Goal: Task Accomplishment & Management: Manage account settings

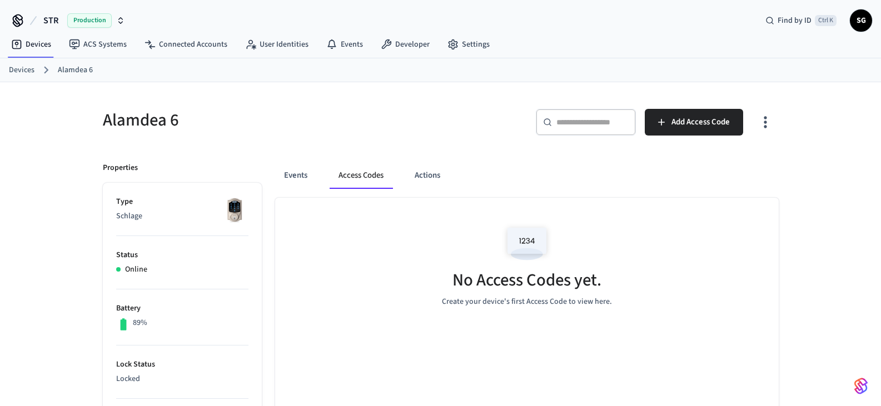
click at [22, 70] on link "Devices" at bounding box center [22, 70] width 26 height 12
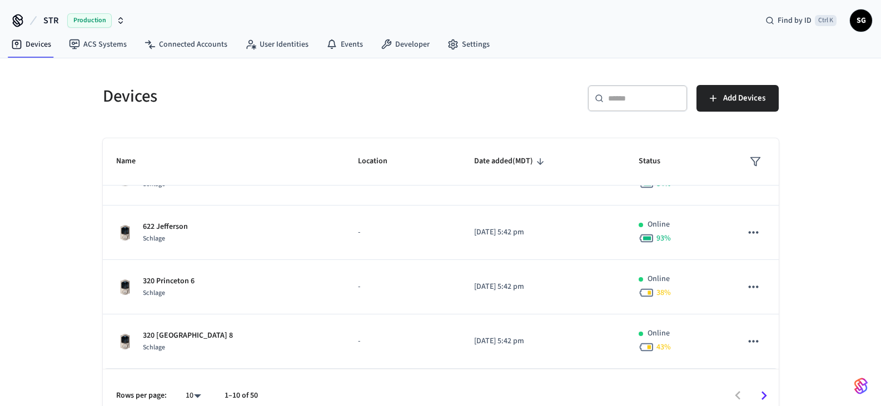
scroll to position [17, 0]
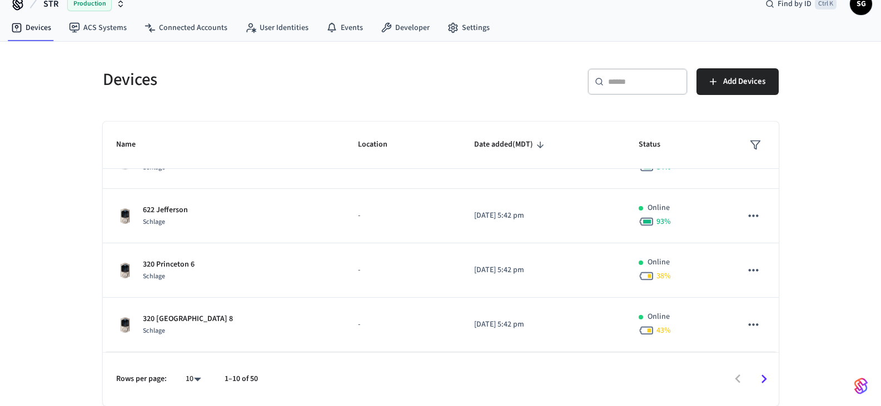
click at [189, 383] on body "STR Production Find by ID Ctrl K SG Devices ACS Systems Connected Accounts User…" at bounding box center [440, 194] width 881 height 423
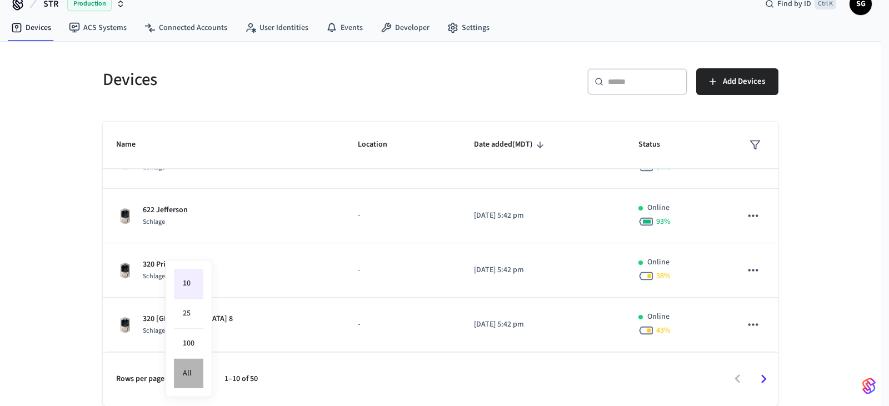
click at [197, 372] on li "All" at bounding box center [188, 373] width 29 height 29
type input "**"
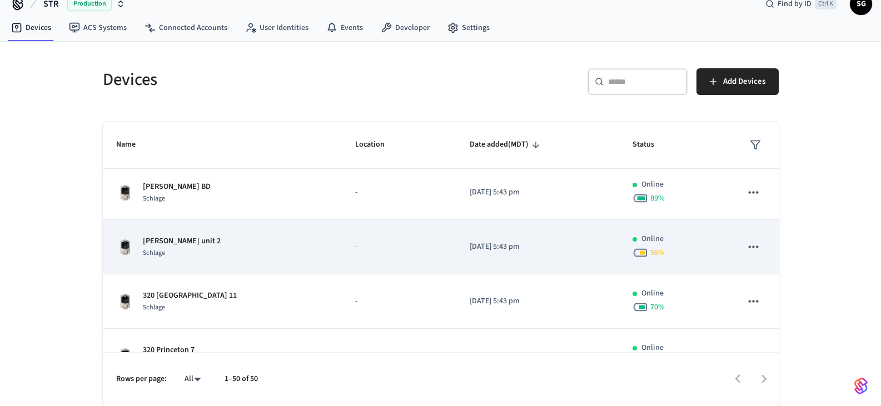
scroll to position [0, 0]
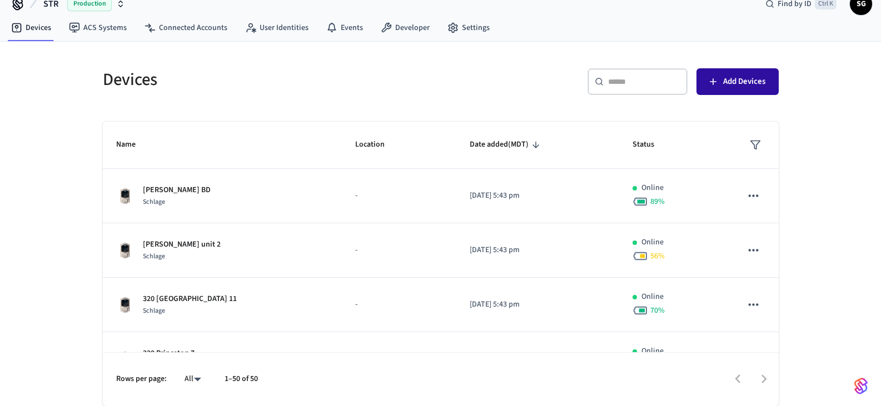
click at [715, 85] on icon "button" at bounding box center [712, 81] width 11 height 11
click at [185, 22] on link "Connected Accounts" at bounding box center [186, 28] width 101 height 20
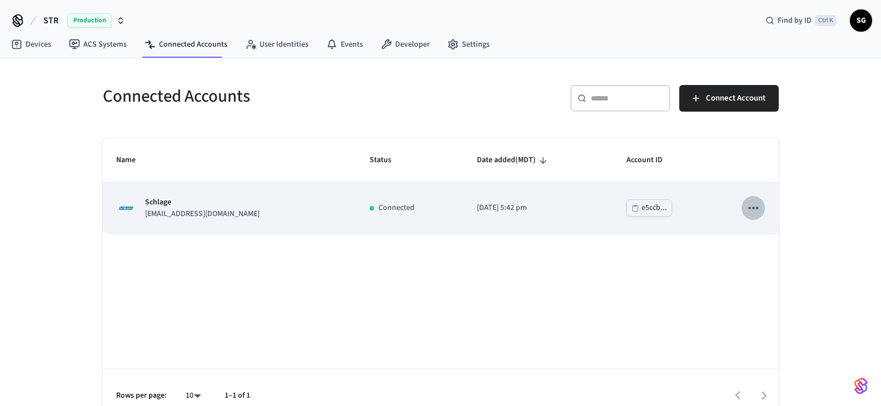
click at [751, 207] on icon "sticky table" at bounding box center [753, 208] width 14 height 14
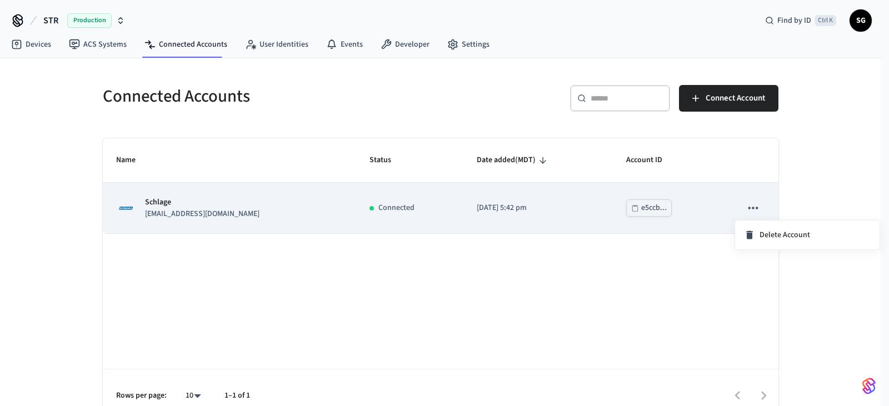
click at [752, 208] on div at bounding box center [444, 203] width 889 height 406
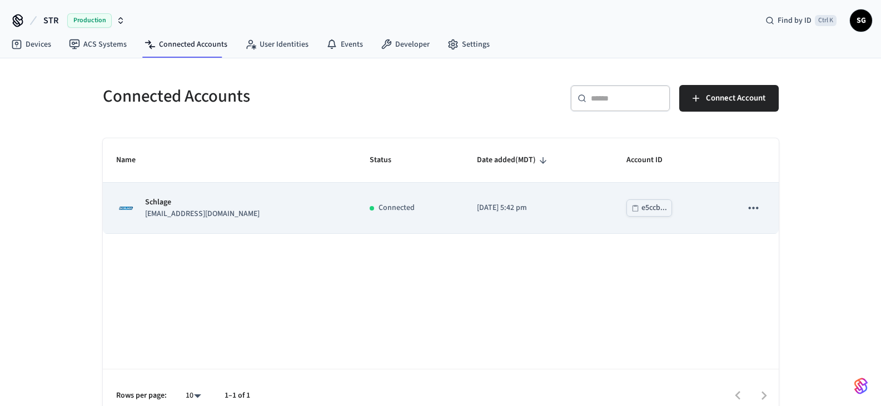
click at [157, 199] on p "Schlage" at bounding box center [202, 203] width 114 height 12
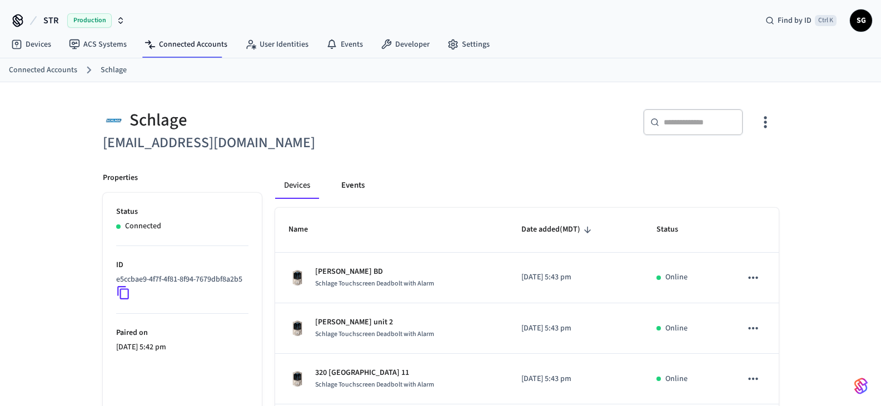
click at [359, 184] on button "Events" at bounding box center [352, 185] width 41 height 27
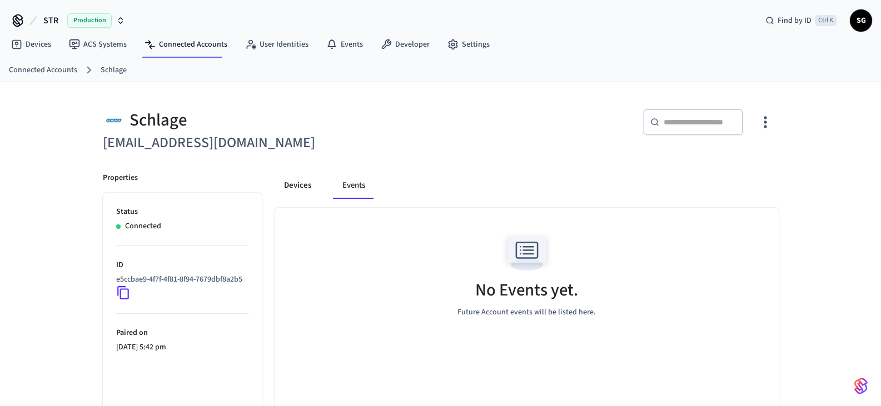
click at [300, 181] on button "Devices" at bounding box center [297, 185] width 45 height 27
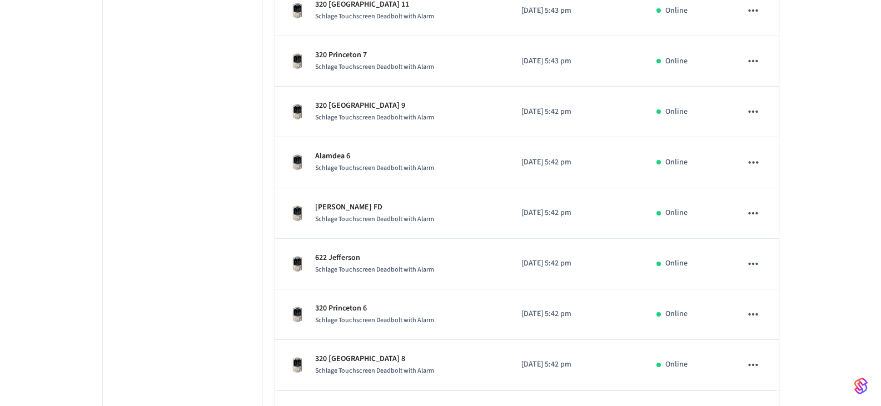
scroll to position [407, 0]
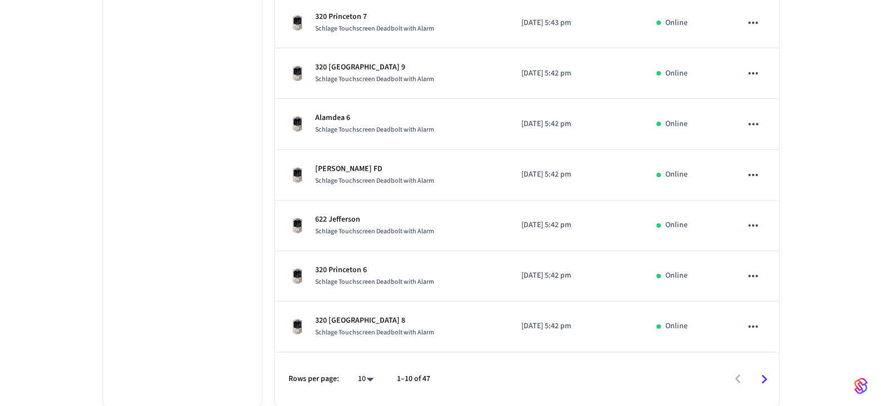
click at [766, 379] on icon "Go to next page" at bounding box center [764, 379] width 6 height 9
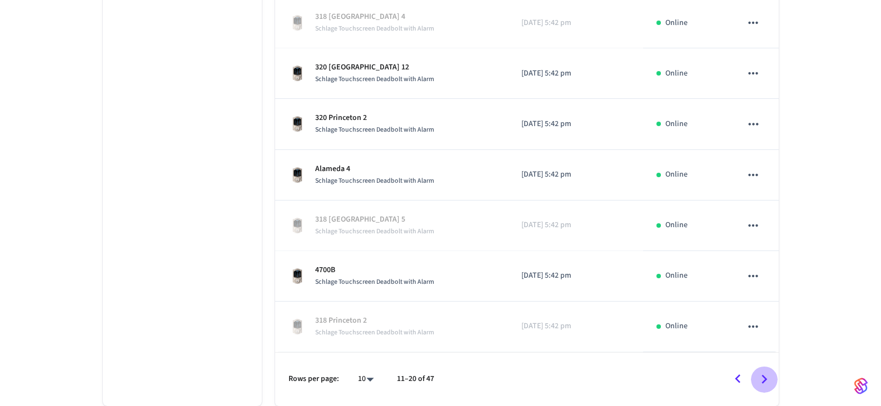
click at [764, 377] on icon "Go to next page" at bounding box center [764, 379] width 6 height 9
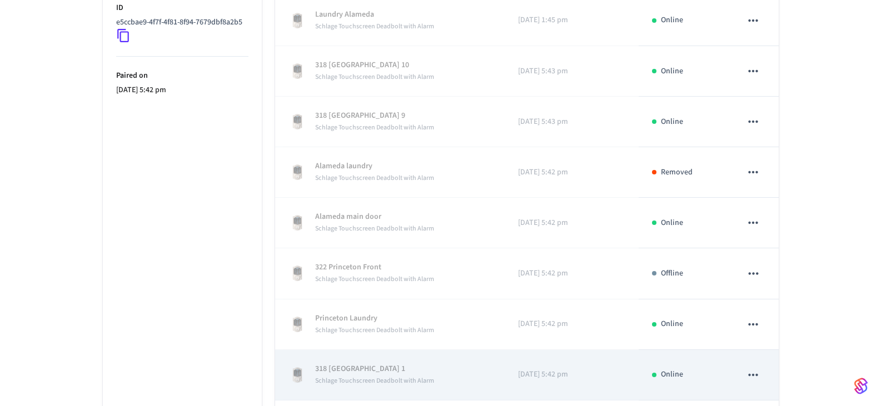
scroll to position [296, 0]
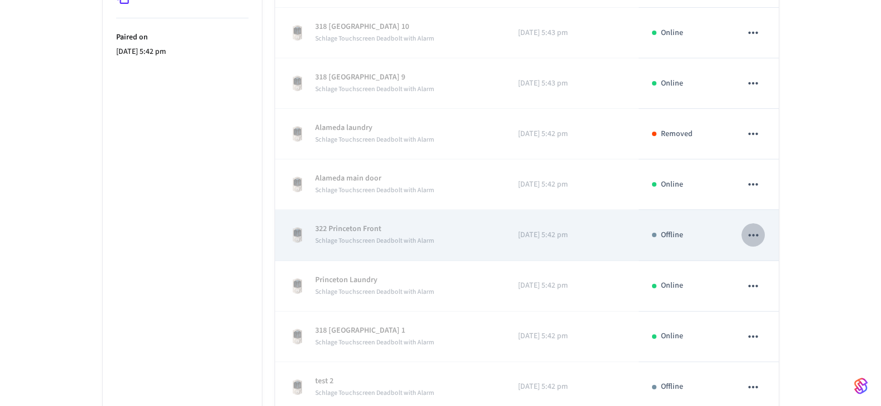
click at [757, 234] on icon "sticky table" at bounding box center [753, 235] width 14 height 14
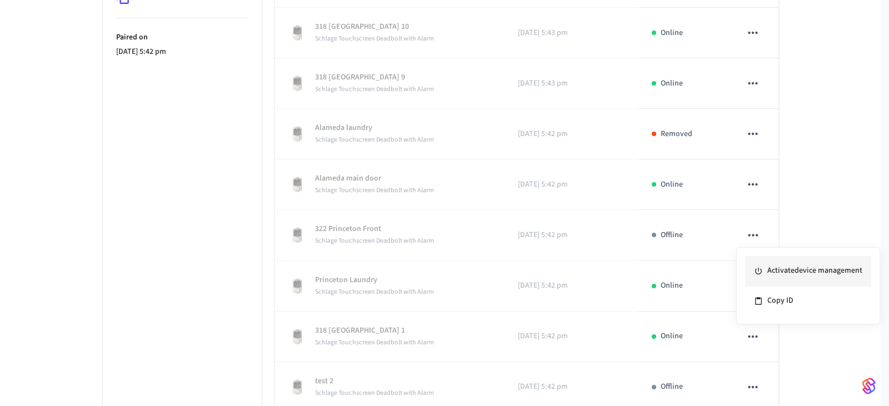
click at [787, 270] on li "Activate device management" at bounding box center [808, 271] width 126 height 30
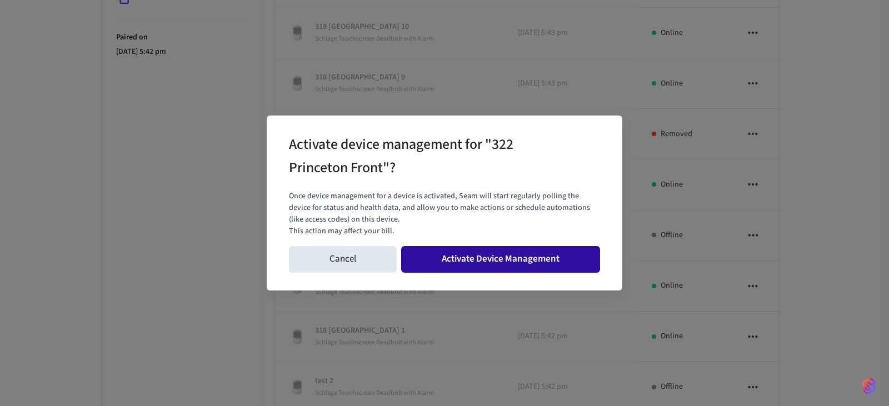
click at [503, 267] on button "Activate Device Management" at bounding box center [500, 259] width 199 height 27
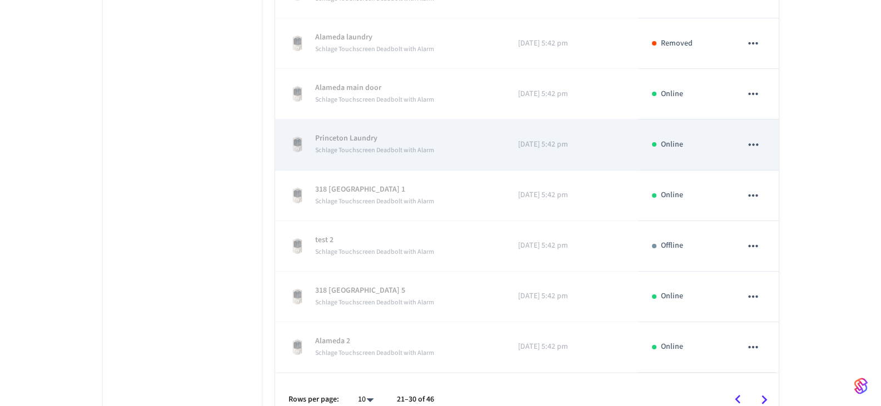
scroll to position [407, 0]
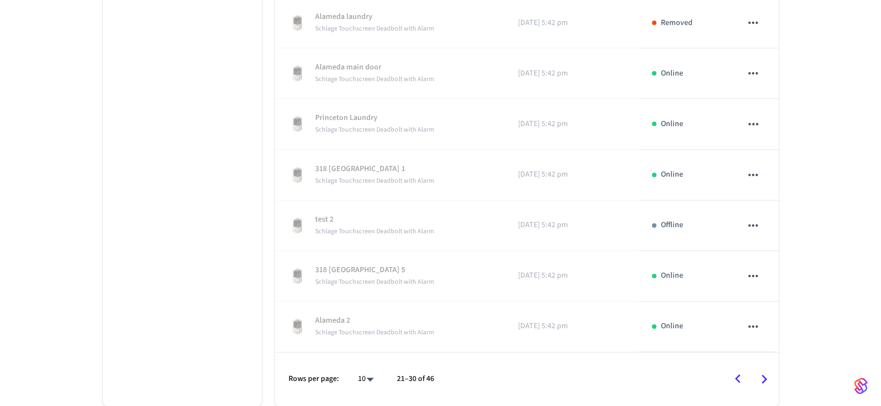
click at [763, 382] on icon "Go to next page" at bounding box center [764, 379] width 6 height 9
click at [736, 378] on icon "Go to previous page" at bounding box center [738, 378] width 6 height 9
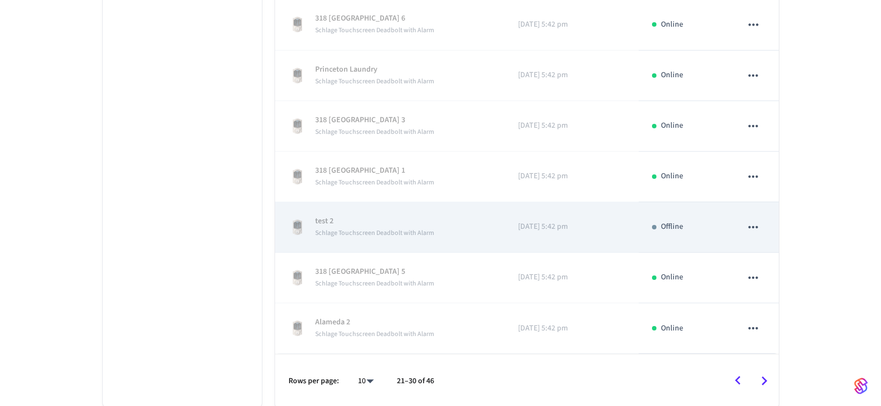
scroll to position [508, 0]
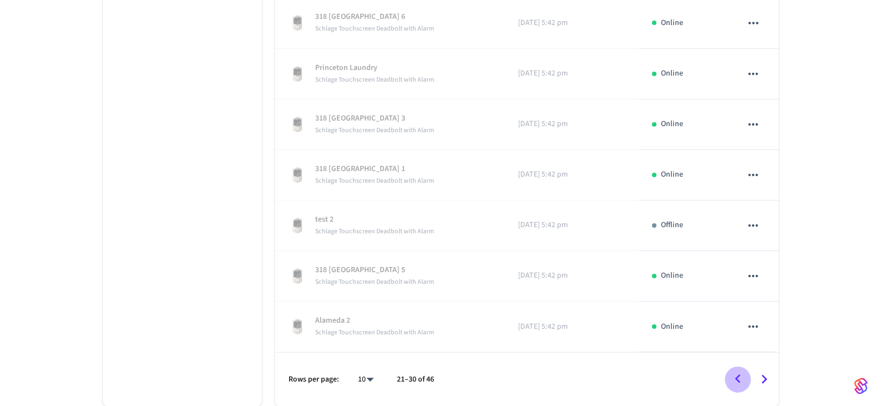
click at [738, 380] on icon "Go to previous page" at bounding box center [737, 379] width 17 height 17
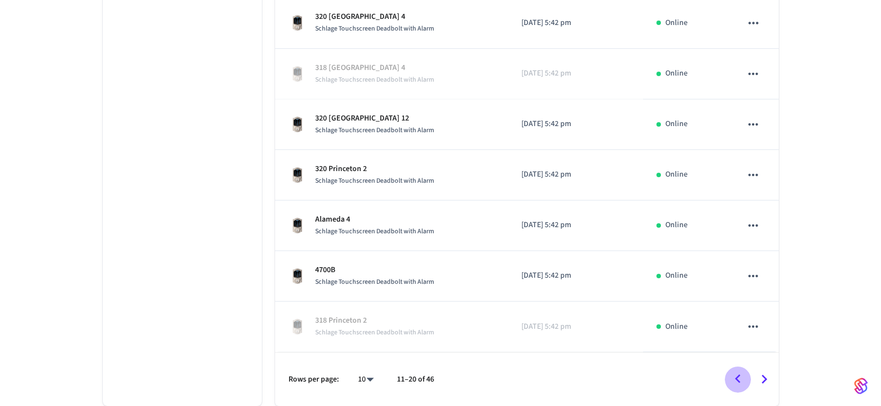
click at [741, 380] on icon "Go to previous page" at bounding box center [737, 379] width 17 height 17
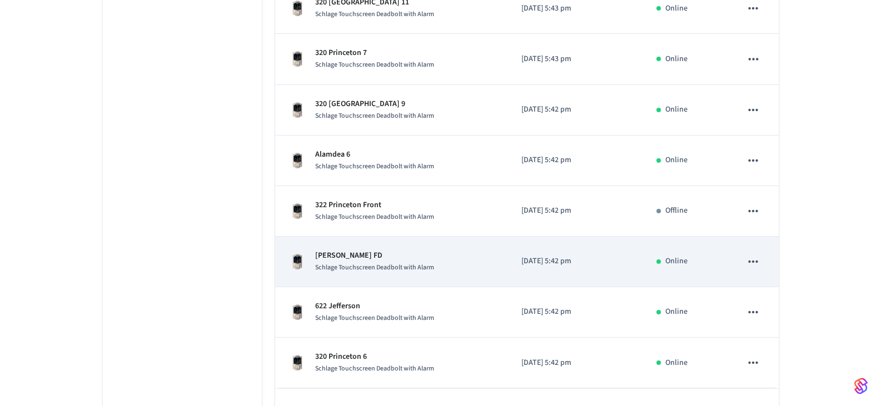
scroll to position [452, 0]
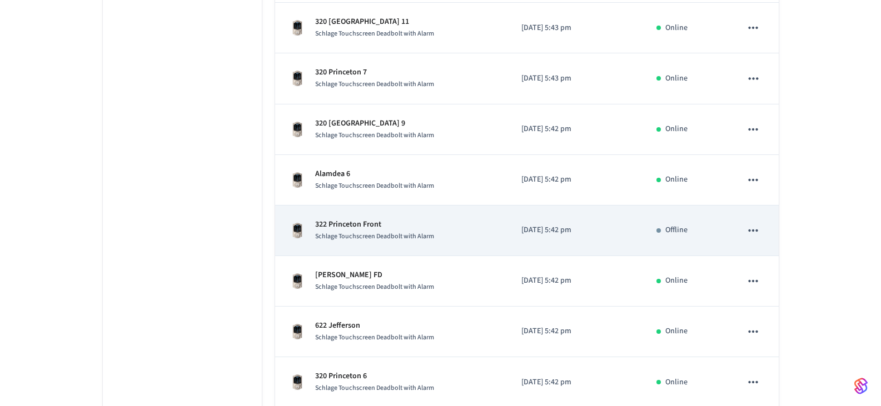
click at [755, 231] on icon "sticky table" at bounding box center [753, 230] width 14 height 14
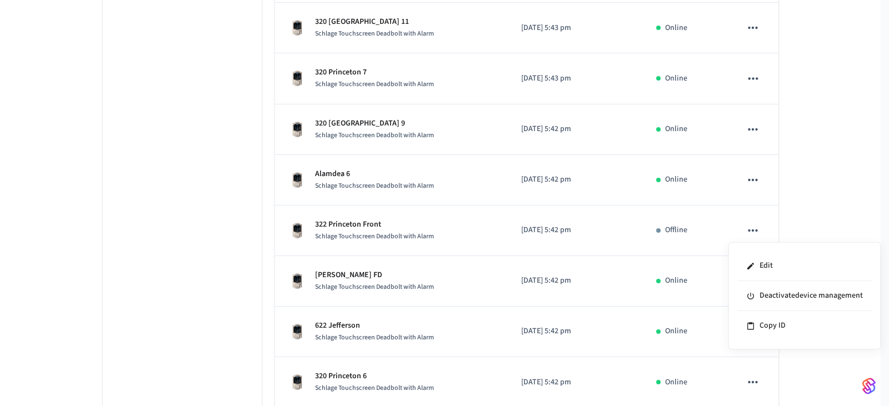
click at [753, 232] on div at bounding box center [444, 203] width 889 height 406
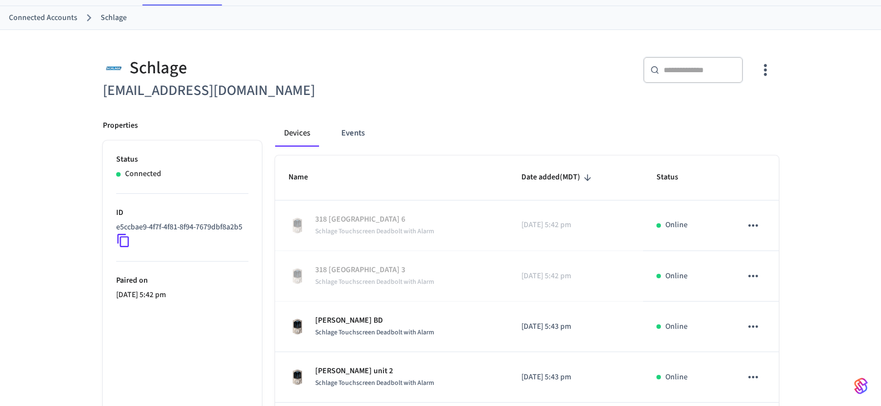
scroll to position [0, 0]
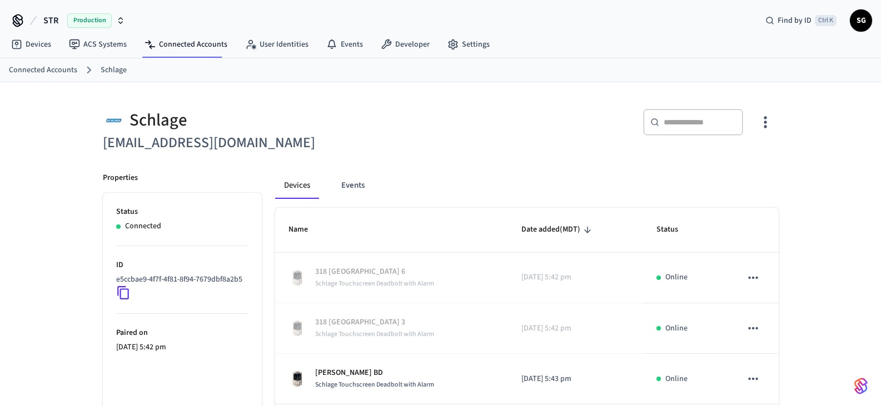
click at [768, 118] on icon "button" at bounding box center [764, 121] width 17 height 17
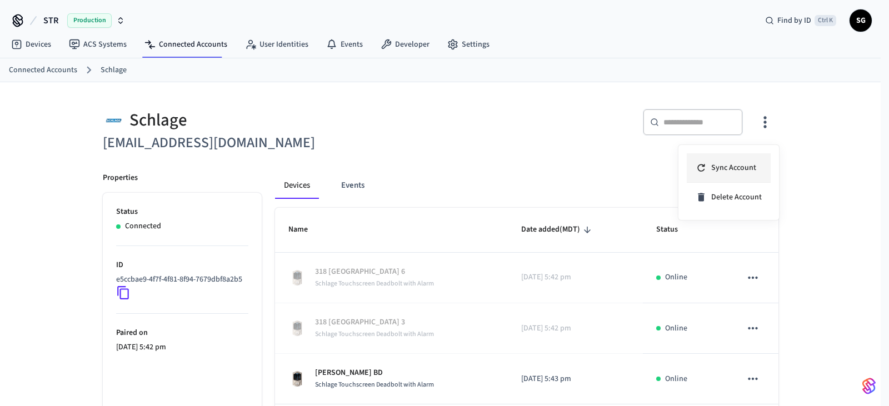
click at [737, 169] on span "Sync Account" at bounding box center [733, 167] width 45 height 11
click at [817, 169] on div at bounding box center [444, 203] width 889 height 406
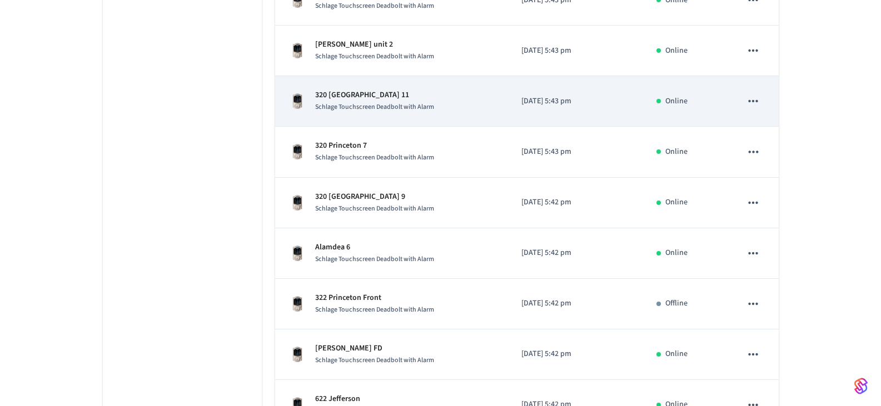
scroll to position [444, 0]
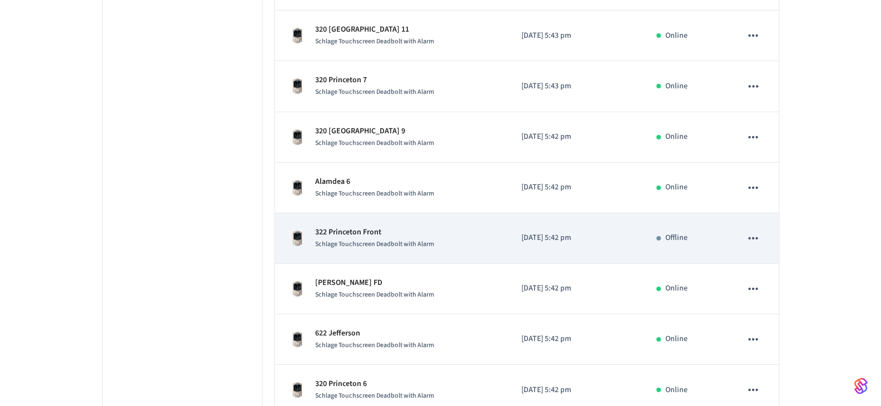
click at [339, 233] on p "322 Princeton Front" at bounding box center [374, 233] width 119 height 12
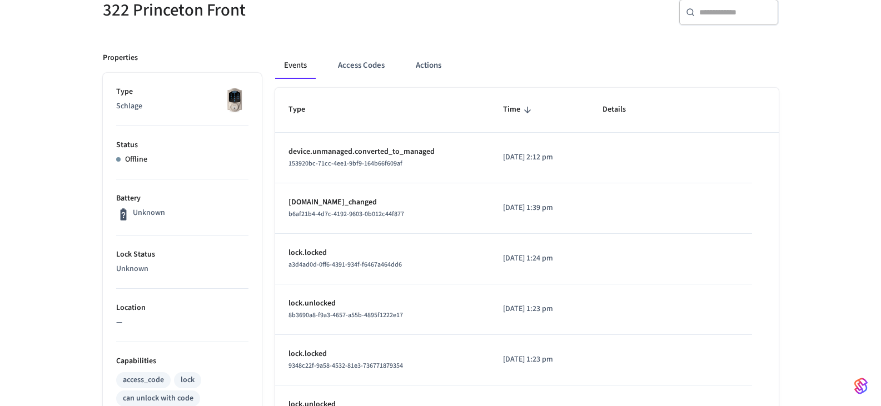
scroll to position [111, 0]
click at [356, 67] on button "Access Codes" at bounding box center [361, 64] width 64 height 27
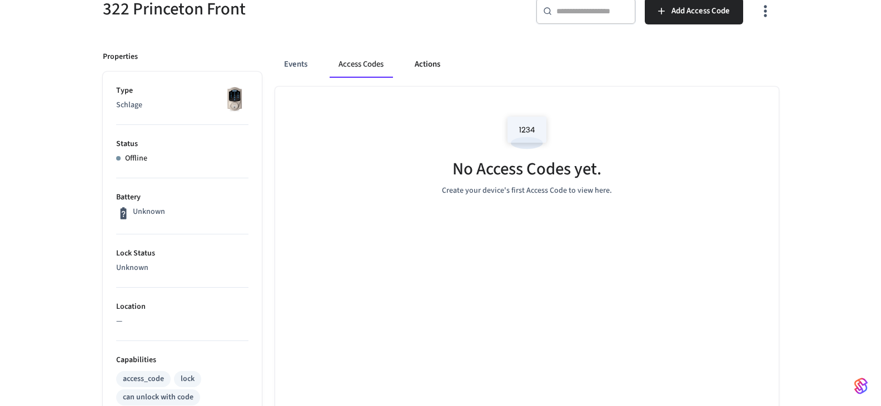
click at [422, 64] on button "Actions" at bounding box center [427, 64] width 43 height 27
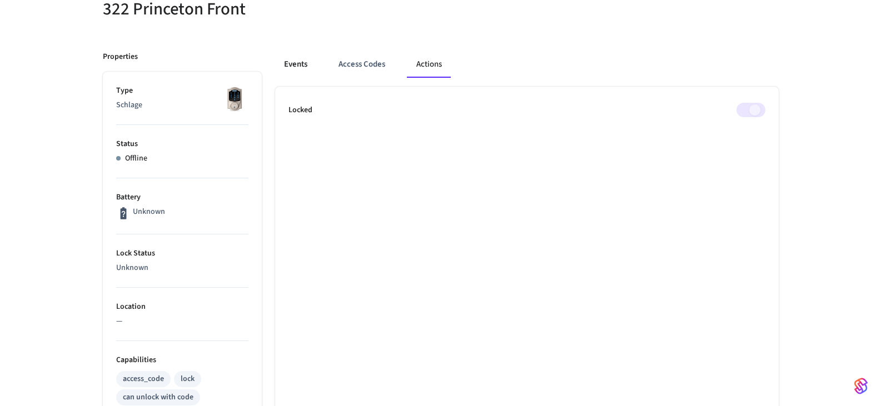
click at [294, 66] on button "Events" at bounding box center [295, 64] width 41 height 27
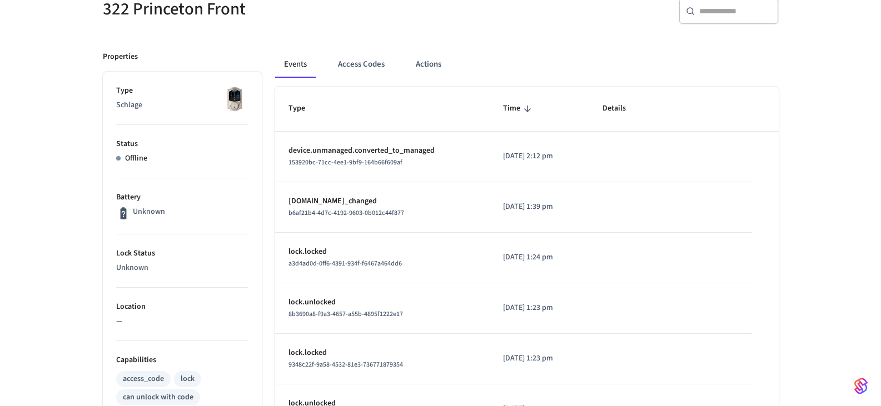
click at [130, 151] on li "Status Offline" at bounding box center [182, 151] width 132 height 53
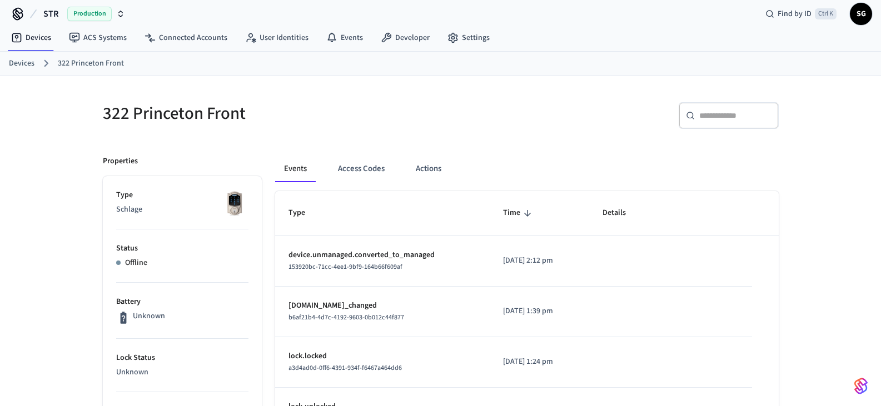
scroll to position [0, 0]
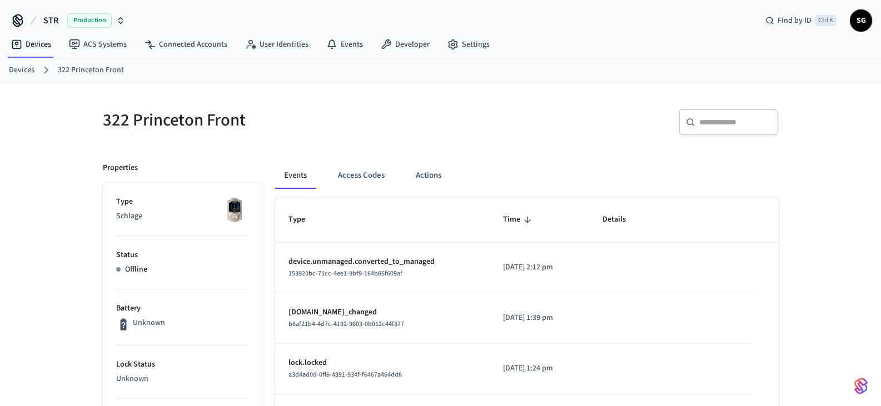
click at [29, 71] on link "Devices" at bounding box center [22, 70] width 26 height 12
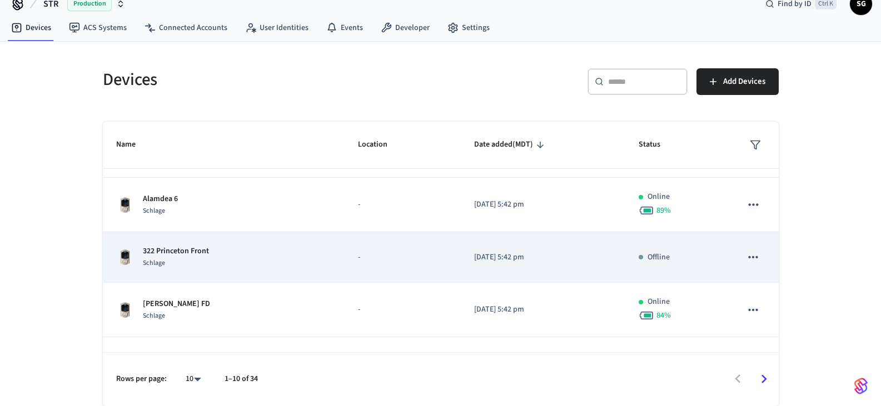
scroll to position [246, 0]
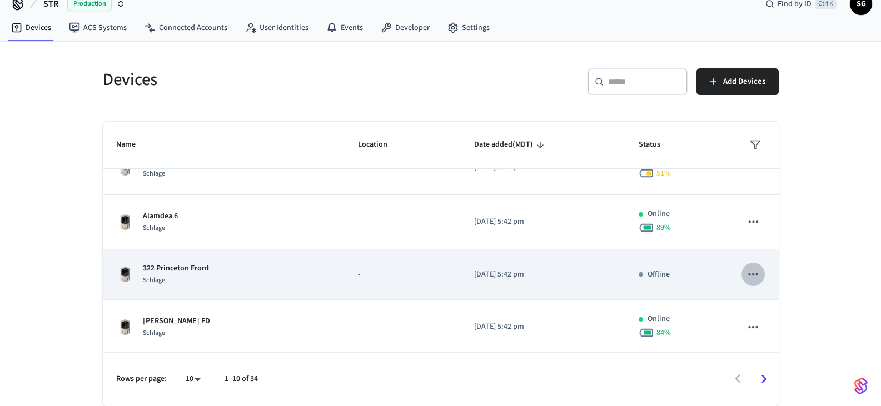
click at [746, 272] on icon "sticky table" at bounding box center [753, 274] width 14 height 14
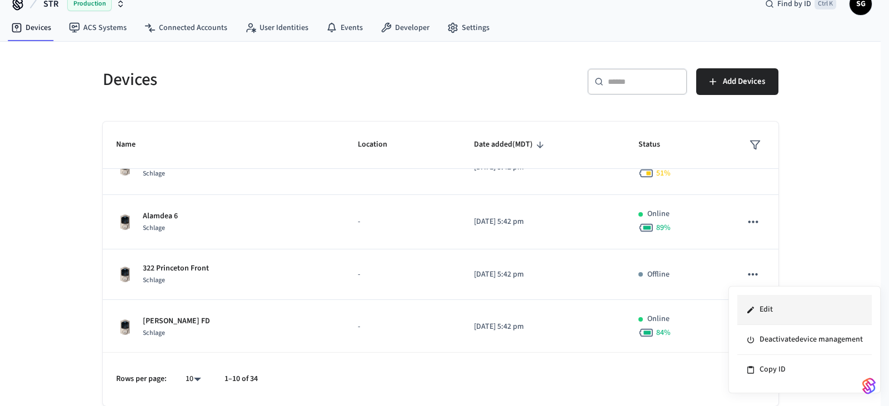
click at [768, 311] on li "Edit" at bounding box center [804, 310] width 134 height 30
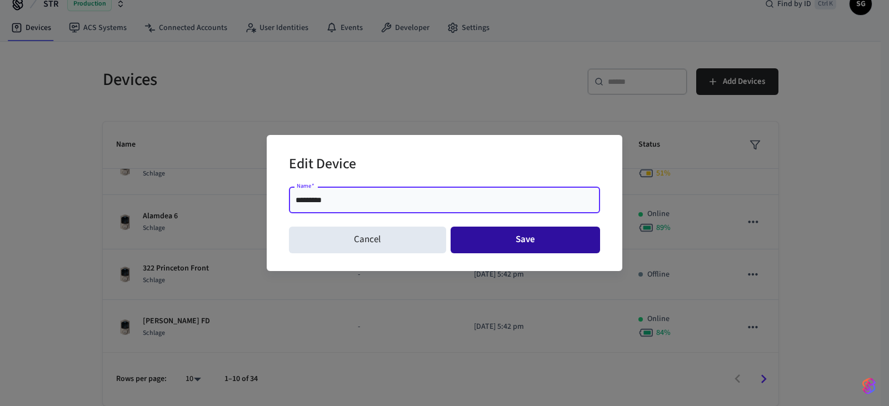
type input "*********"
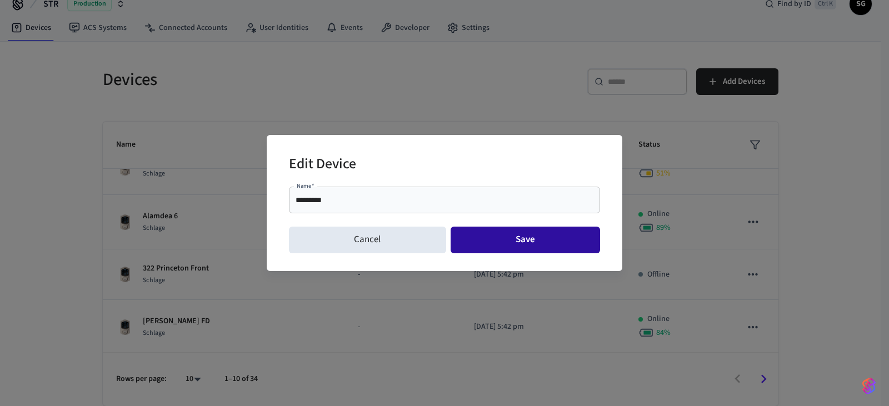
click at [518, 242] on button "Save" at bounding box center [526, 240] width 150 height 27
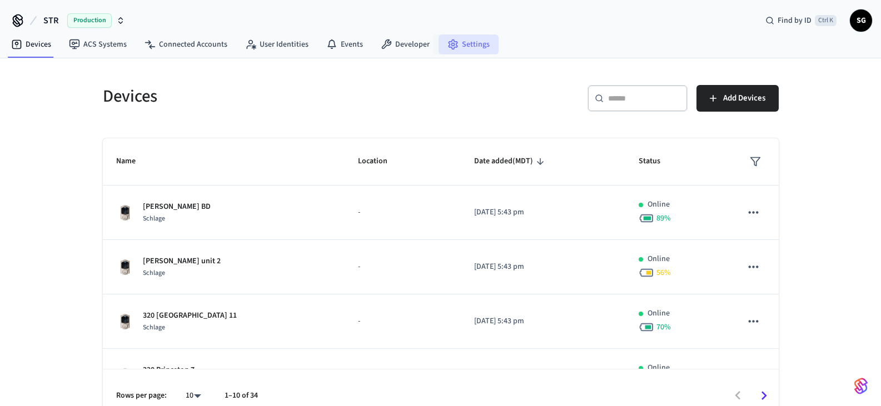
click at [447, 45] on icon at bounding box center [452, 44] width 11 height 11
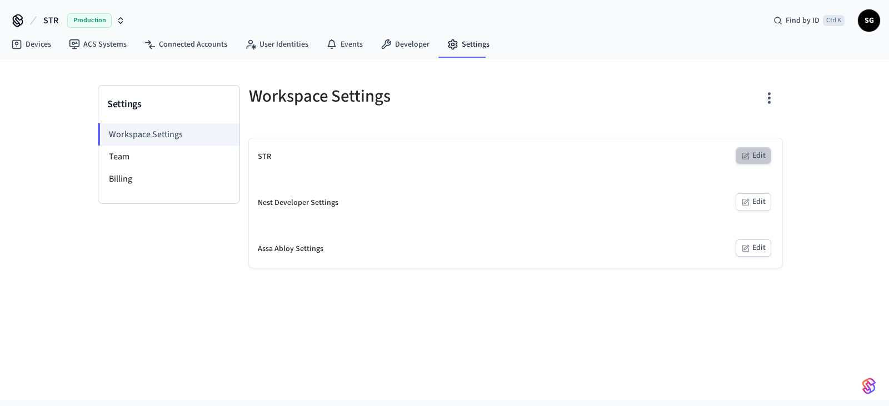
click at [752, 156] on button "Edit" at bounding box center [754, 155] width 36 height 17
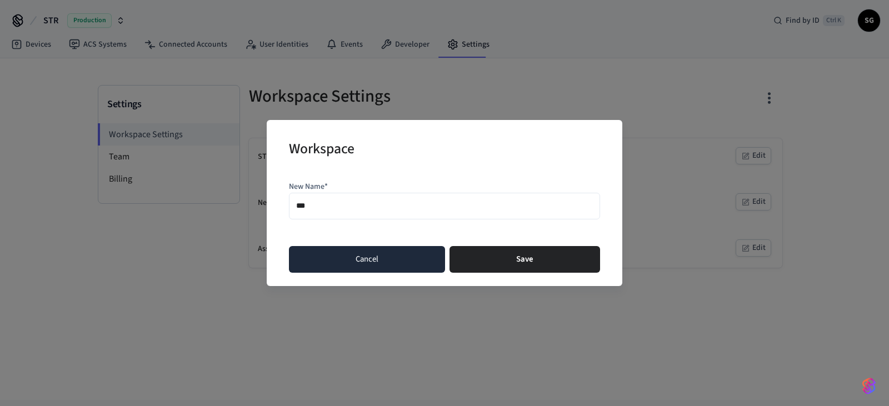
click at [390, 262] on button "Cancel" at bounding box center [367, 259] width 156 height 27
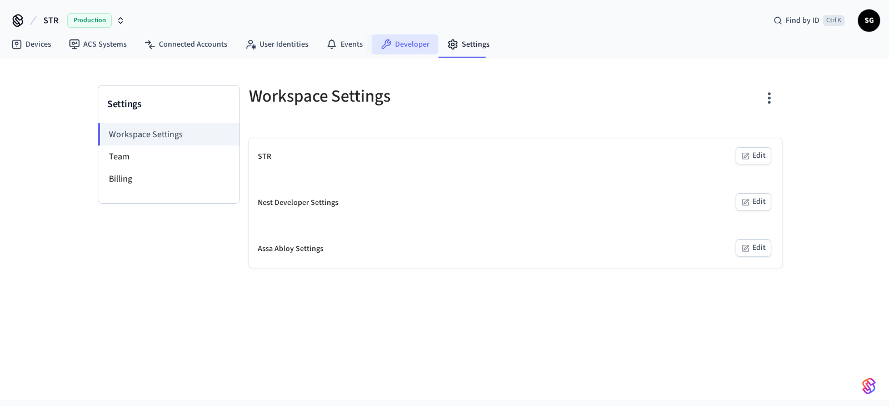
click at [408, 45] on link "Developer" at bounding box center [405, 44] width 67 height 20
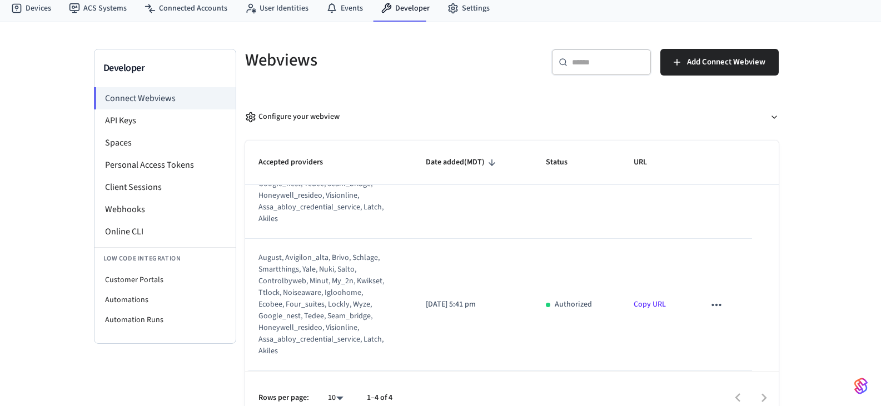
scroll to position [55, 0]
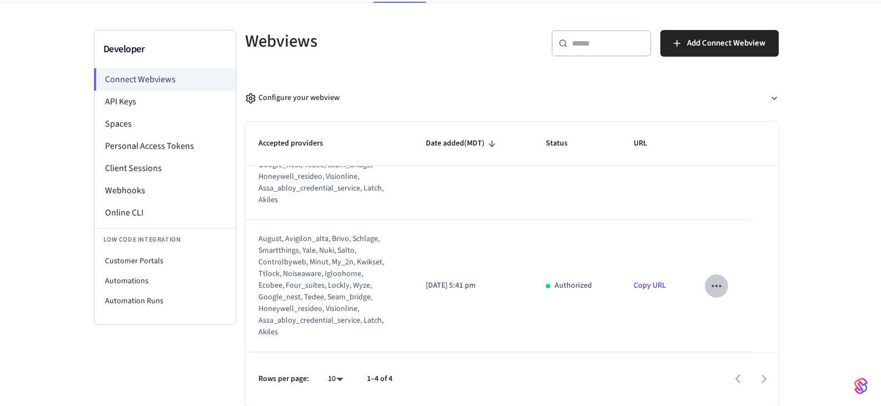
click at [713, 286] on icon "sticky table" at bounding box center [715, 286] width 9 height 2
click at [713, 286] on div at bounding box center [444, 203] width 889 height 406
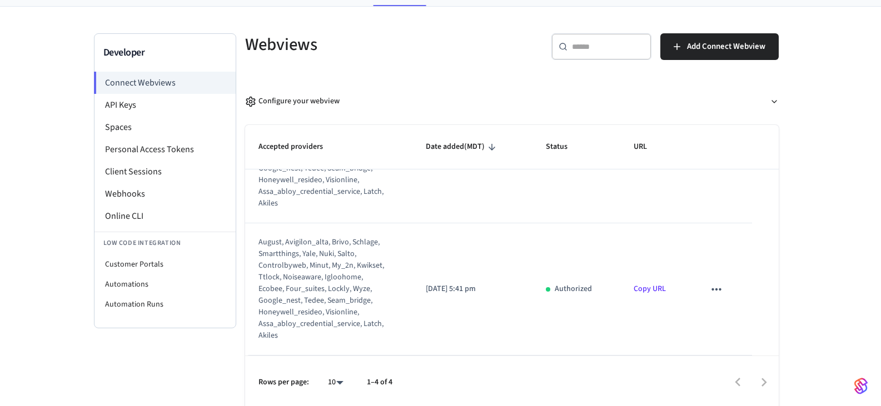
scroll to position [0, 0]
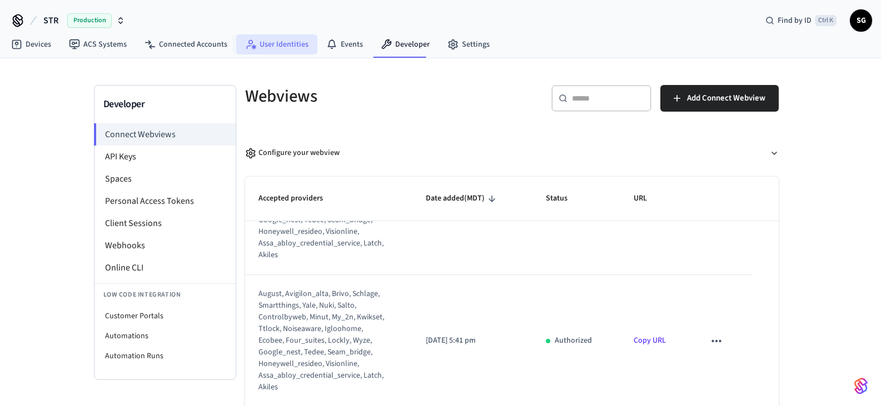
click at [272, 44] on link "User Identities" at bounding box center [276, 44] width 81 height 20
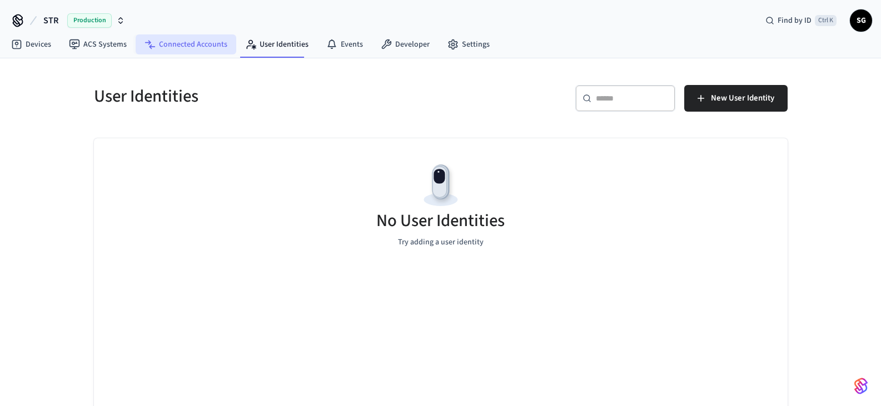
click at [191, 46] on link "Connected Accounts" at bounding box center [186, 44] width 101 height 20
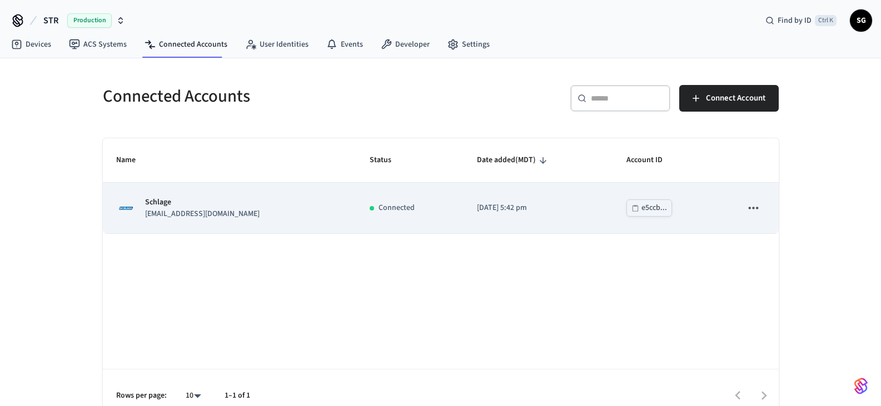
click at [751, 210] on icon "sticky table" at bounding box center [753, 208] width 14 height 14
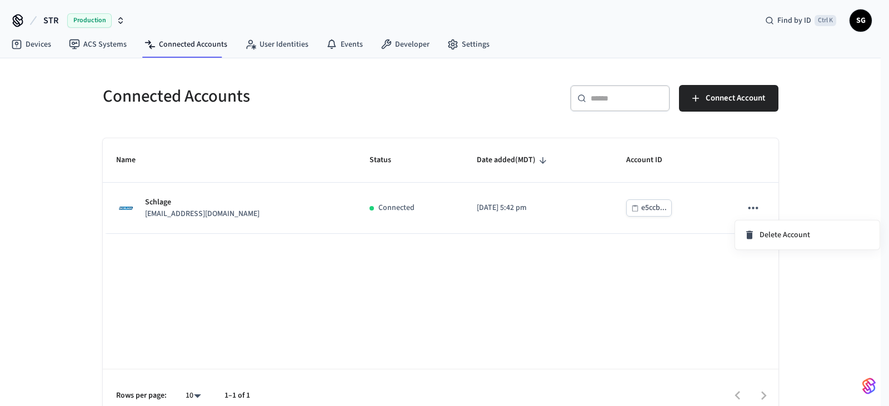
click at [752, 207] on div at bounding box center [444, 203] width 889 height 406
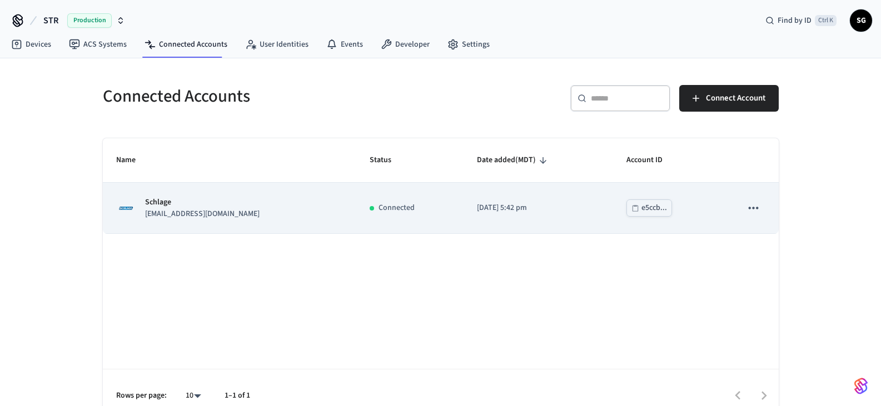
click at [153, 200] on p "Schlage" at bounding box center [202, 203] width 114 height 12
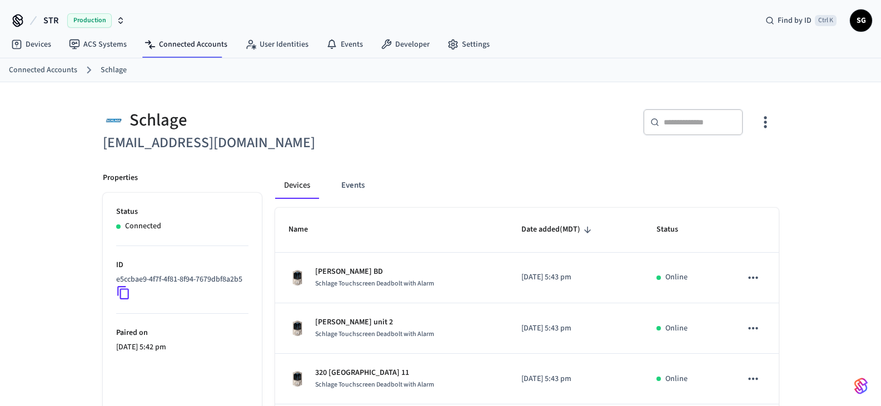
click at [764, 116] on icon "button" at bounding box center [764, 121] width 17 height 17
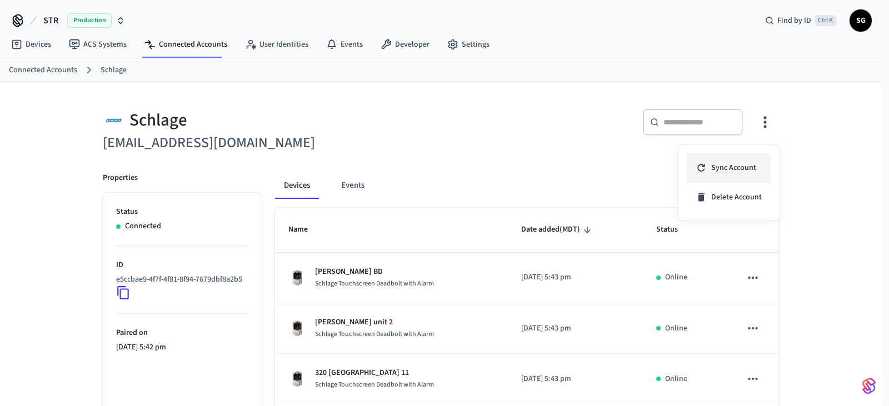
click at [727, 169] on span "Sync Account" at bounding box center [733, 167] width 45 height 11
click at [463, 182] on div at bounding box center [444, 203] width 889 height 406
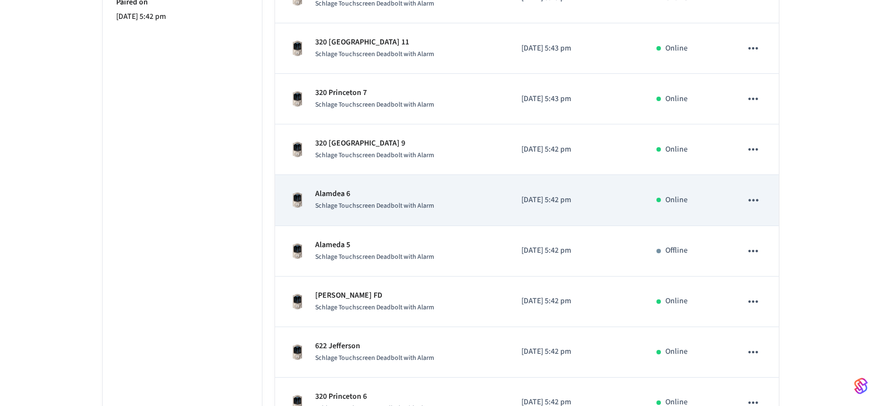
scroll to position [333, 0]
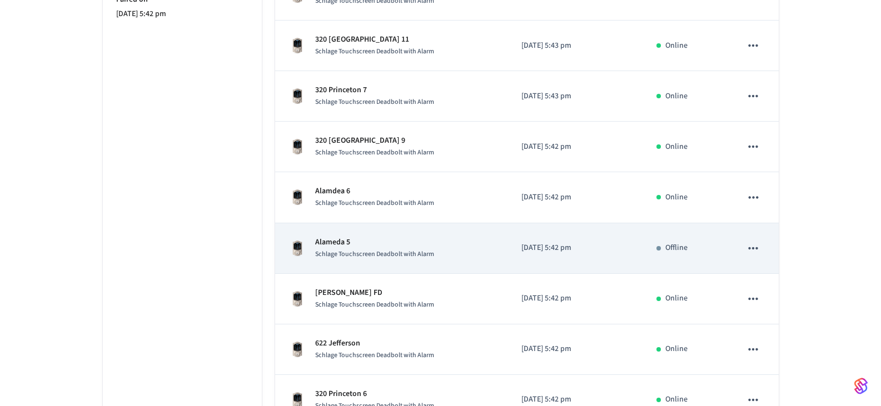
click at [756, 248] on icon "sticky table" at bounding box center [752, 248] width 9 height 2
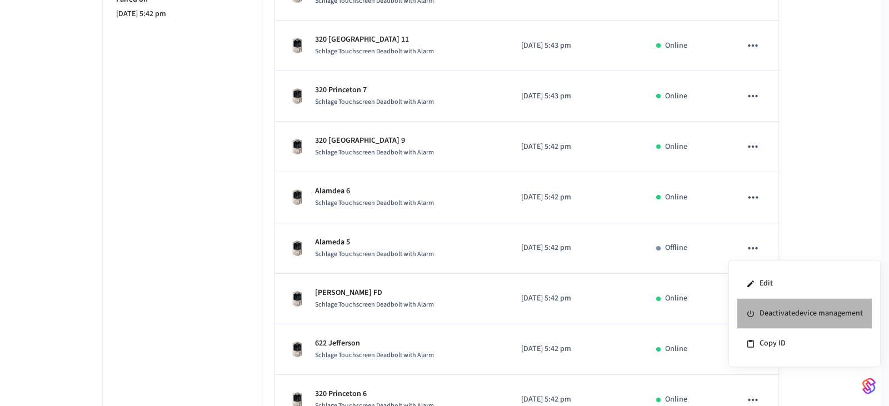
click at [766, 314] on li "Deactivate device management" at bounding box center [804, 314] width 134 height 30
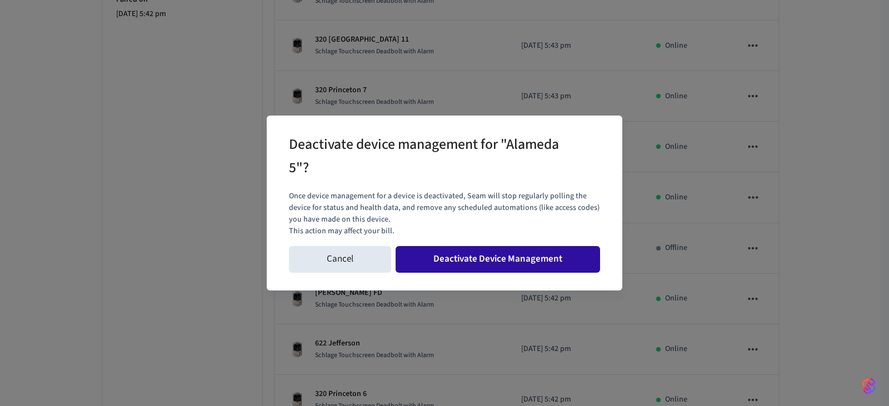
click at [539, 261] on button "Deactivate Device Management" at bounding box center [498, 259] width 204 height 27
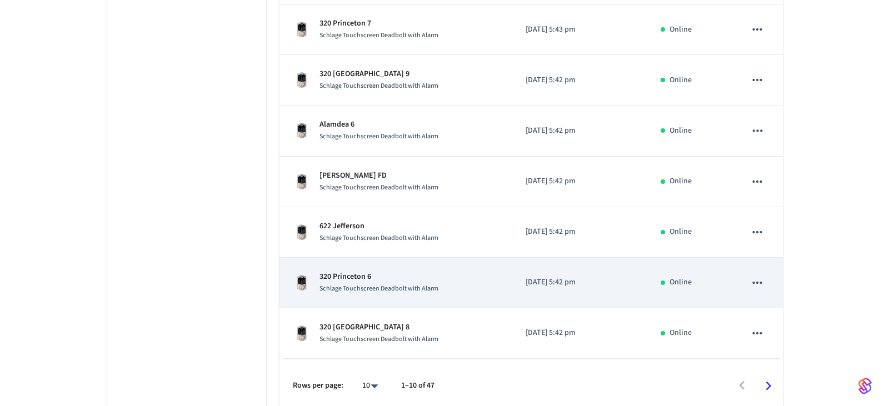
scroll to position [407, 0]
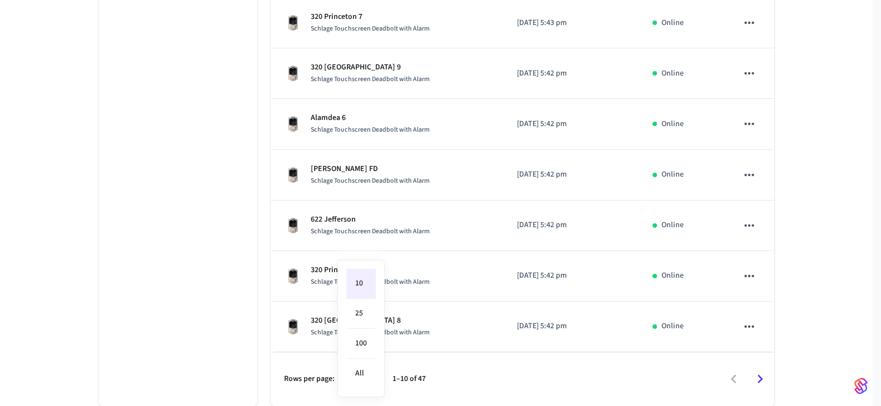
click at [371, 379] on body "STR Production Find by ID Ctrl K SG Devices ACS Systems Connected Accounts User…" at bounding box center [440, -1] width 881 height 813
click at [368, 368] on li "All" at bounding box center [360, 373] width 29 height 29
type input "**"
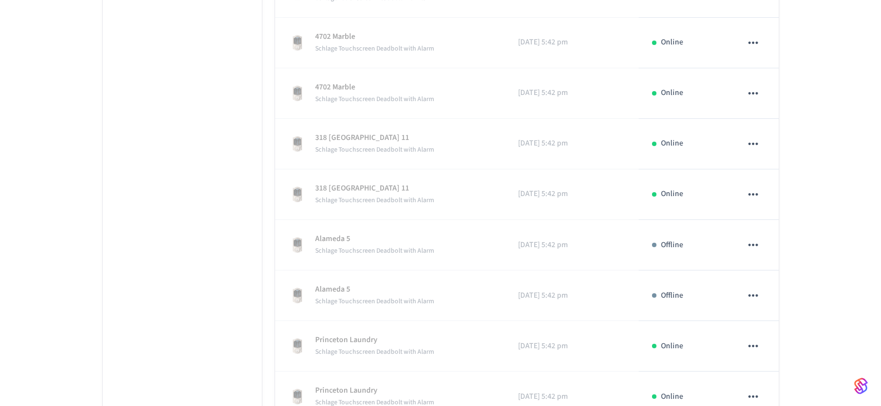
scroll to position [1057, 0]
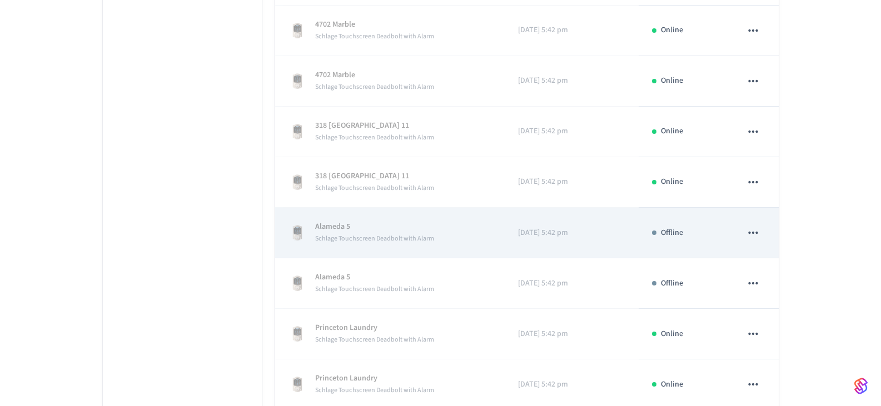
click at [752, 232] on icon "sticky table" at bounding box center [753, 233] width 14 height 14
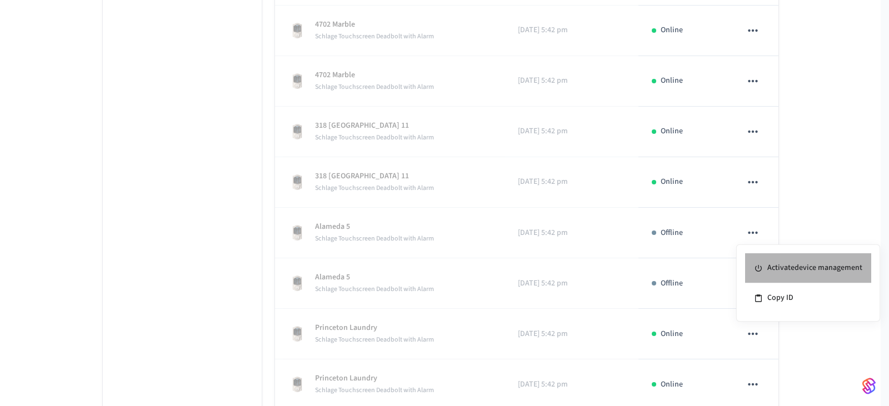
click at [777, 267] on li "Activate device management" at bounding box center [808, 268] width 126 height 30
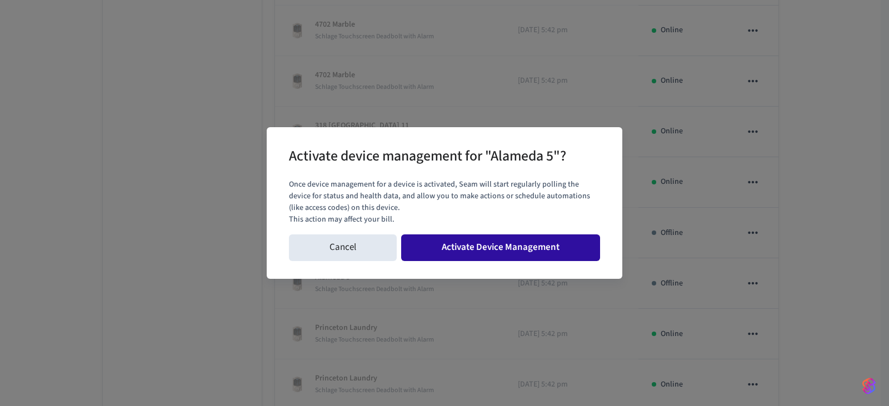
click at [510, 249] on button "Activate Device Management" at bounding box center [500, 247] width 199 height 27
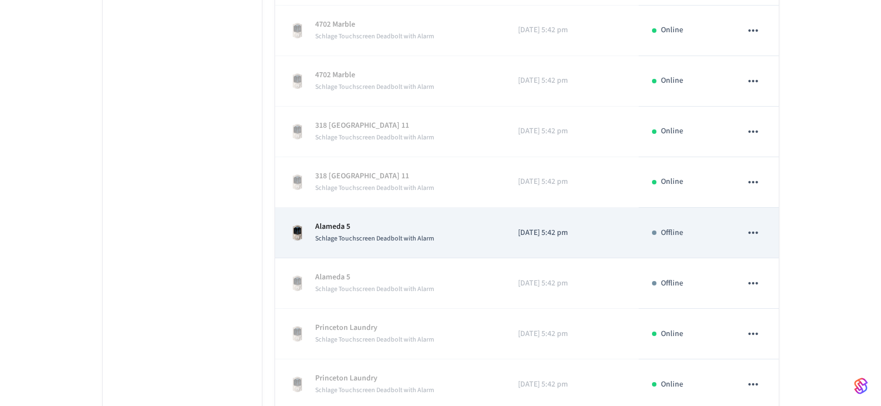
click at [756, 229] on icon "sticky table" at bounding box center [753, 233] width 14 height 14
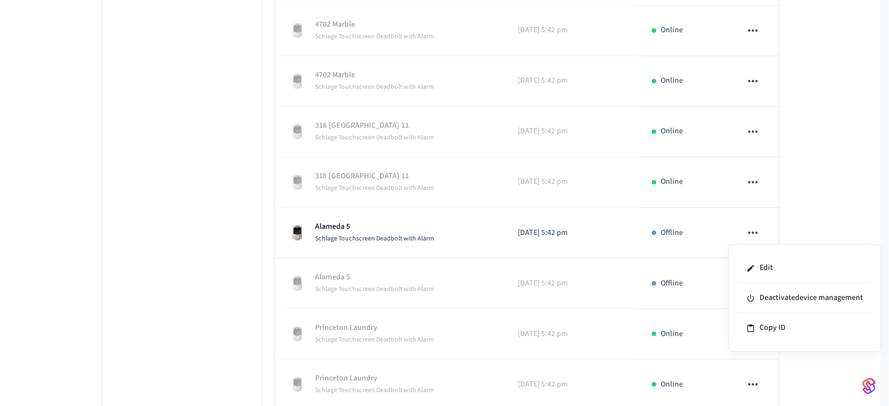
click at [756, 229] on div at bounding box center [444, 203] width 889 height 406
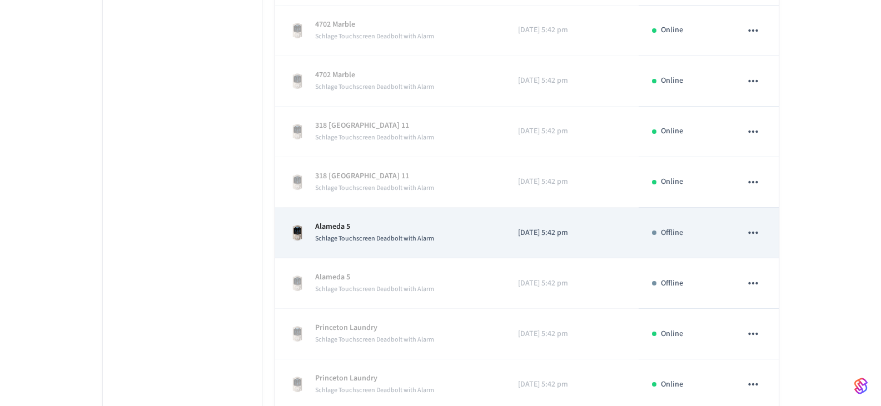
click at [324, 226] on p "Alameda 5" at bounding box center [374, 227] width 119 height 12
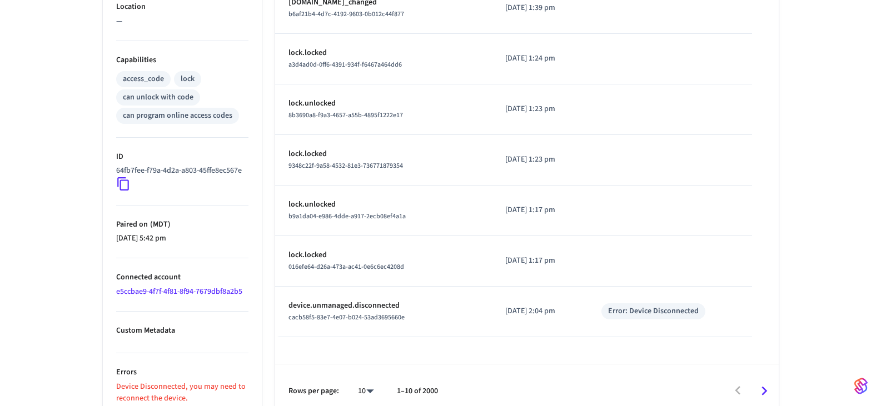
scroll to position [434, 0]
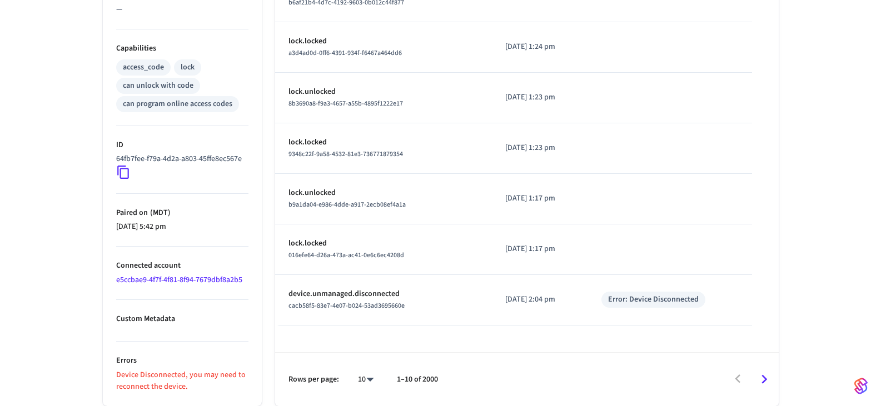
click at [207, 278] on link "e5ccbae9-4f7f-4f81-8f94-7679dbf8a2b5" at bounding box center [179, 279] width 126 height 11
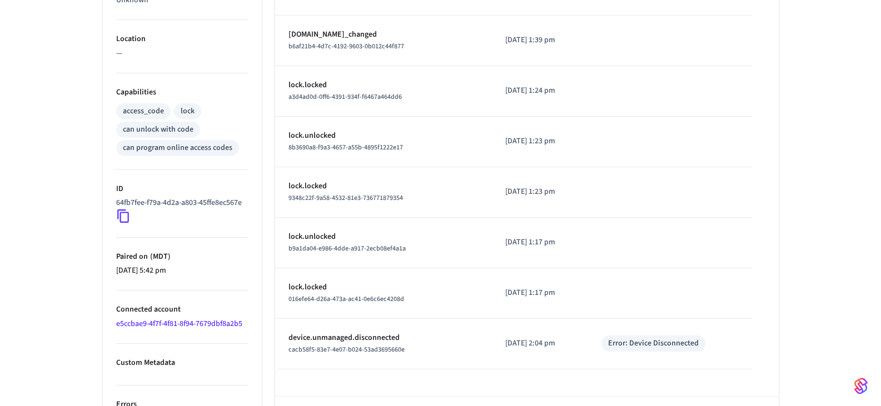
click at [123, 223] on icon at bounding box center [123, 216] width 14 height 14
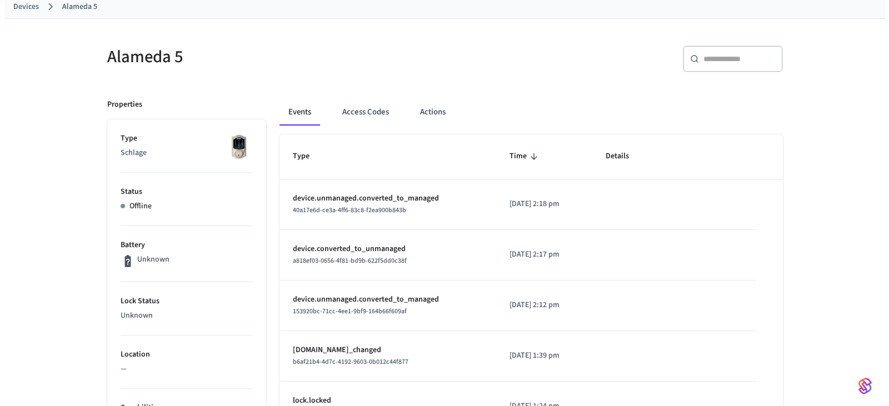
scroll to position [0, 0]
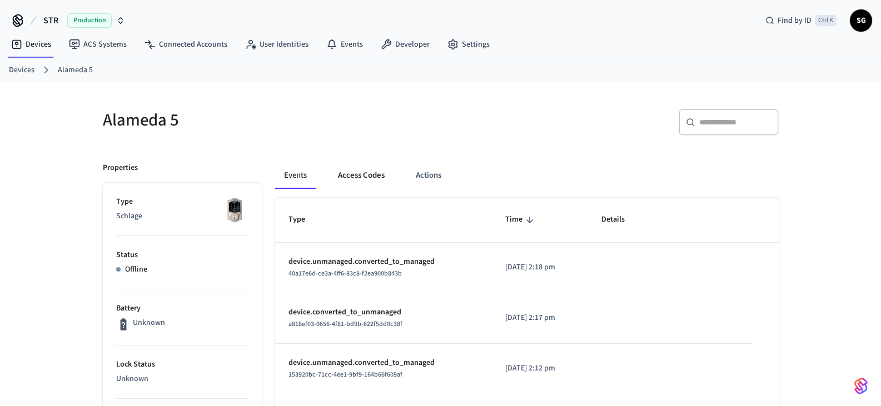
click at [361, 177] on button "Access Codes" at bounding box center [361, 175] width 64 height 27
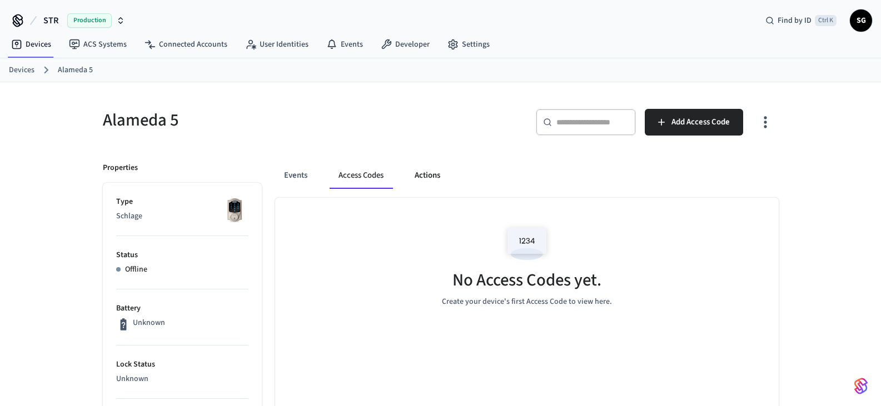
click at [435, 173] on button "Actions" at bounding box center [427, 175] width 43 height 27
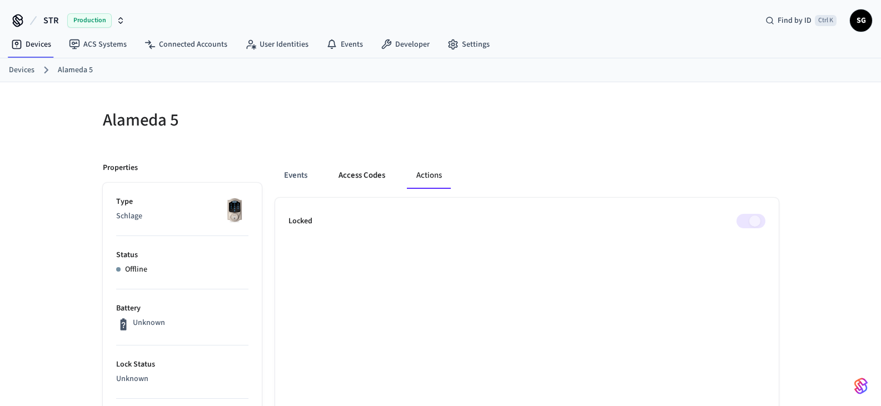
click at [347, 176] on button "Access Codes" at bounding box center [361, 175] width 64 height 27
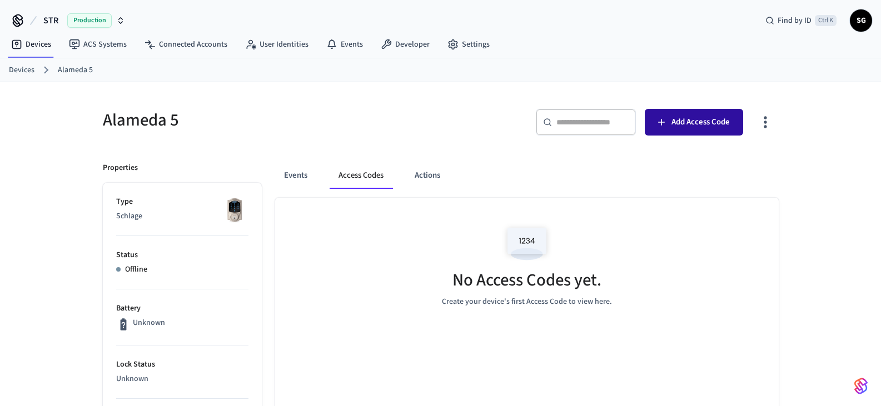
click at [672, 122] on span "Add Access Code" at bounding box center [700, 122] width 58 height 14
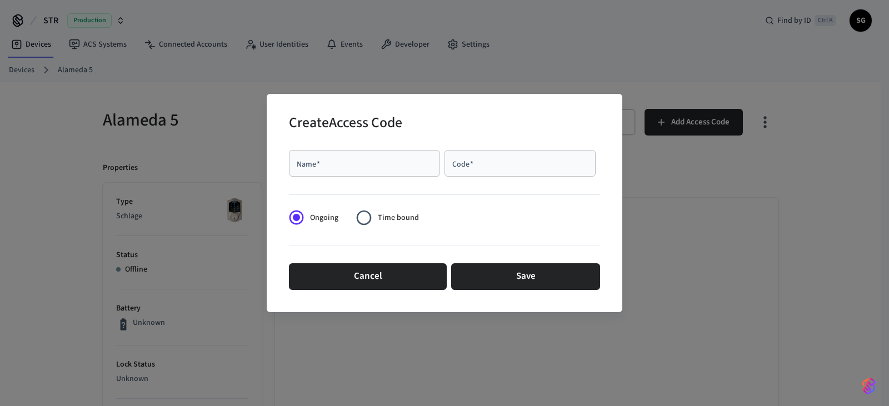
click at [380, 166] on input "Name   *" at bounding box center [365, 163] width 138 height 11
type input "*********"
click at [505, 161] on input "Code   *" at bounding box center [520, 163] width 138 height 11
type input "****"
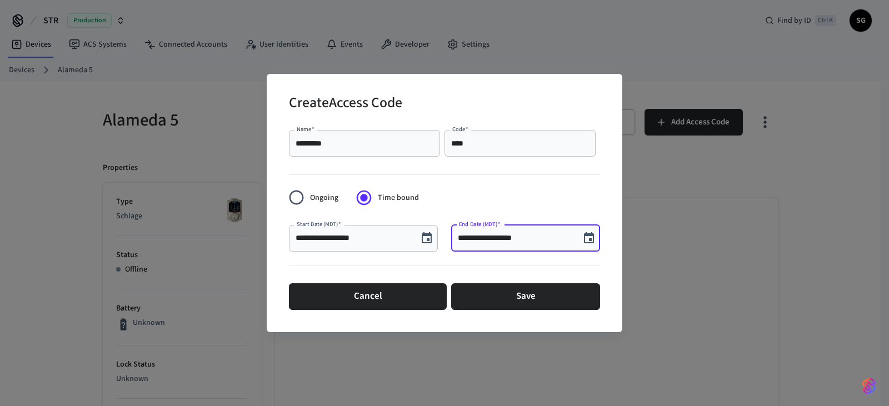
click at [543, 239] on input "**********" at bounding box center [516, 238] width 116 height 11
click at [589, 237] on icon "Choose date, selected date is Aug 22, 2025" at bounding box center [588, 238] width 13 height 13
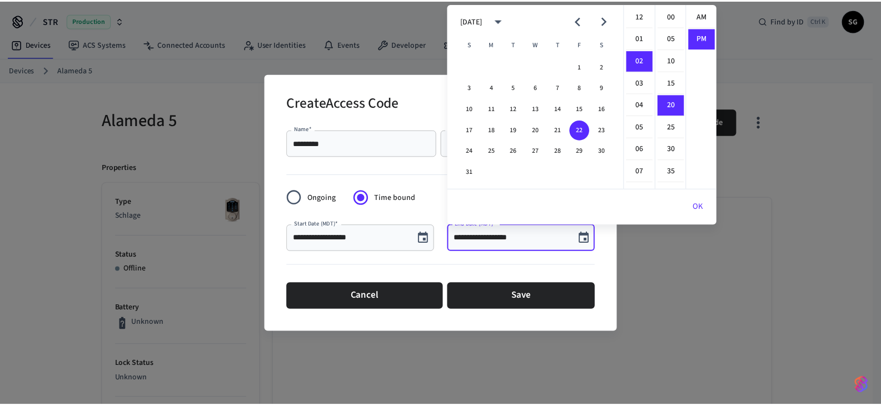
scroll to position [21, 0]
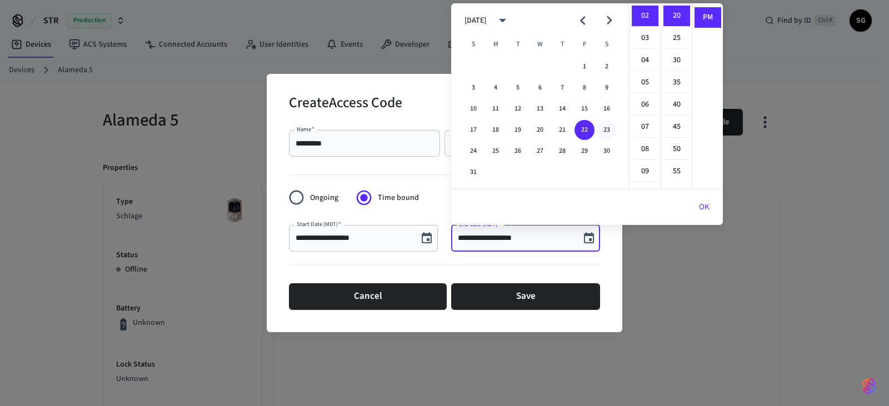
click at [608, 128] on button "23" at bounding box center [607, 130] width 20 height 20
type input "**********"
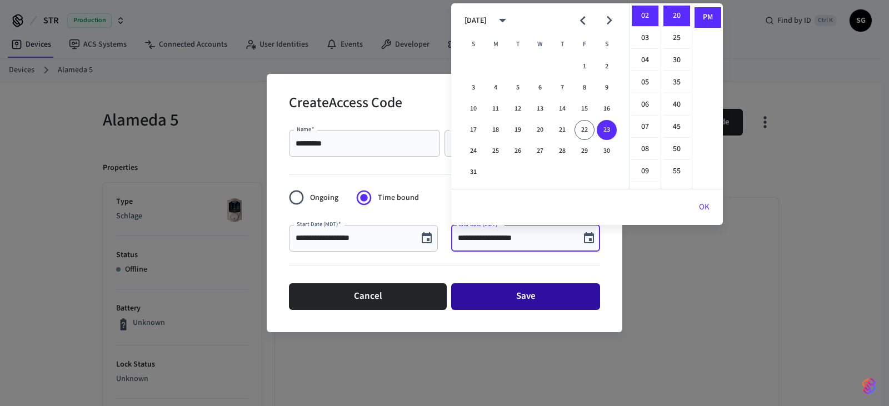
click at [536, 296] on button "Save" at bounding box center [525, 296] width 149 height 27
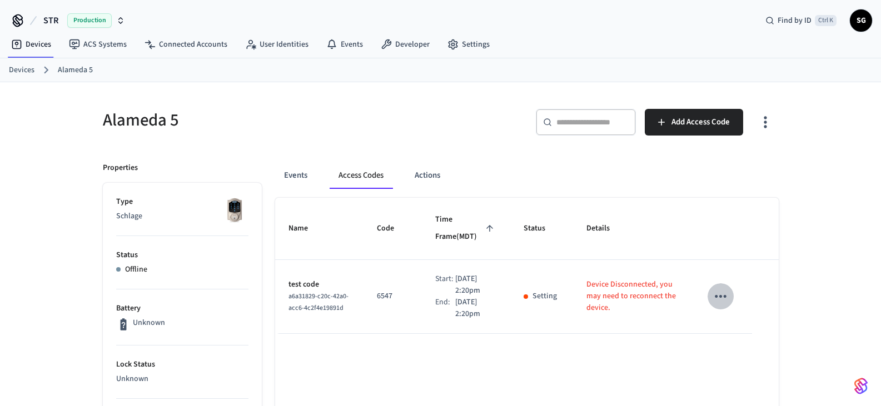
click at [720, 297] on icon "sticky table" at bounding box center [721, 296] width 12 height 3
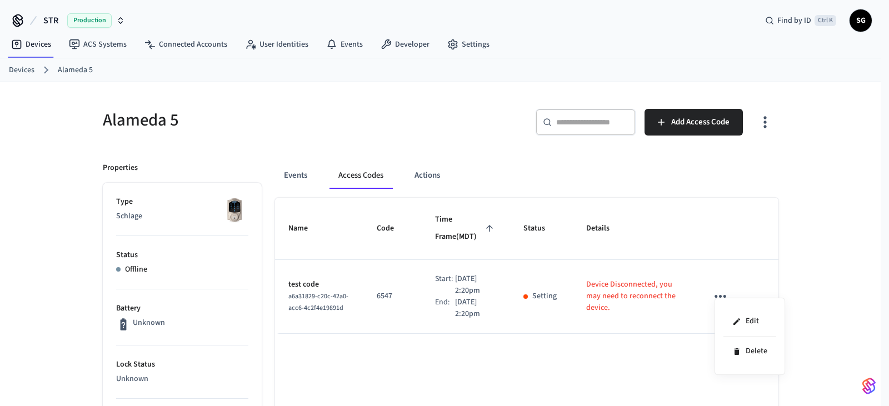
click at [720, 297] on div at bounding box center [444, 203] width 889 height 406
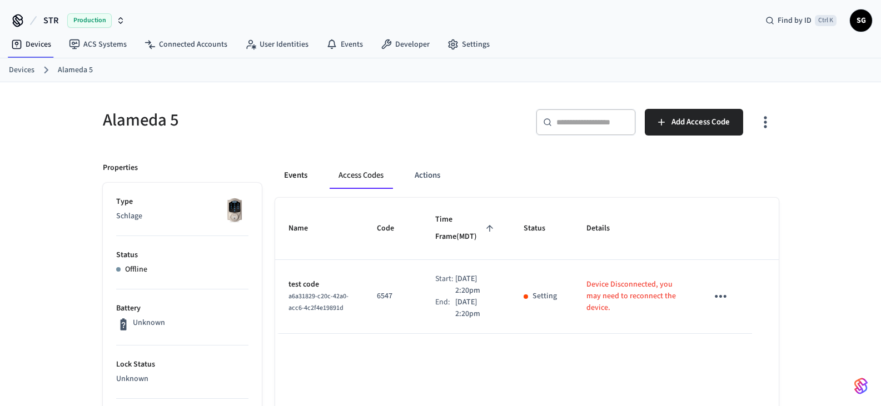
click at [297, 179] on button "Events" at bounding box center [295, 175] width 41 height 27
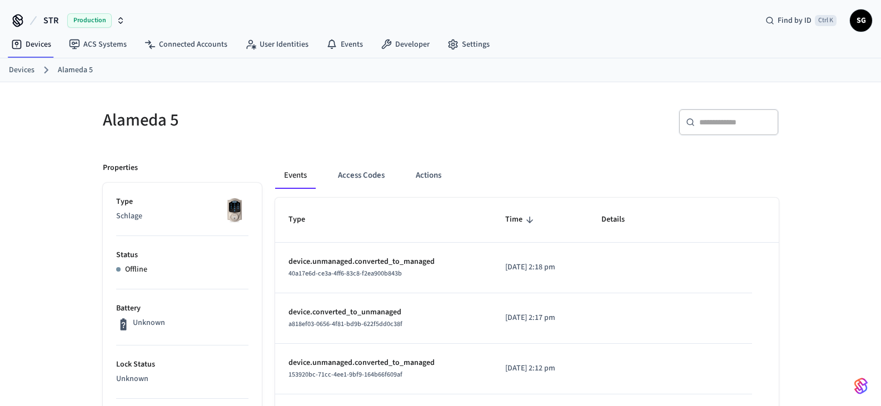
click at [138, 269] on p "Offline" at bounding box center [136, 270] width 22 height 12
click at [183, 45] on link "Connected Accounts" at bounding box center [186, 44] width 101 height 20
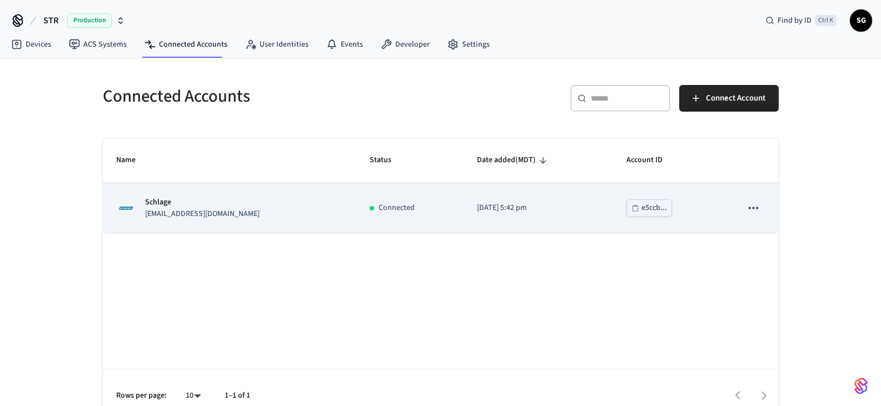
click at [129, 203] on img "sticky table" at bounding box center [126, 208] width 20 height 20
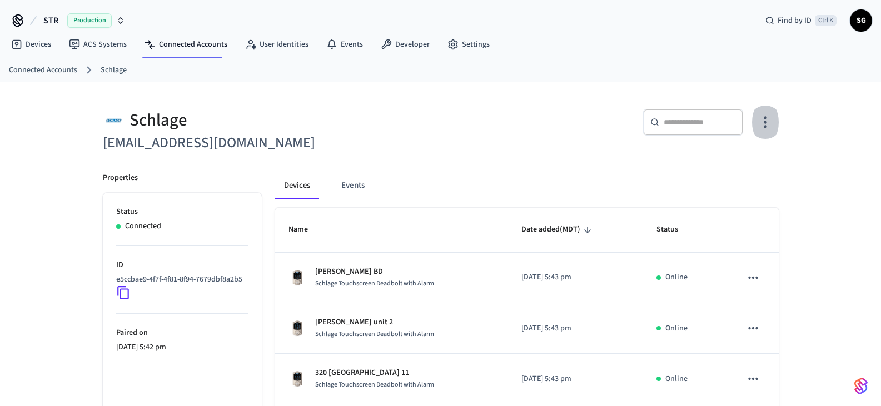
click at [767, 120] on icon "button" at bounding box center [764, 121] width 17 height 17
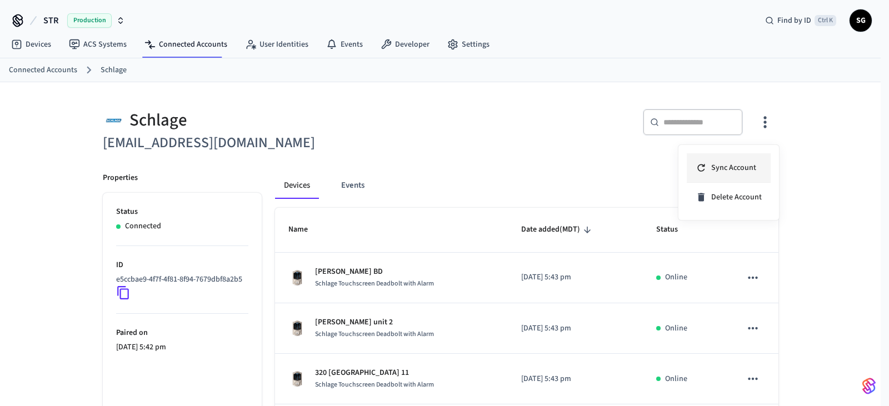
click at [731, 168] on span "Sync Account" at bounding box center [733, 167] width 45 height 11
click at [592, 161] on div at bounding box center [444, 203] width 889 height 406
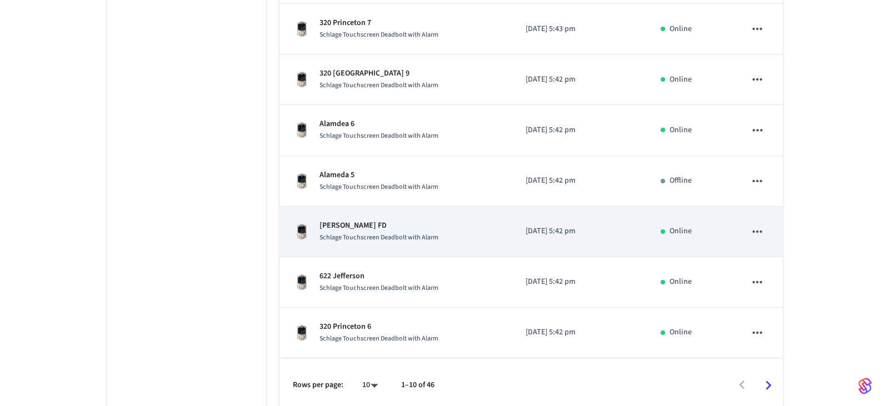
scroll to position [407, 0]
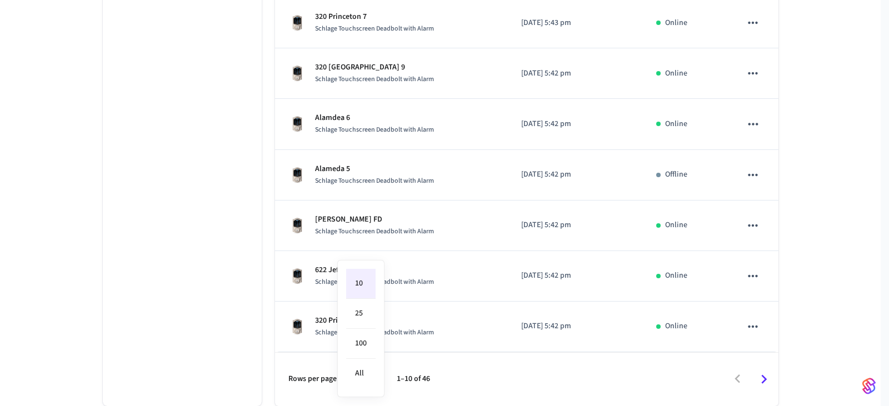
click at [363, 378] on body "STR Production Find by ID Ctrl K SG Devices ACS Systems Connected Accounts User…" at bounding box center [444, -1] width 889 height 813
click at [360, 374] on li "All" at bounding box center [360, 373] width 29 height 29
type input "**"
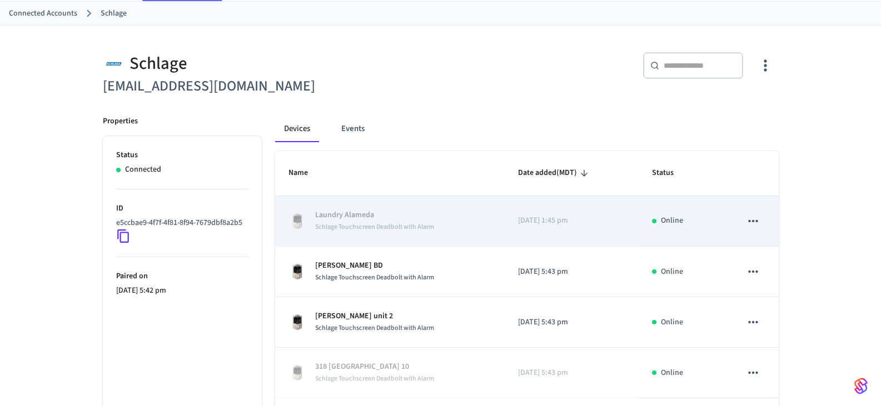
scroll to position [56, 0]
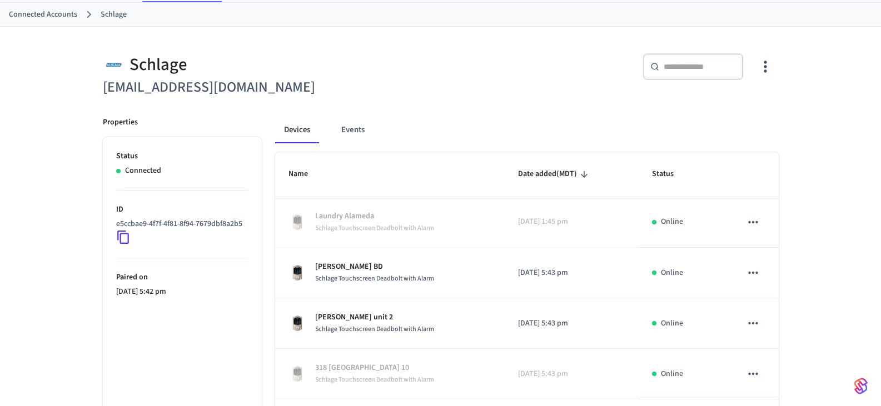
click at [583, 172] on icon "sticky table" at bounding box center [584, 174] width 10 height 10
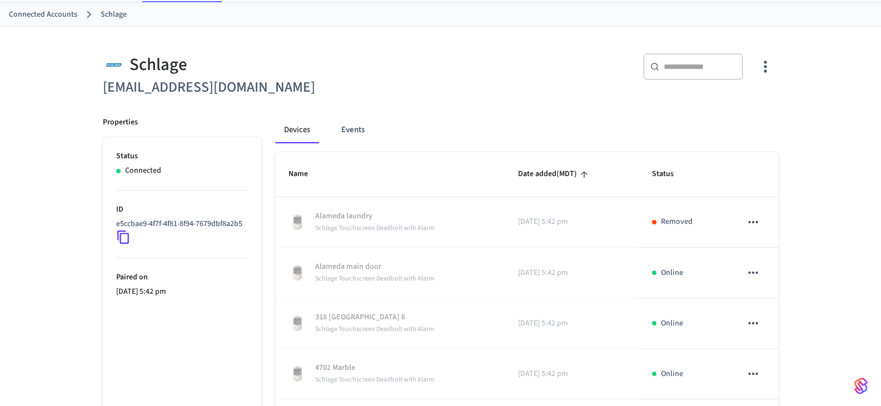
click at [583, 172] on icon "sticky table" at bounding box center [584, 174] width 10 height 10
click at [661, 173] on span "Status" at bounding box center [670, 174] width 36 height 17
click at [682, 176] on icon "sticky table" at bounding box center [681, 174] width 10 height 10
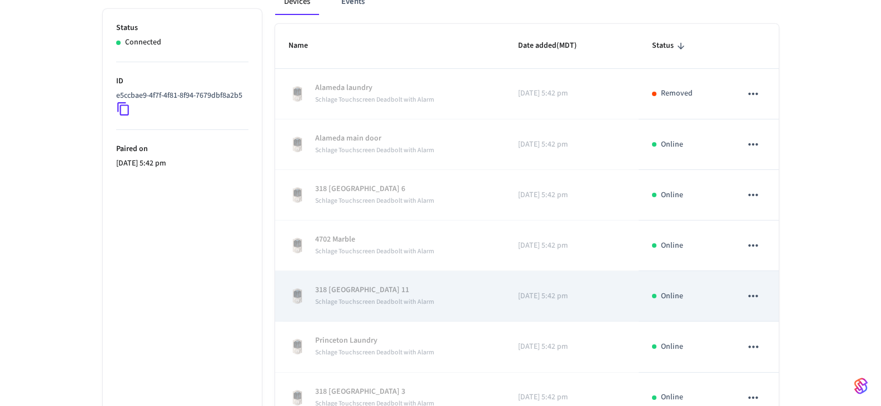
scroll to position [167, 0]
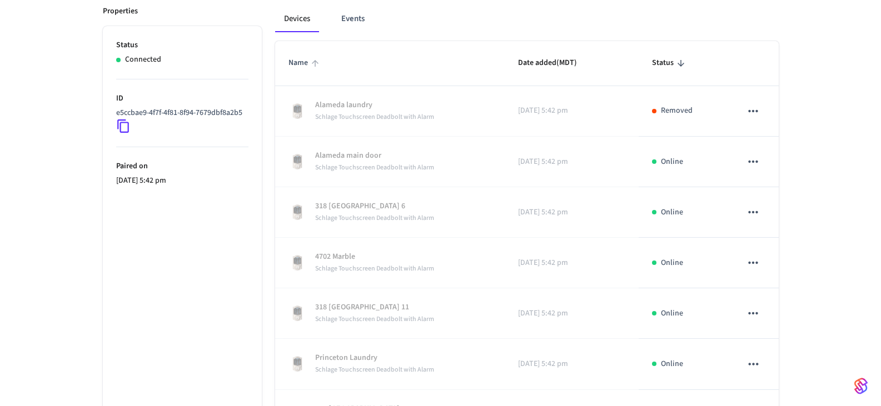
click at [302, 63] on span "Name" at bounding box center [305, 62] width 34 height 17
click at [313, 64] on icon "sticky table" at bounding box center [315, 63] width 10 height 10
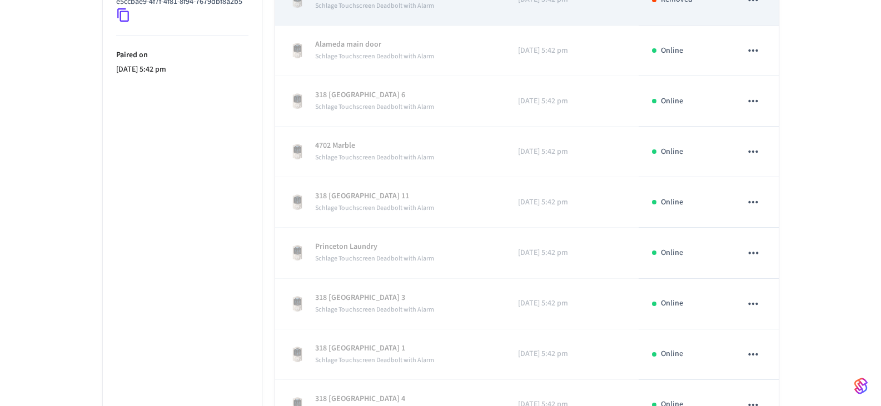
scroll to position [56, 0]
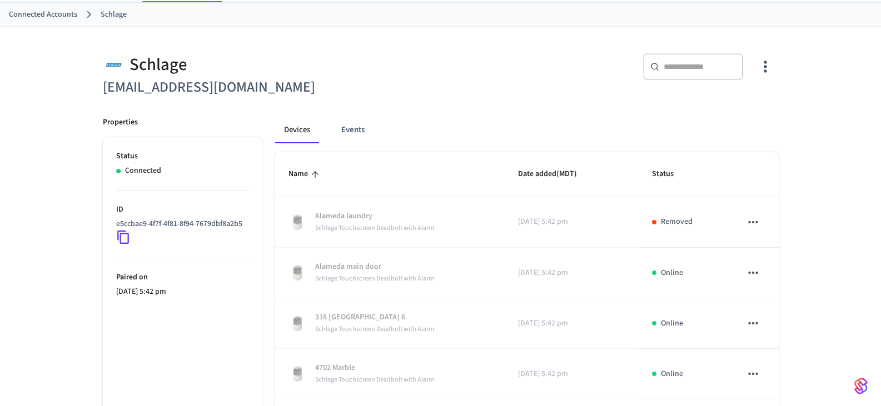
click at [320, 169] on span "Name" at bounding box center [305, 174] width 34 height 17
click at [298, 174] on span "Name" at bounding box center [305, 174] width 34 height 17
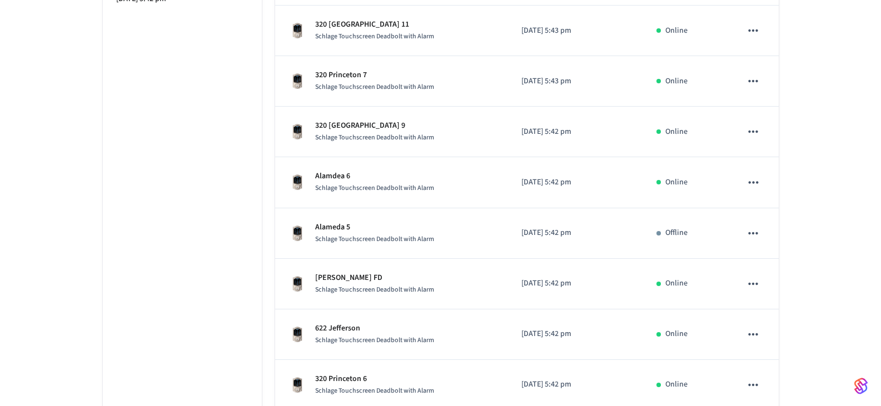
scroll to position [407, 0]
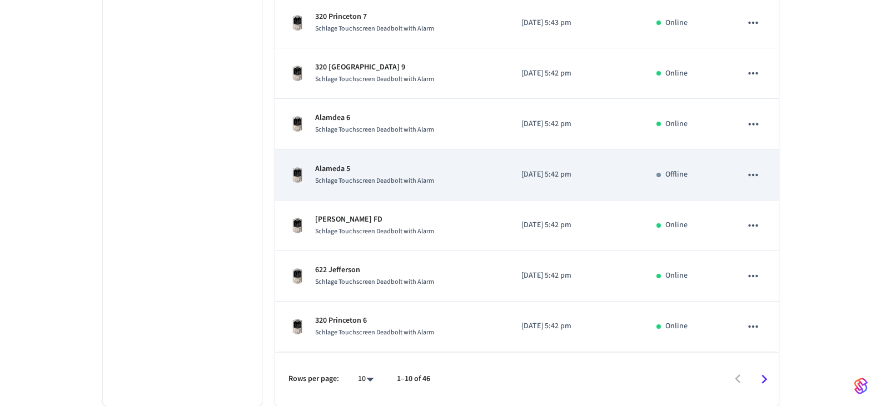
click at [296, 175] on img "sticky table" at bounding box center [297, 175] width 18 height 18
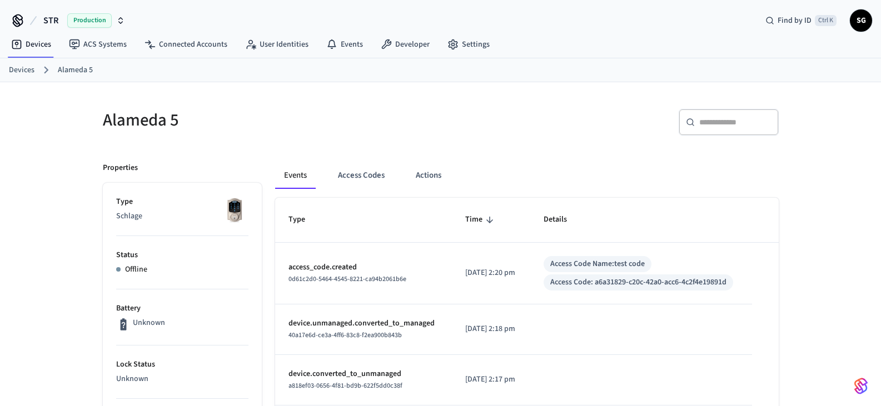
click at [19, 72] on link "Devices" at bounding box center [22, 70] width 26 height 12
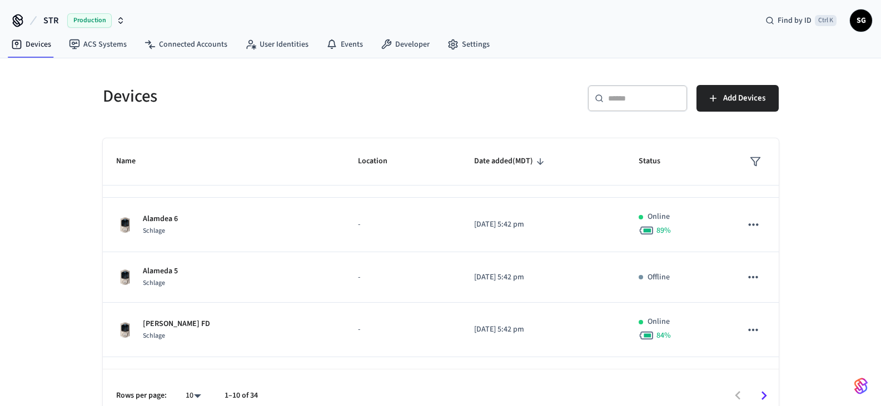
scroll to position [278, 0]
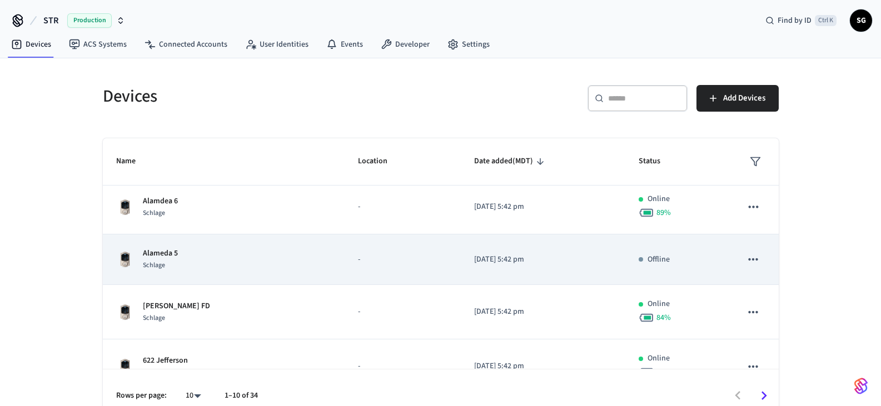
click at [746, 262] on icon "sticky table" at bounding box center [753, 259] width 14 height 14
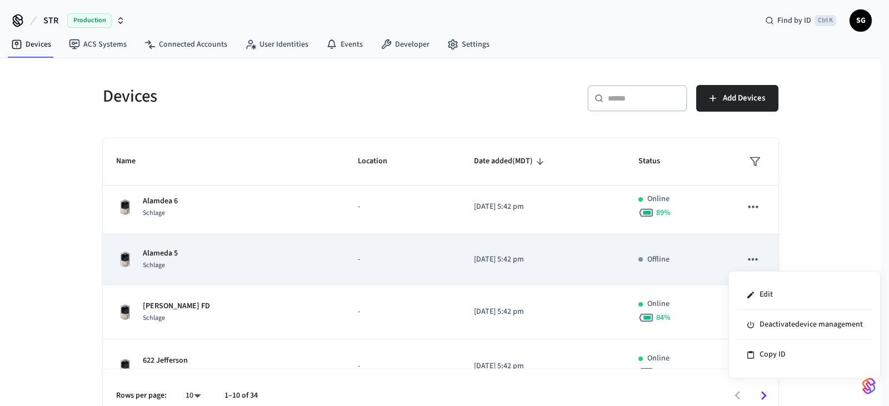
click at [744, 262] on div at bounding box center [444, 203] width 889 height 406
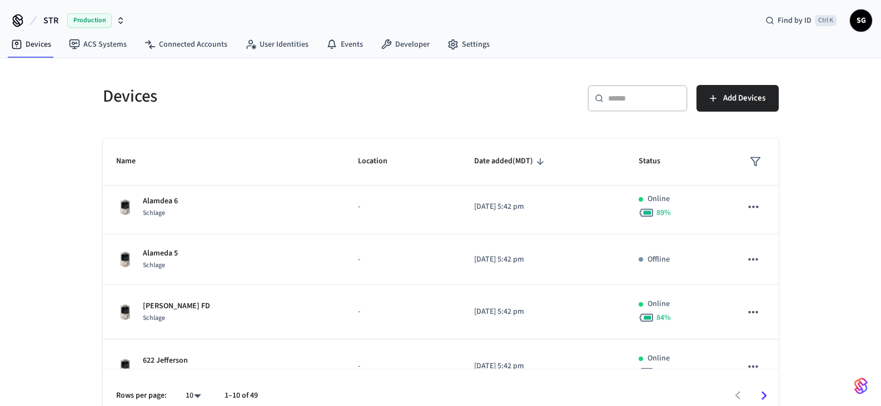
click at [867, 384] on button "button" at bounding box center [861, 386] width 22 height 22
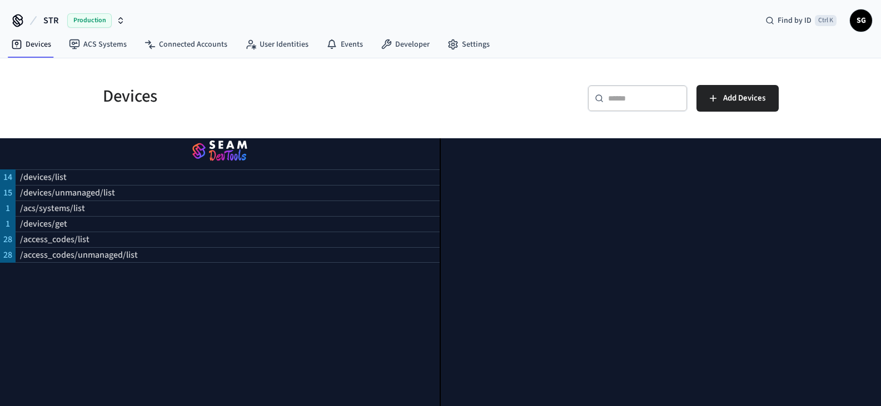
click at [832, 91] on div "Devices ​ ​ Add Devices Name Location Date added (MDT) Status Edith Main BD Sch…" at bounding box center [440, 240] width 881 height 364
click at [829, 88] on div "Devices ​ ​ Add Devices Name Location Date added (MDT) Status Edith Main BD Sch…" at bounding box center [440, 240] width 881 height 364
click at [813, 67] on div "Devices ​ ​ Add Devices Name Location Date added (MDT) Status Edith Main BD Sch…" at bounding box center [440, 240] width 881 height 364
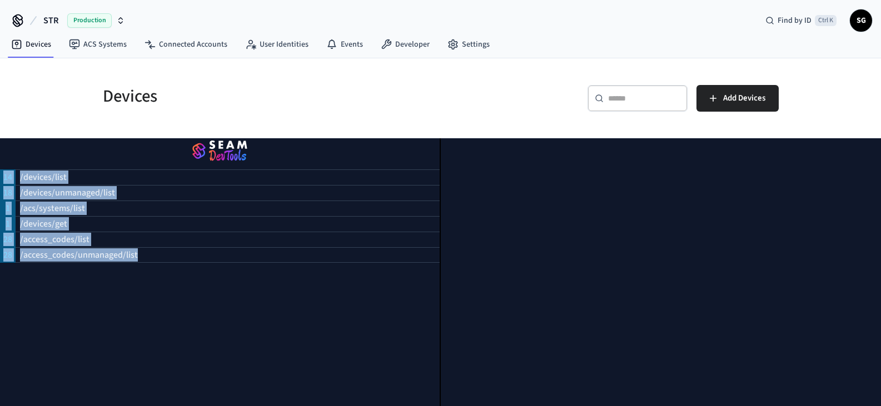
drag, startPoint x: 603, startPoint y: 156, endPoint x: 559, endPoint y: 424, distance: 271.4
click at [559, 406] on html "STR Production Find by ID Ctrl K SG Devices ACS Systems Connected Accounts User…" at bounding box center [440, 211] width 881 height 423
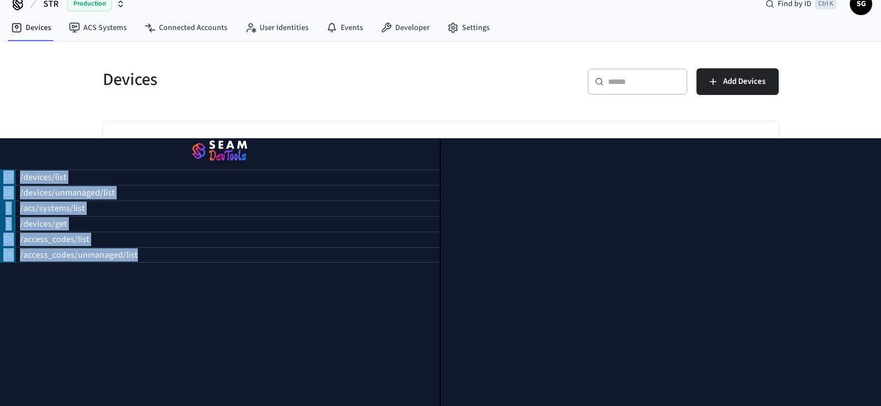
click at [858, 386] on div at bounding box center [661, 272] width 441 height 268
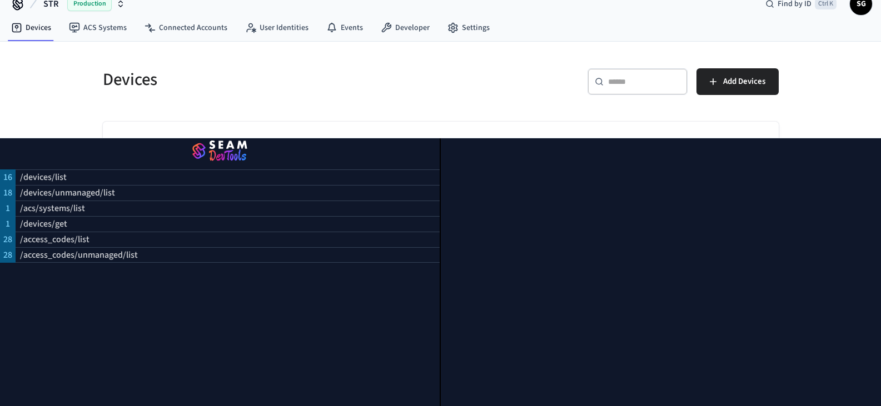
click at [74, 315] on div "16 /devices/list 18 /devices/unmanaged/list 1 /acs/systems/list 1 /devices/get …" at bounding box center [220, 272] width 441 height 268
click at [35, 24] on link "Devices" at bounding box center [31, 28] width 58 height 20
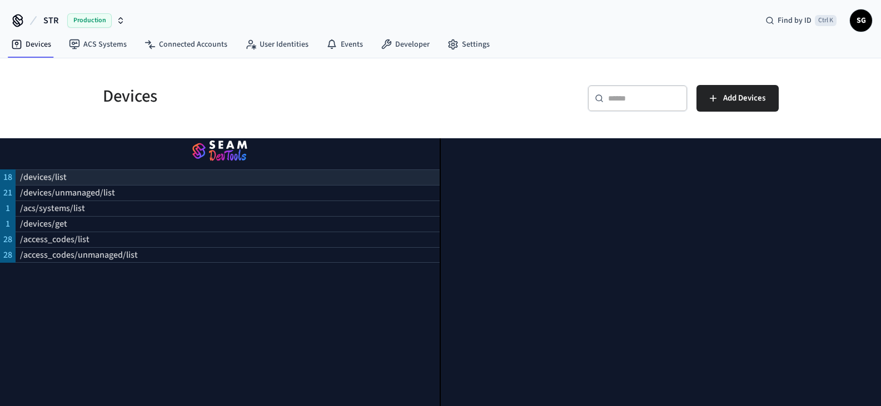
click at [34, 171] on p "/devices/list" at bounding box center [43, 177] width 47 height 13
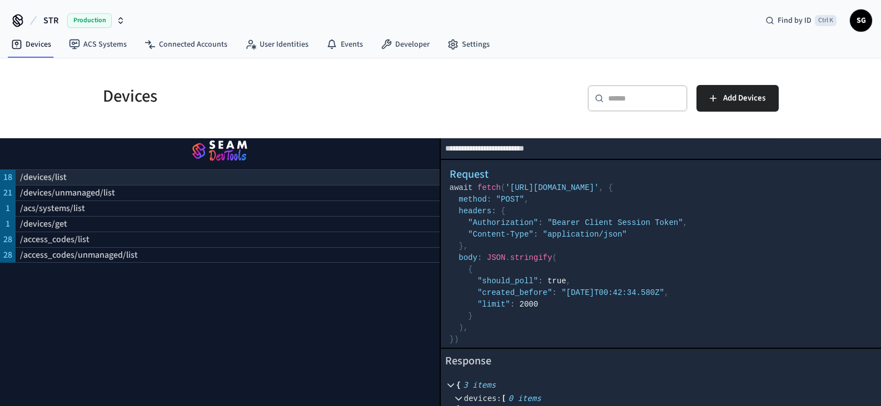
click at [34, 171] on p "/devices/list" at bounding box center [43, 177] width 47 height 13
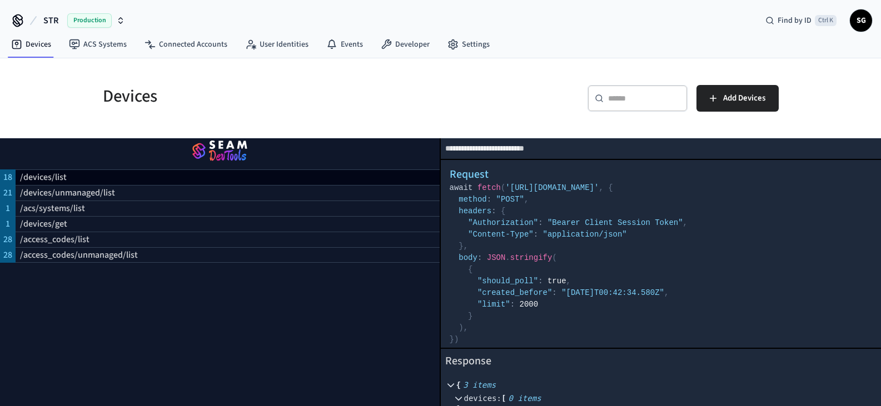
click at [63, 99] on div "Devices ​ ​ Add Devices Name Location Date added (MDT) Status Edith Main BD Sch…" at bounding box center [440, 240] width 881 height 364
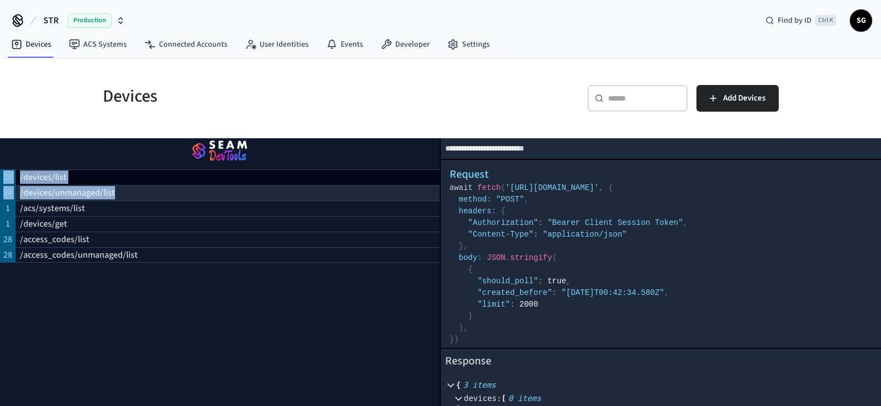
drag, startPoint x: 401, startPoint y: 129, endPoint x: 417, endPoint y: 144, distance: 22.0
click at [397, 181] on div "**********" at bounding box center [440, 272] width 881 height 268
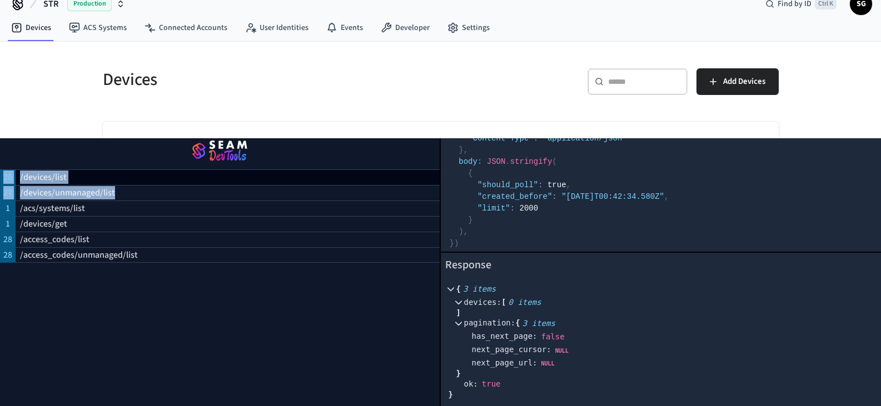
scroll to position [0, 8]
click at [822, 102] on div "Devices ​ ​ Add Devices Name Location Date added (MDT) Status Edith Main BD Sch…" at bounding box center [440, 224] width 881 height 364
click at [822, 101] on div "Devices ​ ​ Add Devices Name Location Date added (MDT) Status Edith Main BD Sch…" at bounding box center [440, 224] width 881 height 364
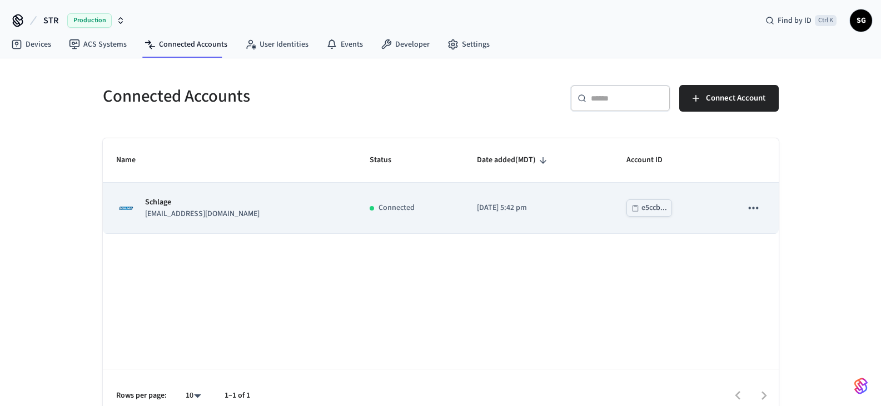
click at [159, 202] on p "Schlage" at bounding box center [202, 203] width 114 height 12
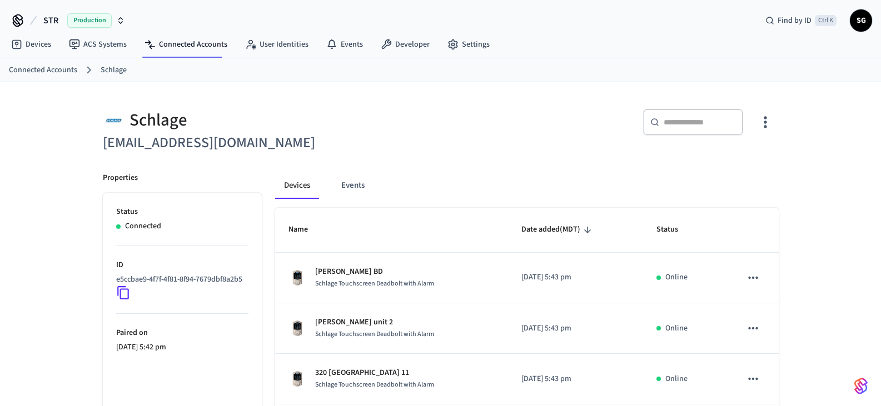
click at [867, 15] on span "SG" at bounding box center [861, 21] width 20 height 20
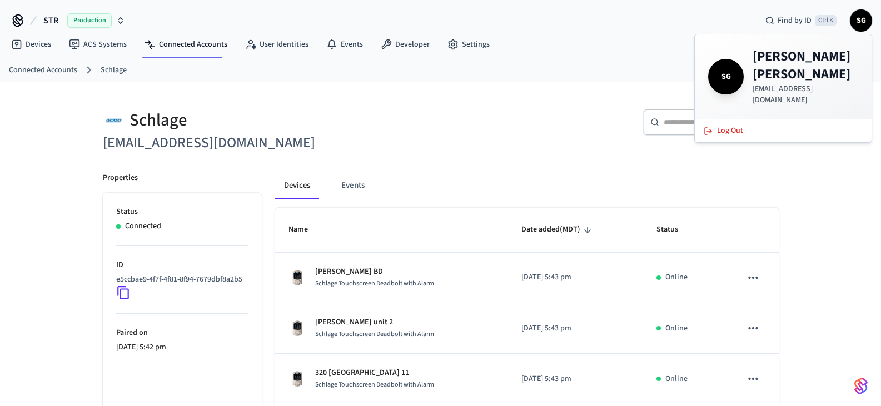
click at [867, 15] on span "SG" at bounding box center [861, 21] width 20 height 20
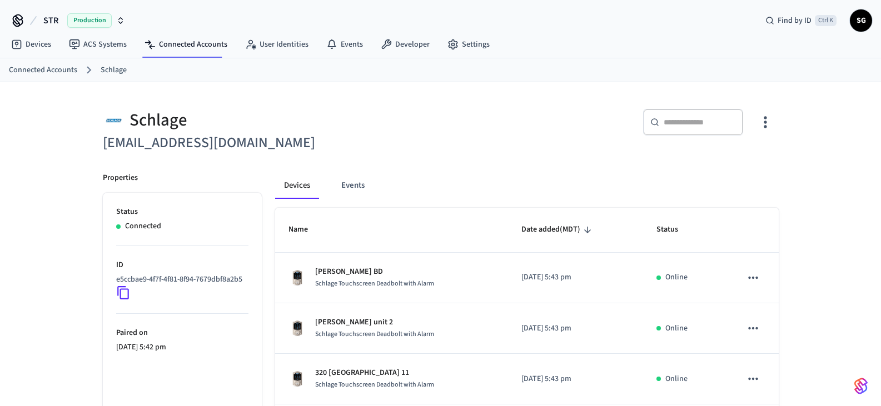
click at [766, 116] on icon "button" at bounding box center [764, 121] width 17 height 17
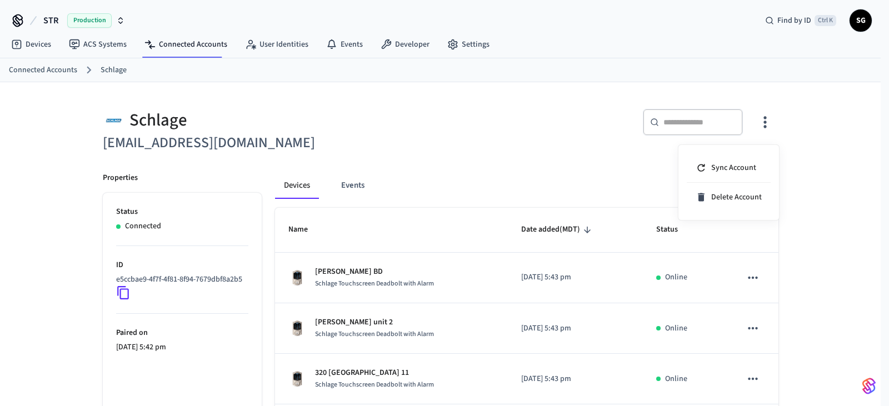
click at [766, 116] on div at bounding box center [444, 203] width 889 height 406
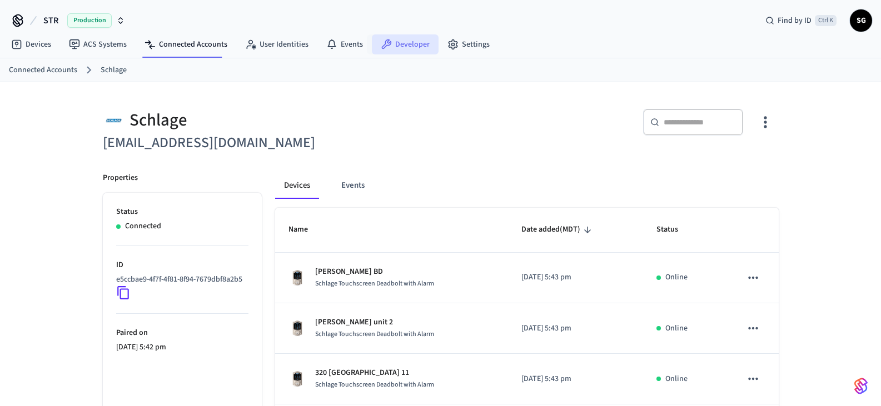
click at [408, 44] on link "Developer" at bounding box center [405, 44] width 67 height 20
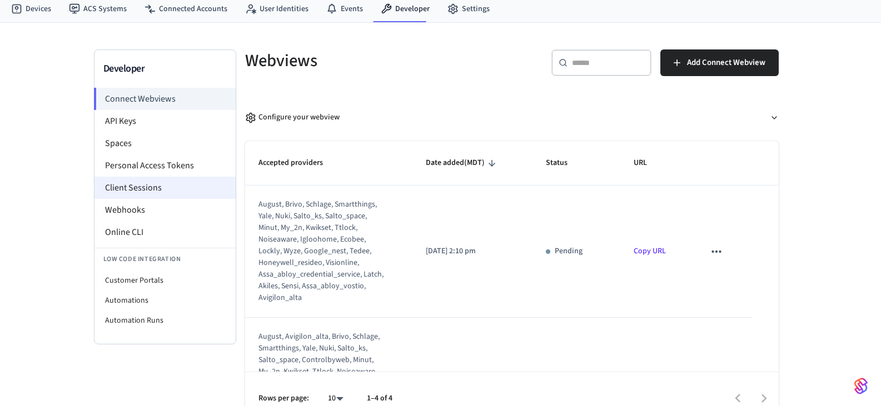
scroll to position [55, 0]
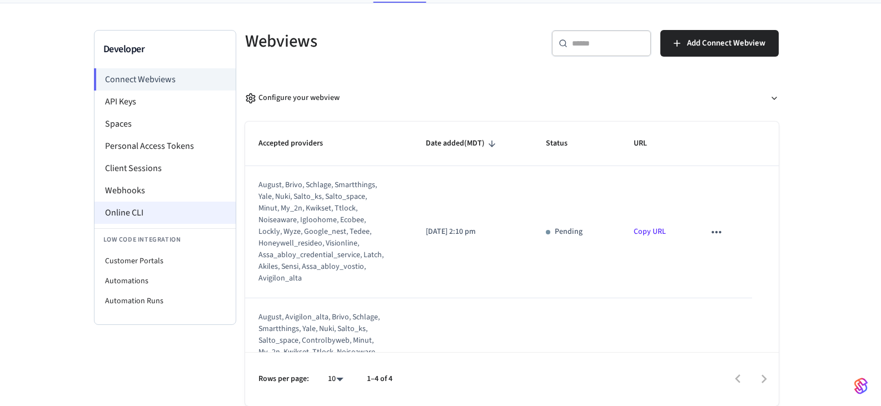
click at [137, 210] on li "Online CLI" at bounding box center [164, 213] width 141 height 22
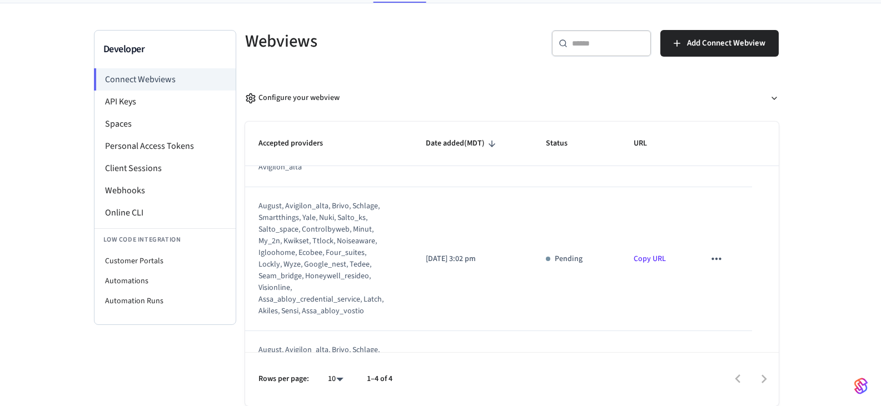
scroll to position [0, 0]
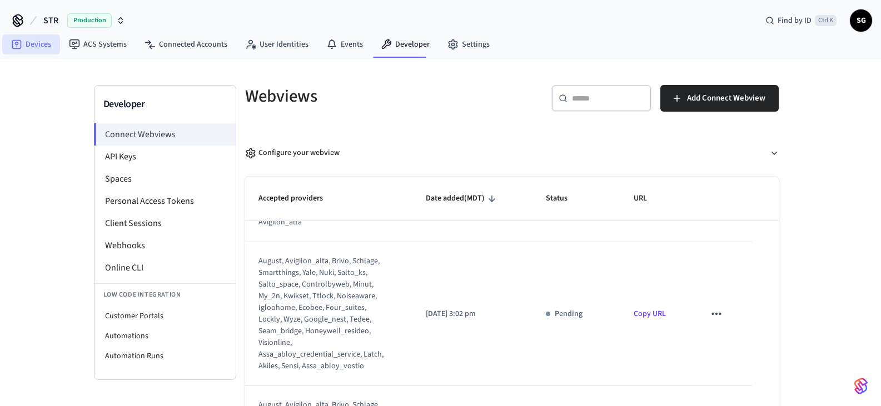
click at [42, 43] on link "Devices" at bounding box center [31, 44] width 58 height 20
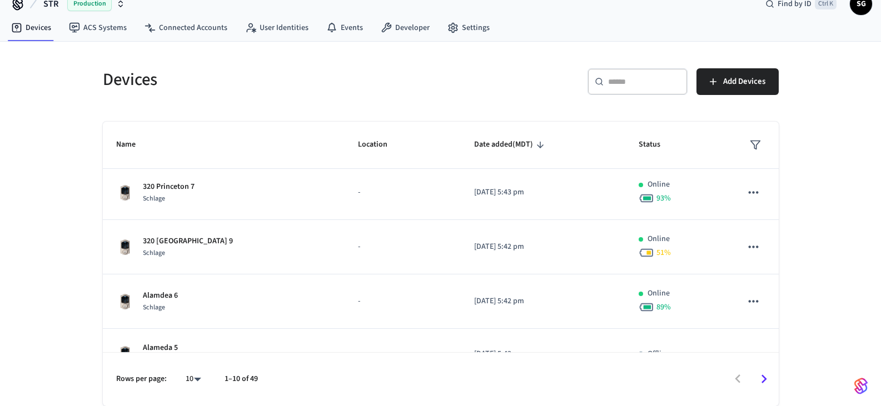
scroll to position [222, 0]
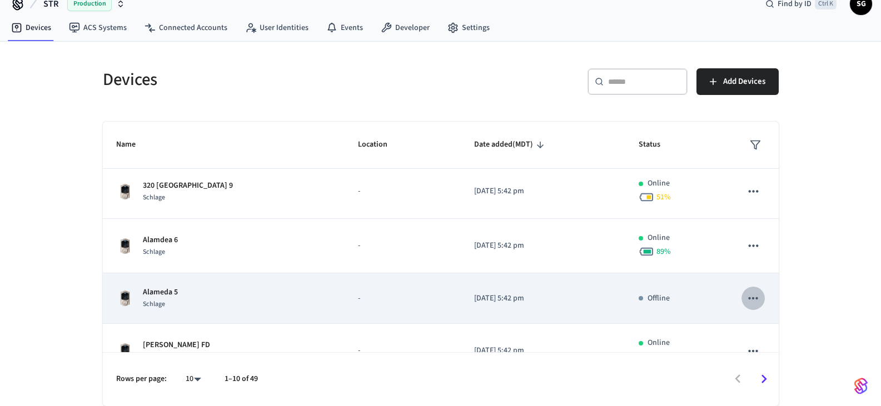
click at [748, 299] on icon "sticky table" at bounding box center [752, 298] width 9 height 2
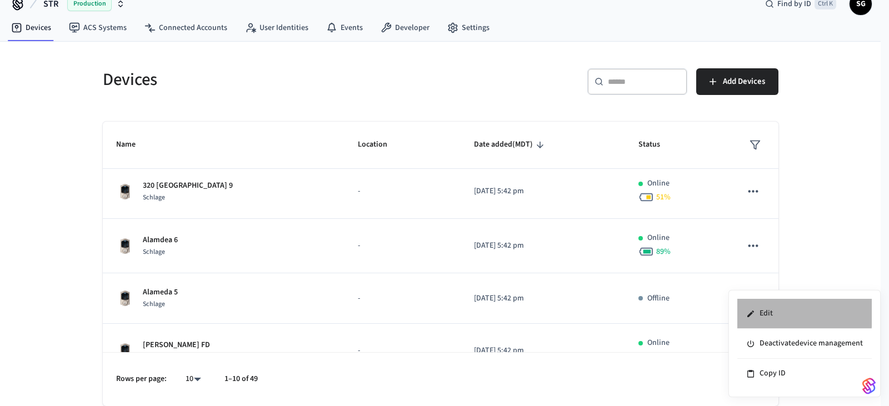
click at [765, 312] on li "Edit" at bounding box center [804, 314] width 134 height 30
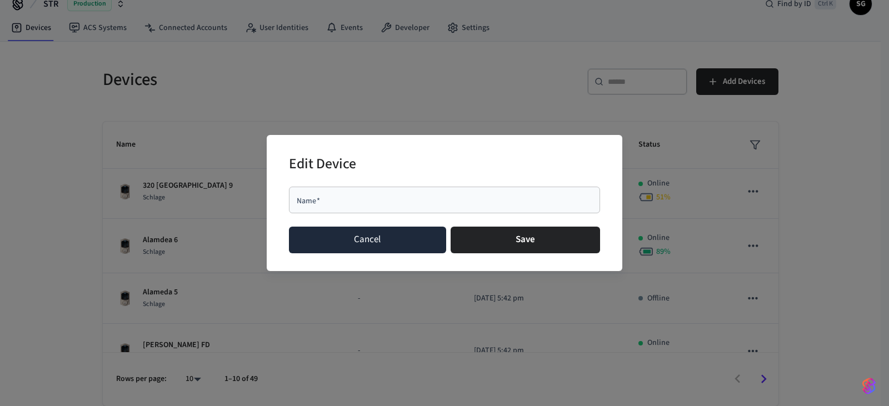
click at [408, 245] on button "Cancel" at bounding box center [367, 240] width 157 height 27
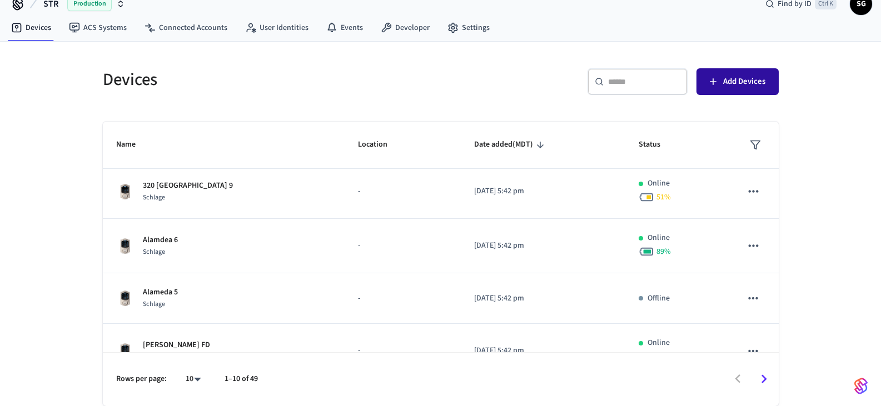
click at [739, 86] on span "Add Devices" at bounding box center [744, 81] width 42 height 14
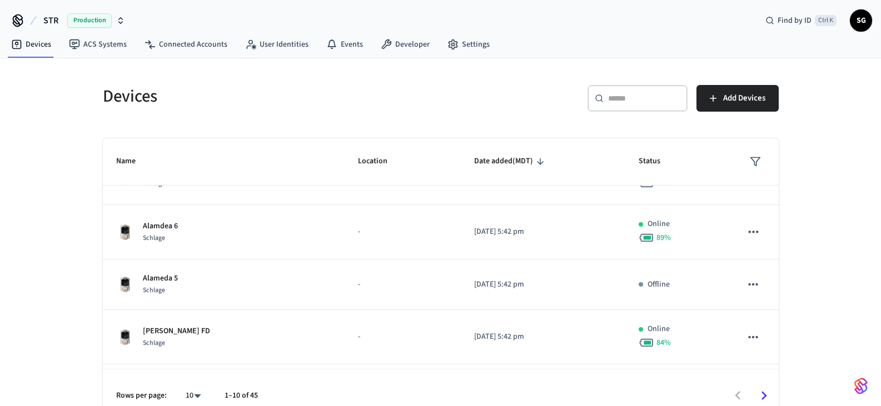
scroll to position [278, 0]
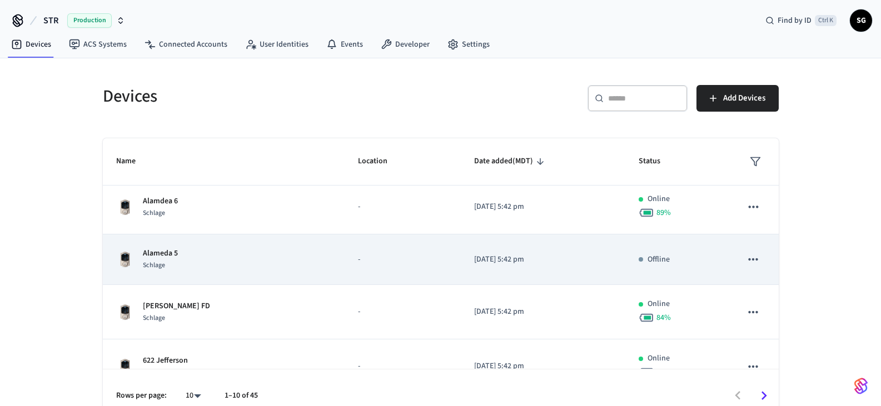
click at [625, 266] on td "Offline" at bounding box center [676, 259] width 103 height 51
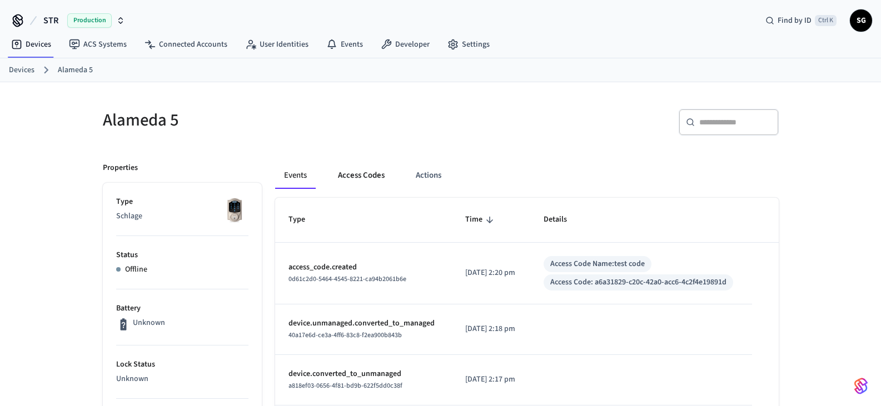
click at [369, 176] on button "Access Codes" at bounding box center [361, 175] width 64 height 27
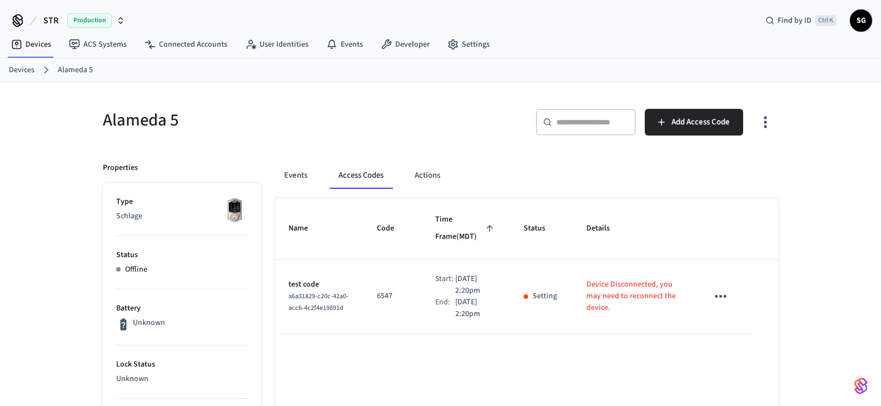
click at [534, 298] on p "Setting" at bounding box center [544, 297] width 24 height 12
click at [718, 297] on icon "sticky table" at bounding box center [720, 296] width 17 height 17
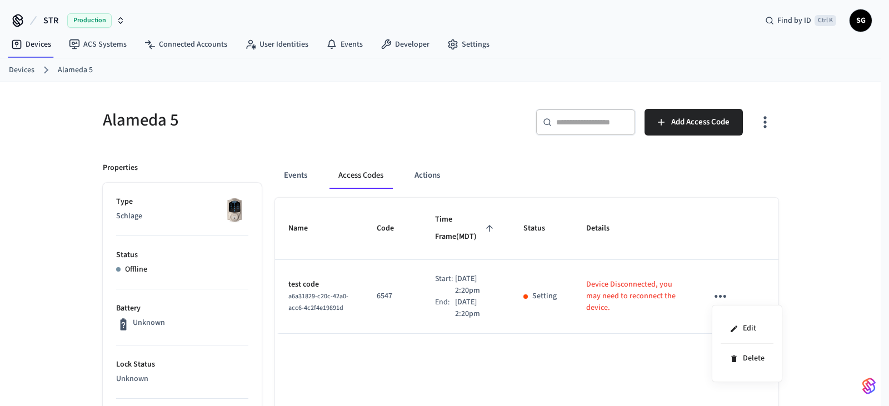
click at [718, 297] on div at bounding box center [444, 203] width 889 height 406
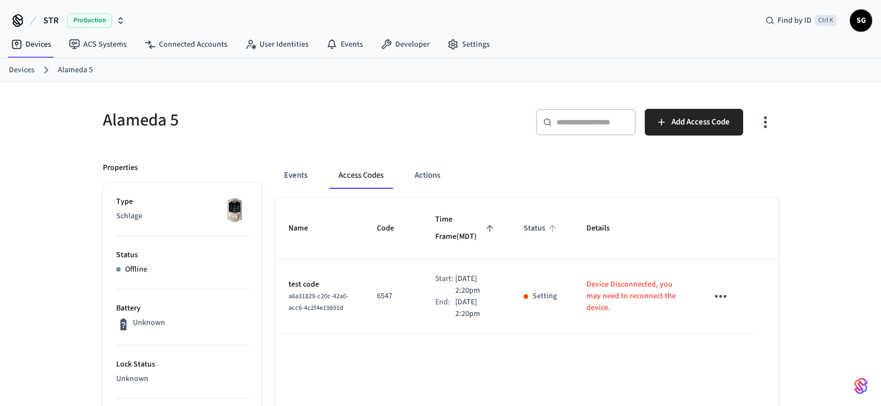
click at [542, 224] on span "Status" at bounding box center [541, 228] width 36 height 17
click at [596, 233] on span "Details" at bounding box center [605, 228] width 38 height 17
click at [434, 177] on button "Actions" at bounding box center [427, 175] width 43 height 27
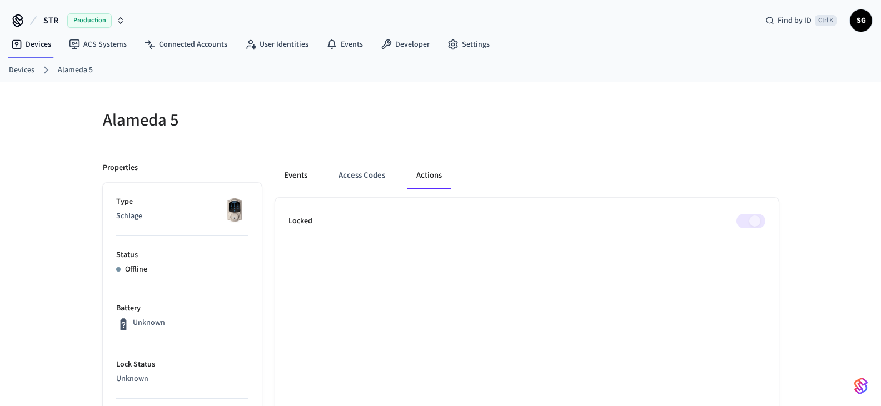
click at [297, 176] on button "Events" at bounding box center [295, 175] width 41 height 27
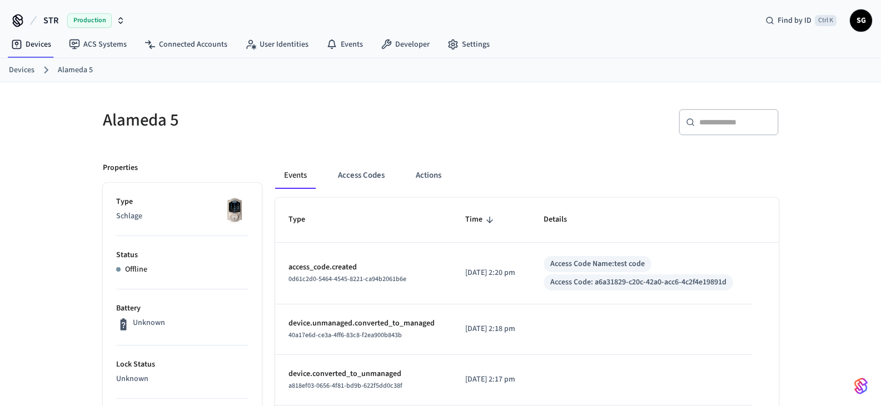
click at [15, 73] on link "Devices" at bounding box center [22, 70] width 26 height 12
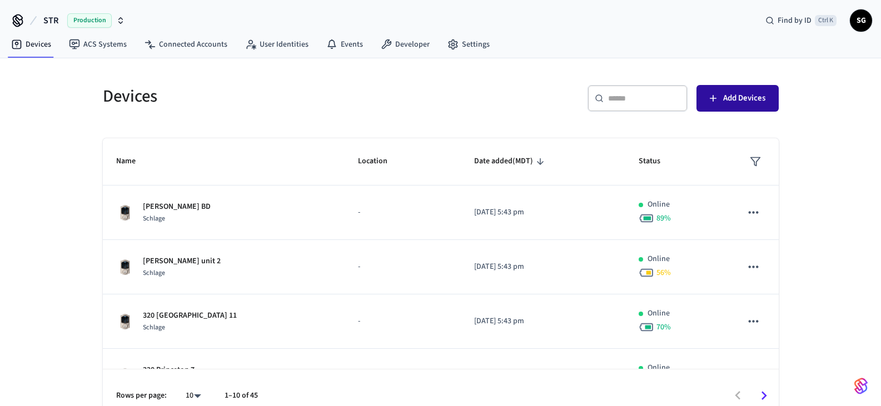
click at [735, 100] on span "Add Devices" at bounding box center [744, 98] width 42 height 14
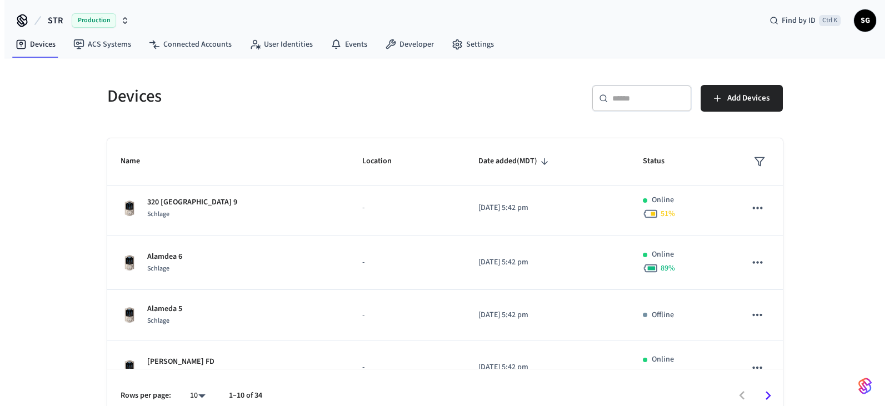
scroll to position [278, 0]
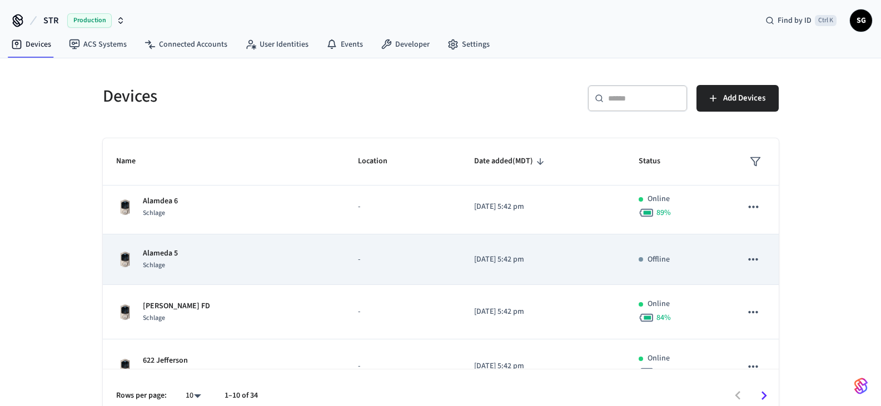
click at [748, 260] on icon "sticky table" at bounding box center [752, 259] width 9 height 2
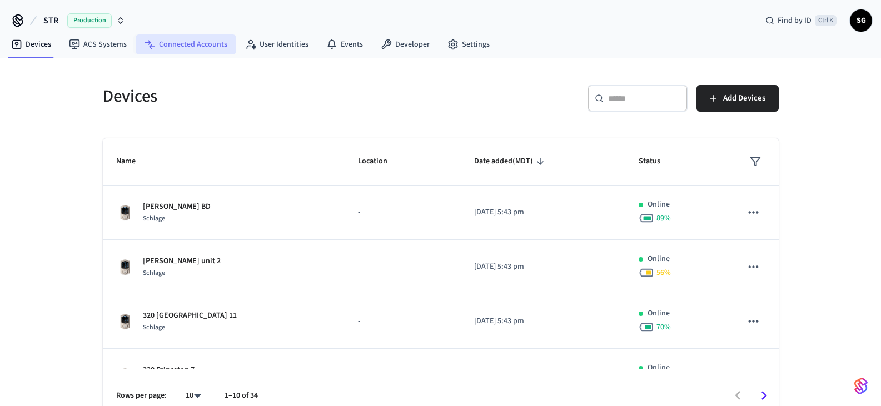
click at [195, 44] on link "Connected Accounts" at bounding box center [186, 44] width 101 height 20
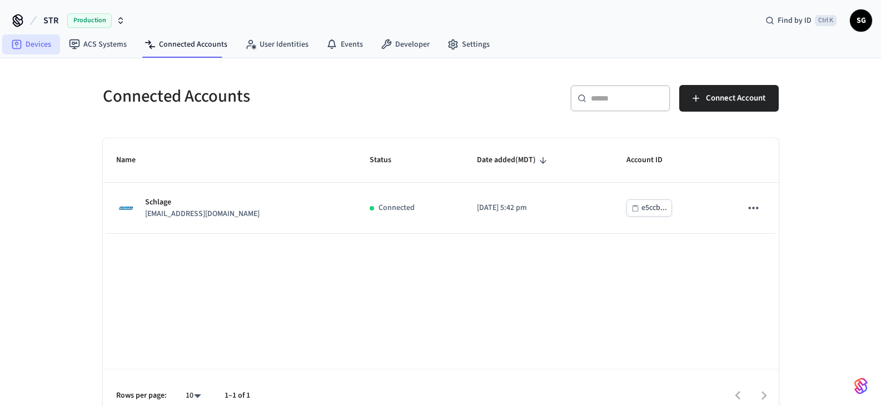
click at [33, 43] on link "Devices" at bounding box center [31, 44] width 58 height 20
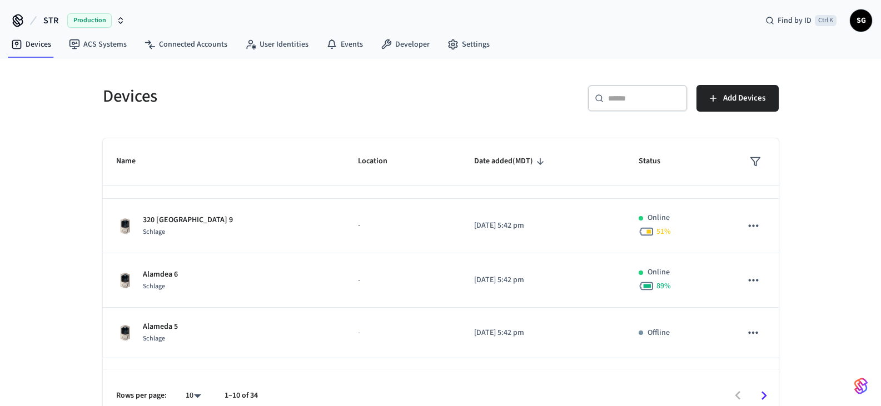
scroll to position [222, 0]
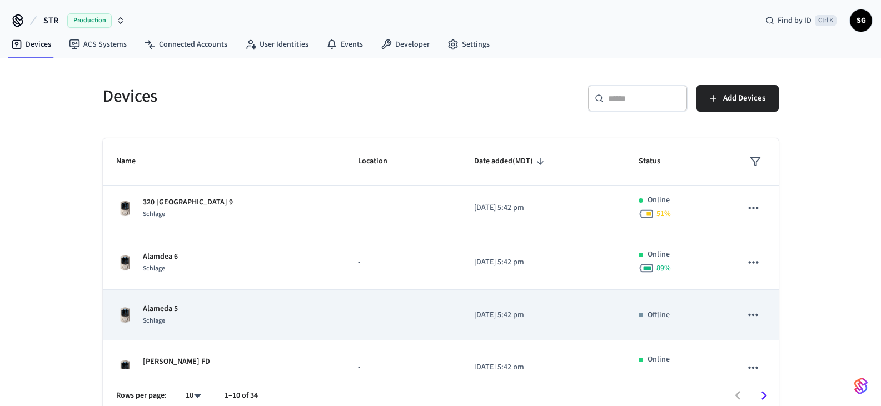
click at [647, 316] on p "Offline" at bounding box center [658, 315] width 22 height 12
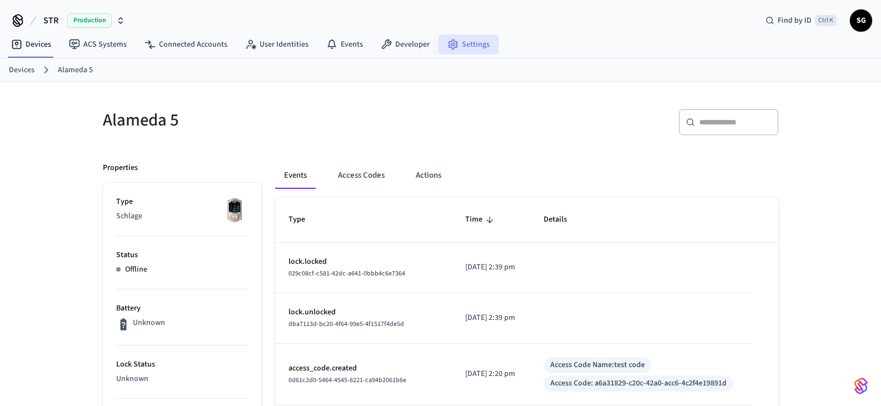
click at [468, 40] on link "Settings" at bounding box center [468, 44] width 60 height 20
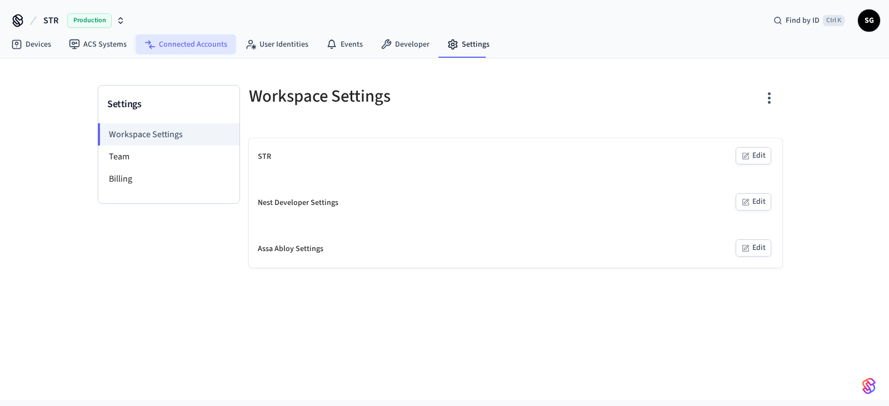
click at [181, 43] on link "Connected Accounts" at bounding box center [186, 44] width 101 height 20
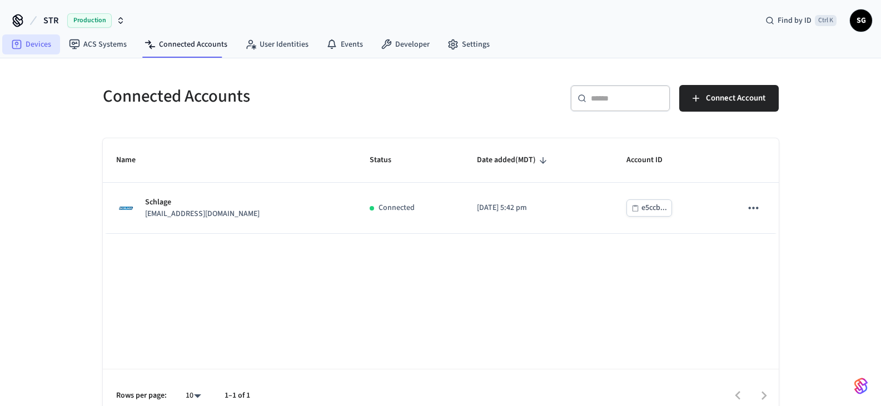
click at [37, 42] on link "Devices" at bounding box center [31, 44] width 58 height 20
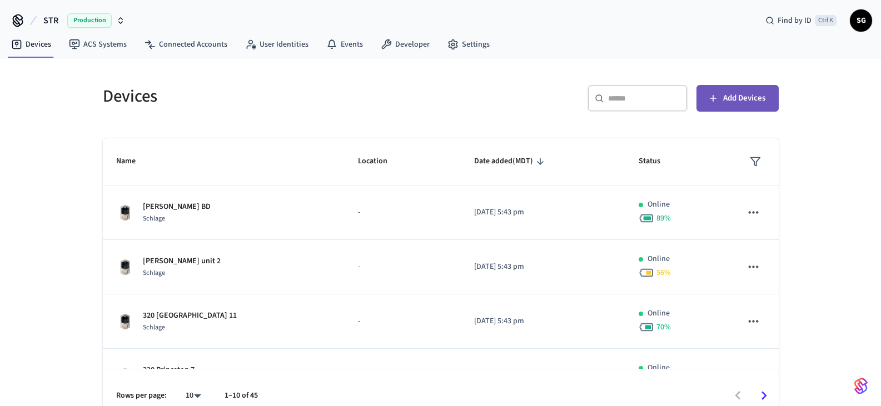
click at [745, 101] on span "Add Devices" at bounding box center [744, 98] width 42 height 14
click at [22, 22] on icon at bounding box center [18, 21] width 18 height 18
click at [95, 18] on span "Production" at bounding box center [89, 20] width 44 height 14
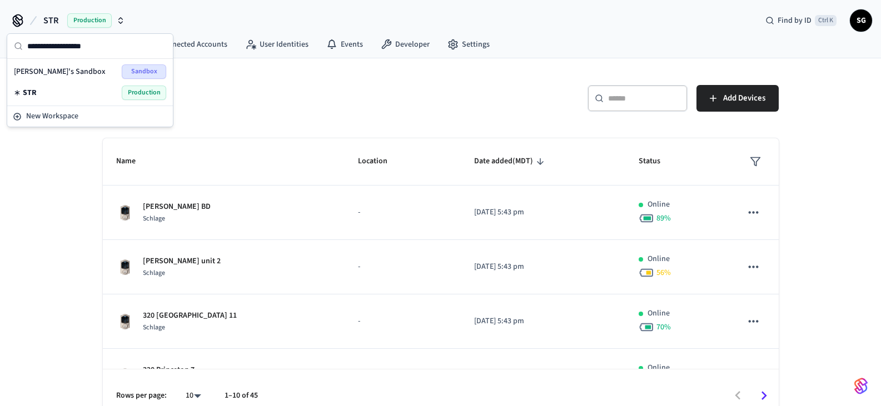
click at [57, 70] on span "Sean's Sandbox" at bounding box center [60, 71] width 92 height 11
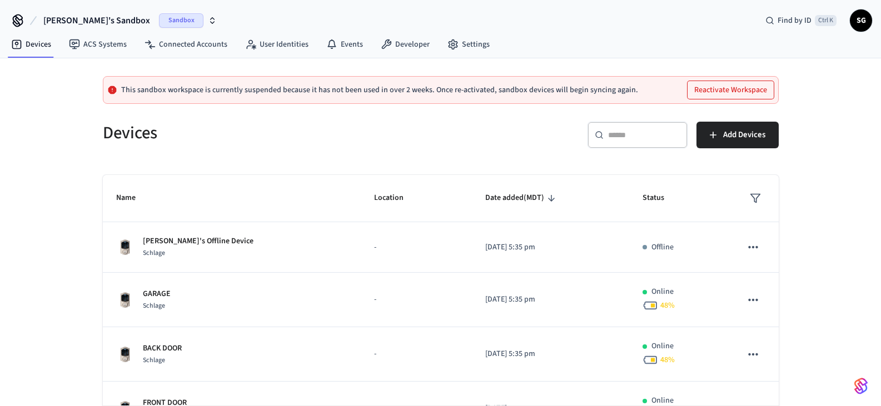
click at [159, 22] on span "Sandbox" at bounding box center [181, 20] width 44 height 14
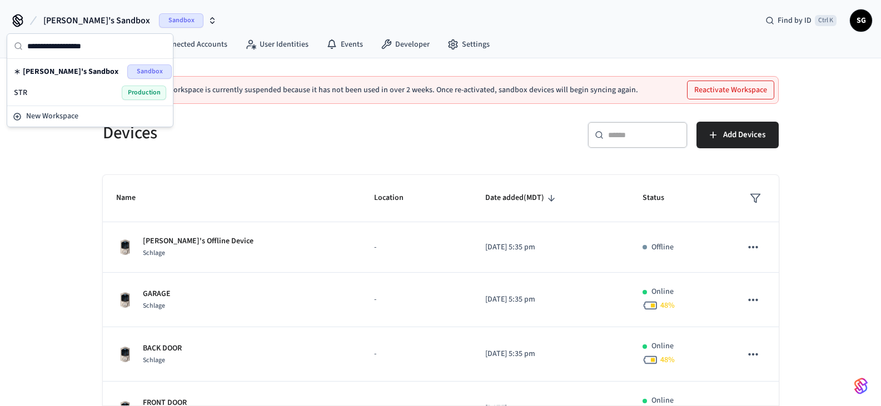
click at [137, 92] on span "Production" at bounding box center [144, 93] width 44 height 14
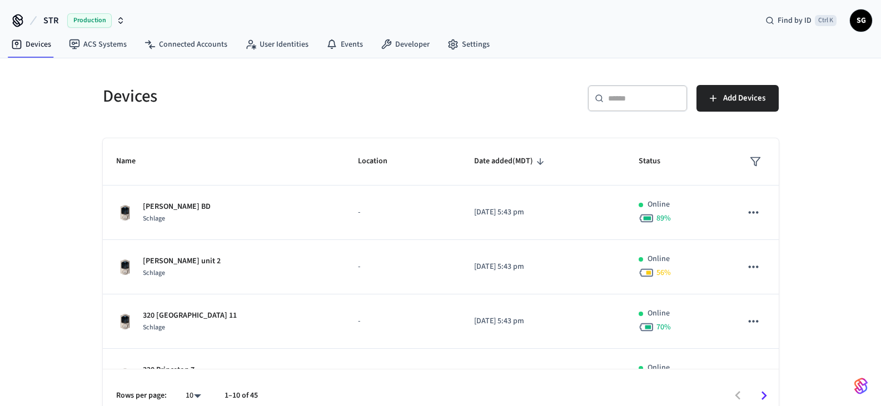
click at [856, 21] on span "SG" at bounding box center [861, 21] width 20 height 20
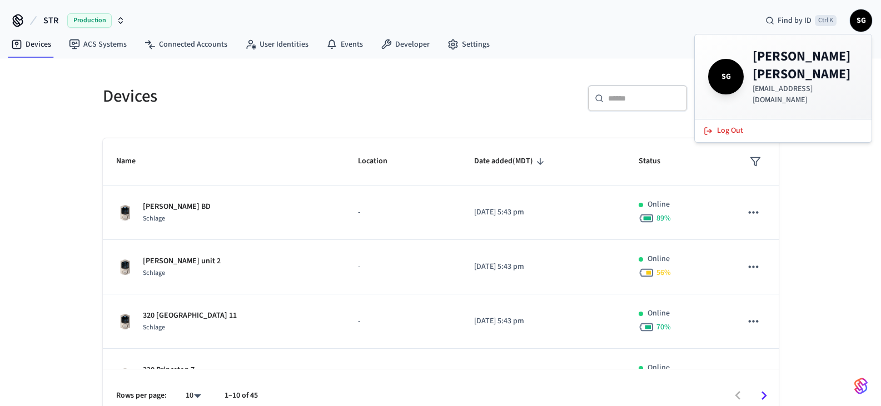
click at [856, 21] on span "SG" at bounding box center [861, 21] width 20 height 20
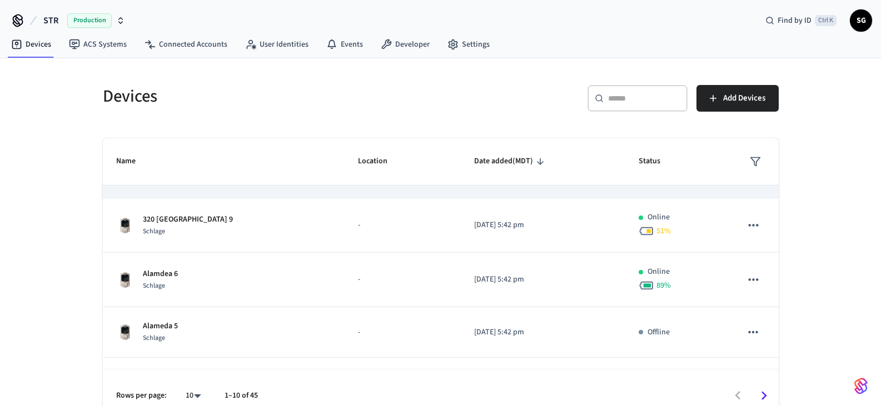
scroll to position [278, 0]
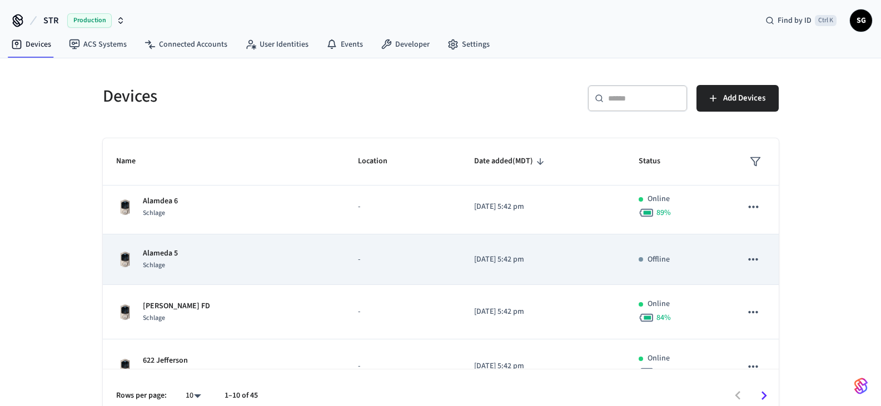
click at [164, 251] on p "Alameda 5" at bounding box center [160, 254] width 35 height 12
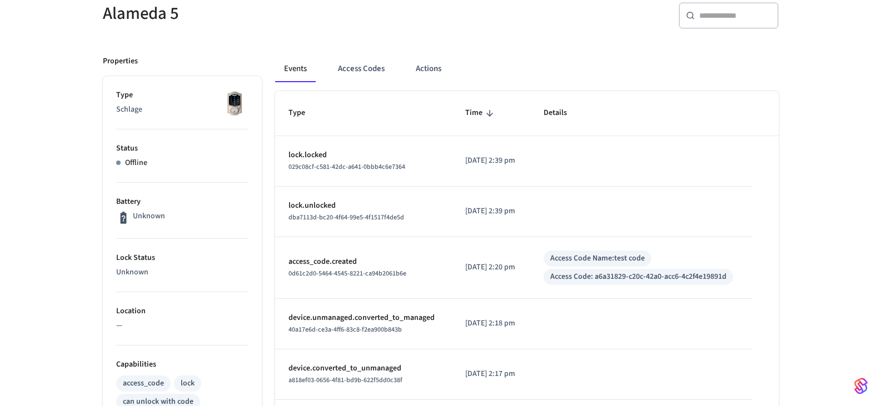
scroll to position [111, 0]
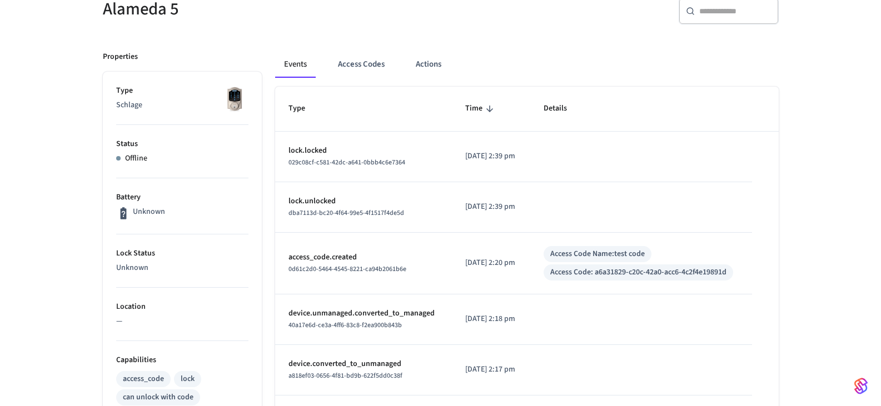
click at [138, 148] on p "Status" at bounding box center [182, 144] width 132 height 12
click at [127, 146] on p "Status" at bounding box center [182, 144] width 132 height 12
click at [119, 168] on li "Status Offline" at bounding box center [182, 151] width 132 height 53
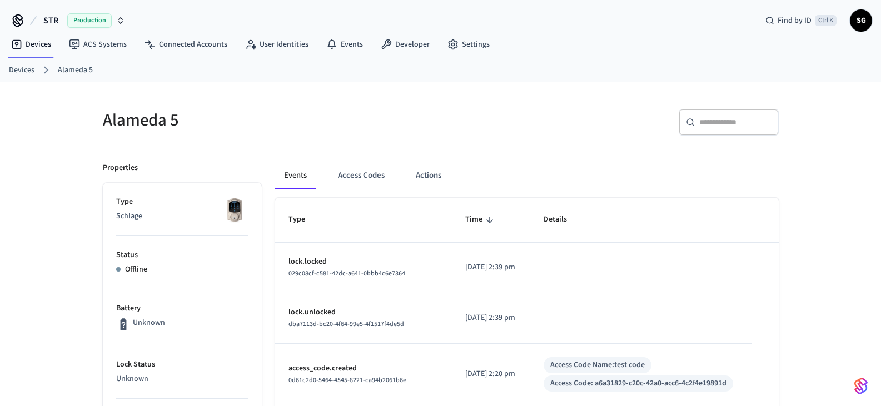
click at [29, 69] on link "Devices" at bounding box center [22, 70] width 26 height 12
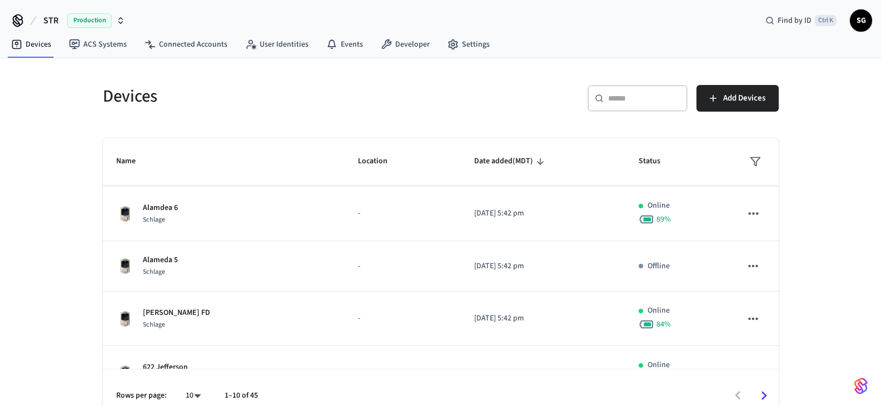
scroll to position [278, 0]
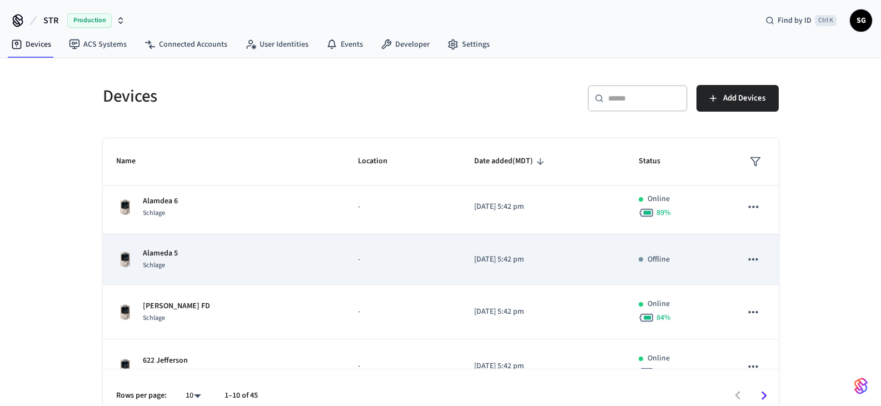
click at [587, 258] on p "2025/02/10 at 5:42 pm" at bounding box center [543, 260] width 138 height 12
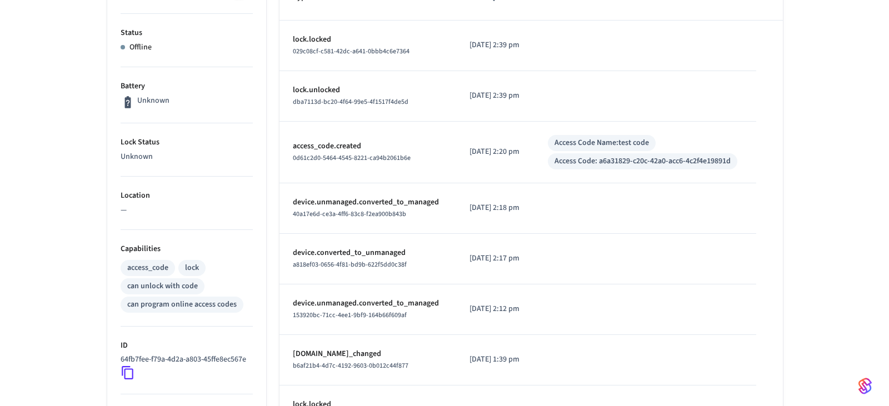
scroll to position [434, 0]
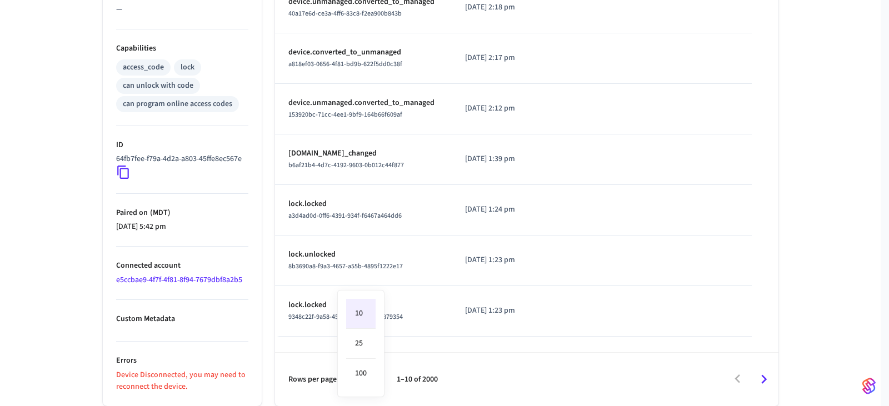
click at [366, 369] on li "100" at bounding box center [360, 373] width 29 height 29
type input "***"
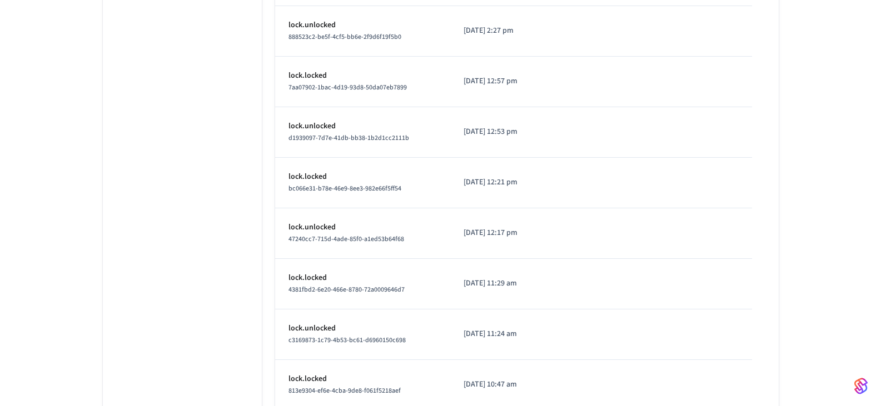
scroll to position [2291, 0]
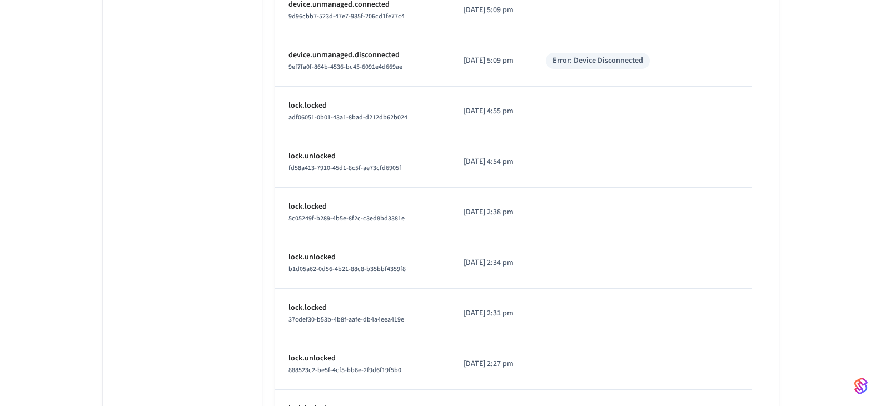
drag, startPoint x: 881, startPoint y: 181, endPoint x: 888, endPoint y: 42, distance: 138.6
click at [881, 42] on html "STR Production Find by ID Ctrl K SG Devices ACS Systems Connected Accounts User…" at bounding box center [440, 391] width 881 height 5364
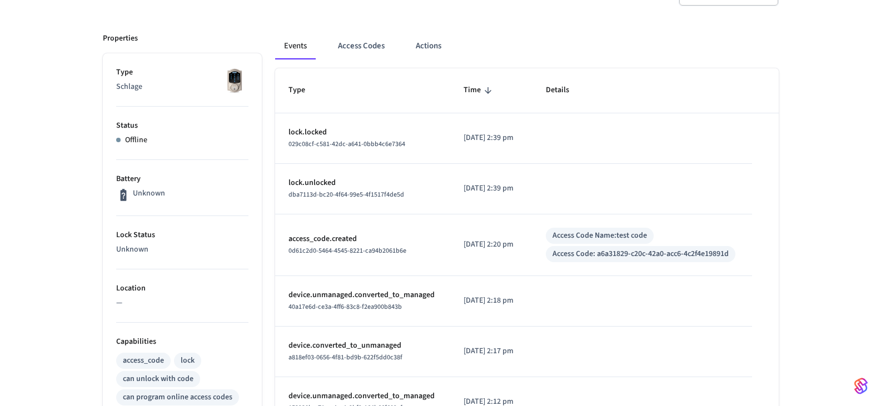
scroll to position [111, 0]
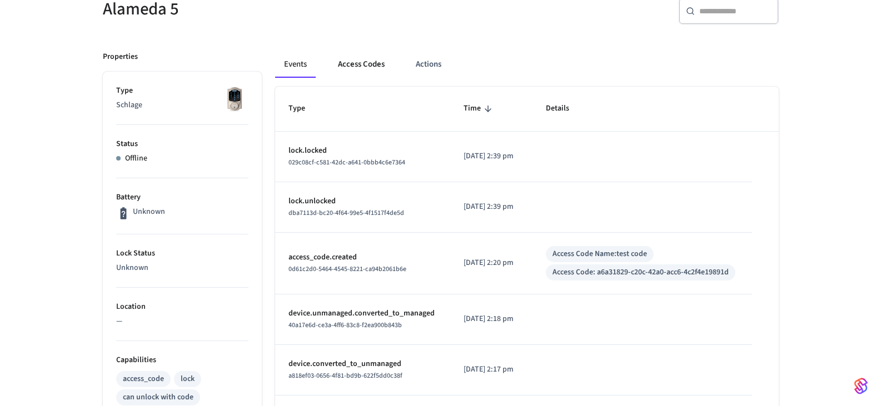
click at [366, 66] on button "Access Codes" at bounding box center [361, 64] width 64 height 27
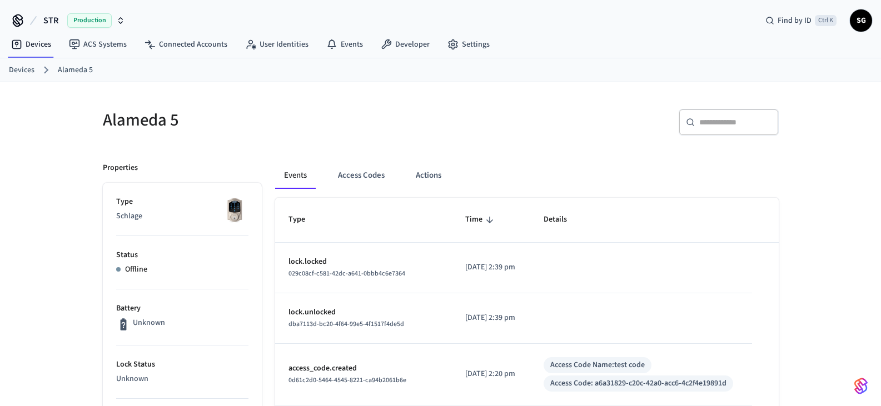
click at [863, 21] on span "SG" at bounding box center [861, 21] width 20 height 20
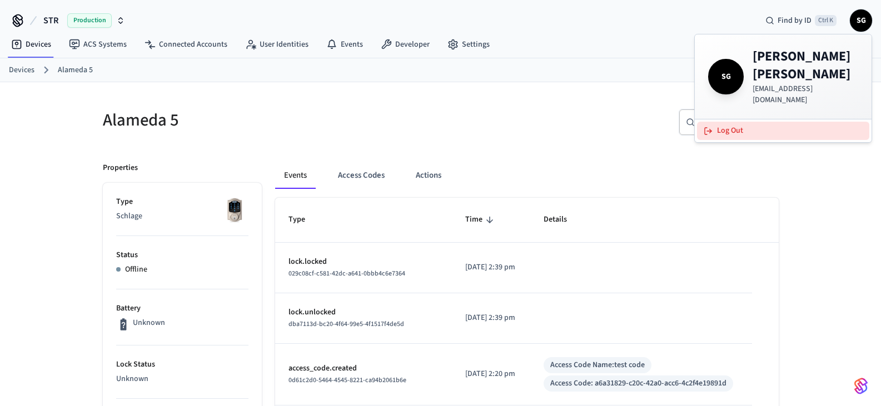
click at [744, 122] on button "Log Out" at bounding box center [783, 131] width 172 height 18
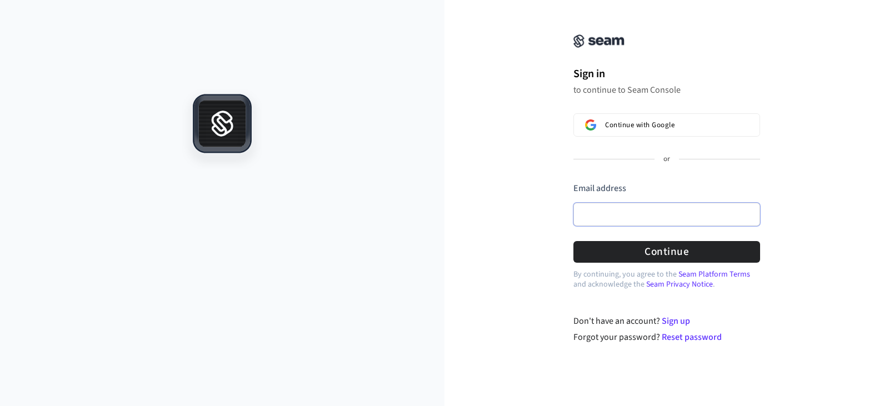
click at [636, 210] on input "Email address" at bounding box center [666, 214] width 187 height 23
click at [573, 182] on button "submit" at bounding box center [573, 182] width 0 height 0
type input "**********"
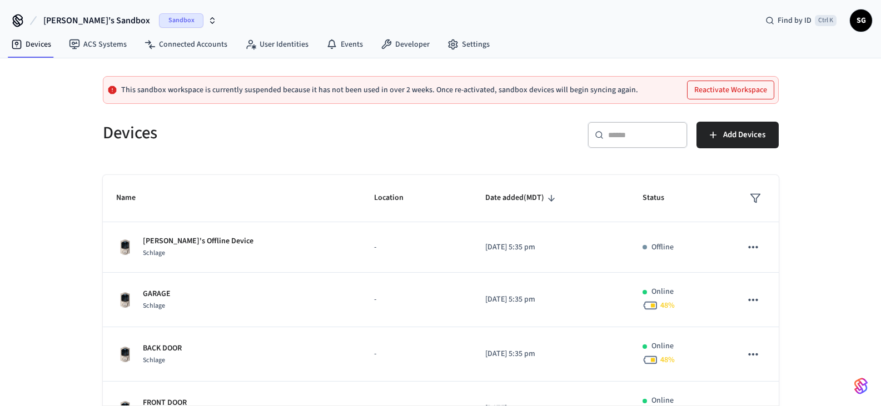
click at [159, 16] on span "Sandbox" at bounding box center [181, 20] width 44 height 14
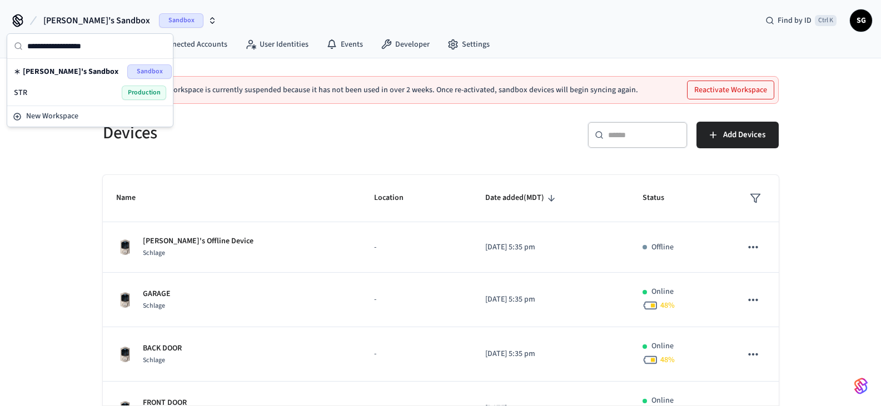
click at [138, 93] on span "Production" at bounding box center [144, 93] width 44 height 14
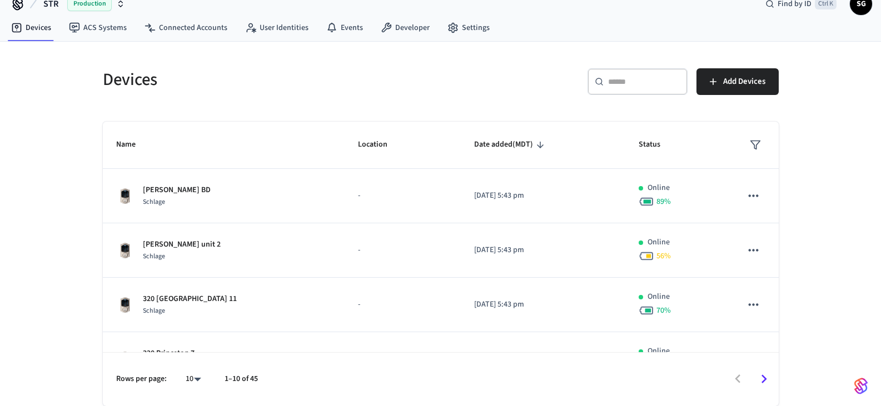
click at [194, 378] on body "STR Production Find by ID Ctrl K SG Devices ACS Systems Connected Accounts User…" at bounding box center [440, 194] width 881 height 423
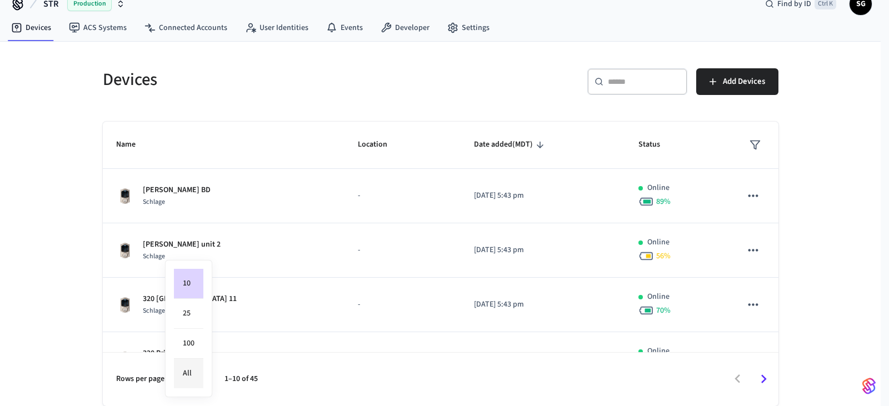
click at [193, 369] on li "All" at bounding box center [188, 373] width 29 height 29
type input "**"
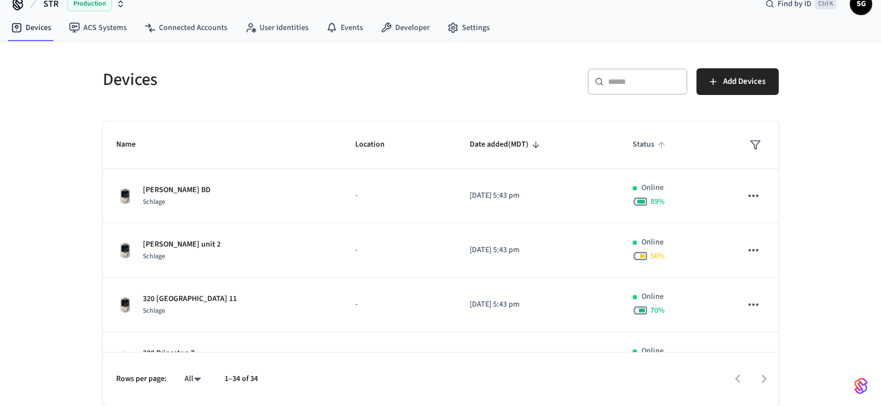
click at [632, 142] on span "Status" at bounding box center [650, 144] width 36 height 17
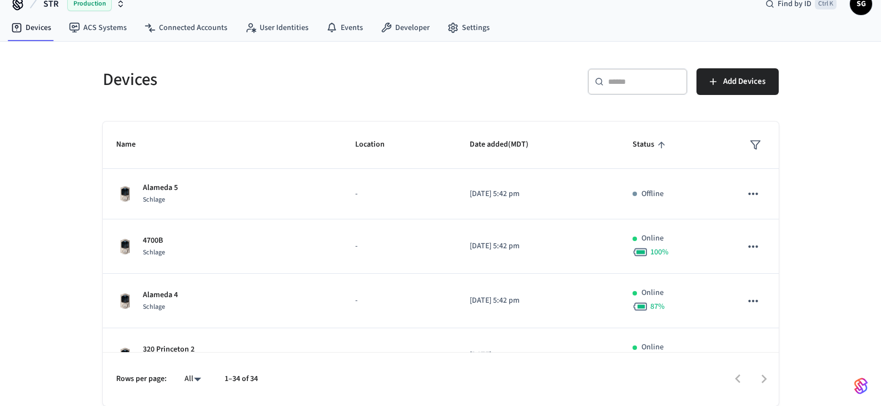
click at [634, 143] on span "Status" at bounding box center [650, 144] width 36 height 17
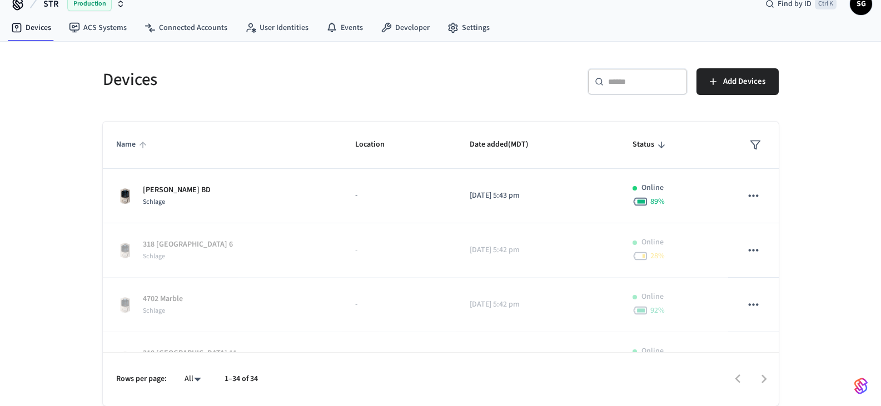
click at [125, 150] on span "Name" at bounding box center [133, 144] width 34 height 17
click at [127, 148] on span "Name" at bounding box center [133, 144] width 34 height 17
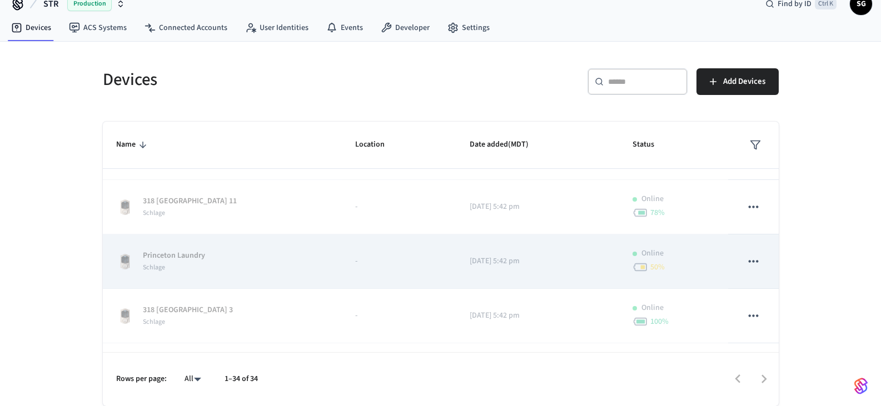
scroll to position [111, 0]
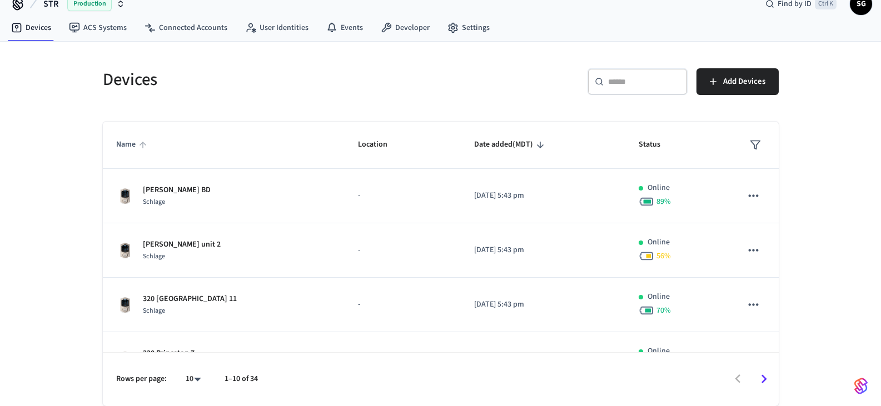
click at [126, 143] on span "Name" at bounding box center [133, 144] width 34 height 17
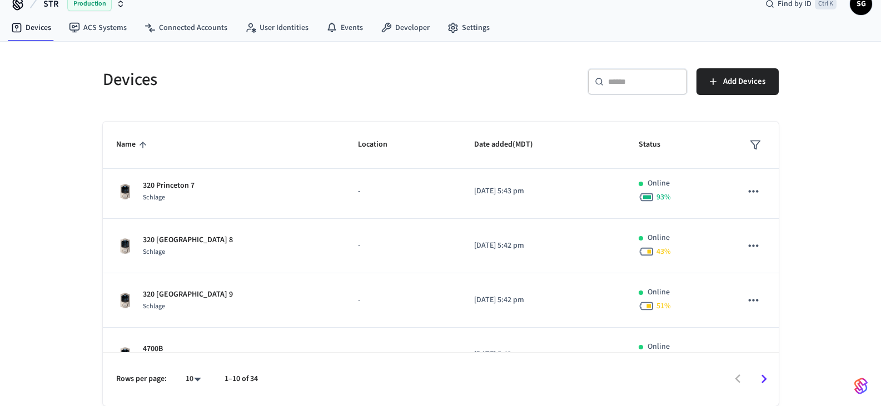
scroll to position [361, 0]
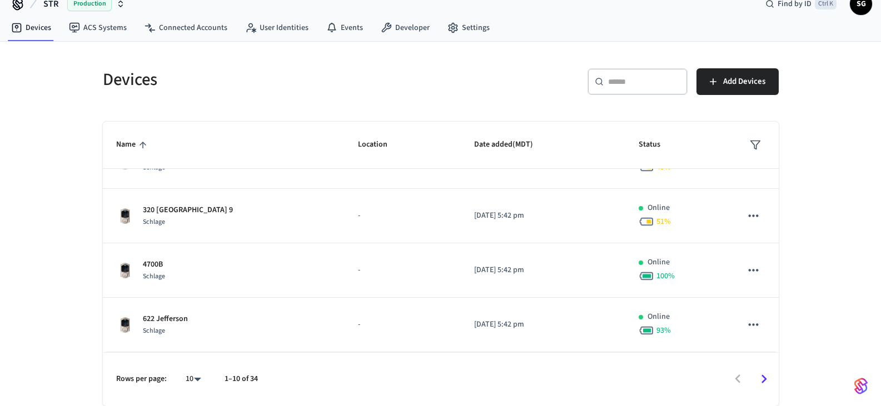
click at [199, 378] on body "STR Production Find by ID Ctrl K SG Devices ACS Systems Connected Accounts User…" at bounding box center [440, 194] width 881 height 423
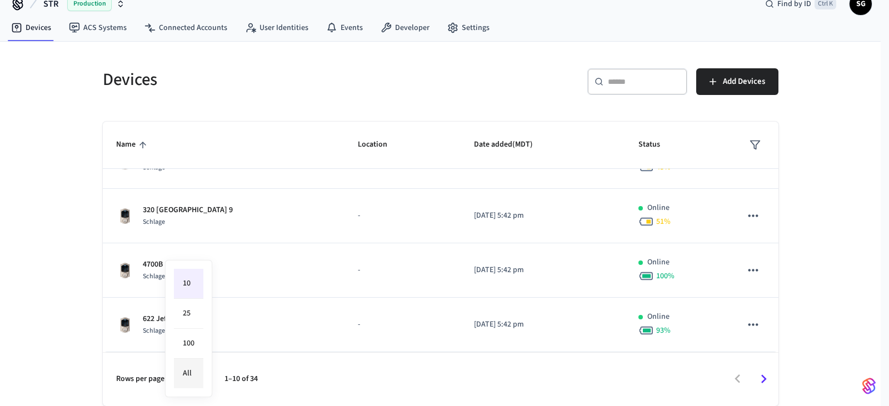
click at [192, 371] on li "All" at bounding box center [188, 373] width 29 height 29
type input "**"
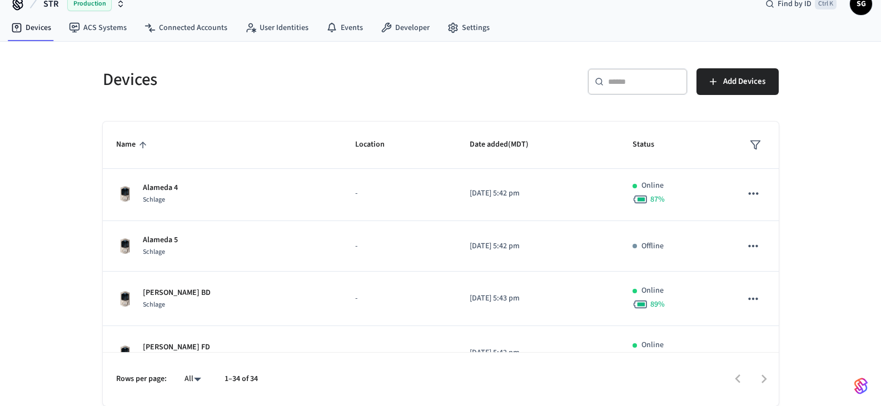
scroll to position [583, 0]
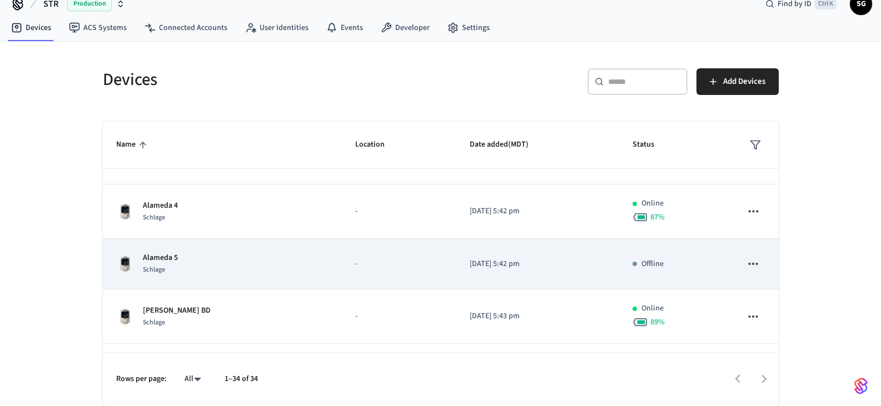
click at [746, 266] on icon "sticky table" at bounding box center [753, 264] width 14 height 14
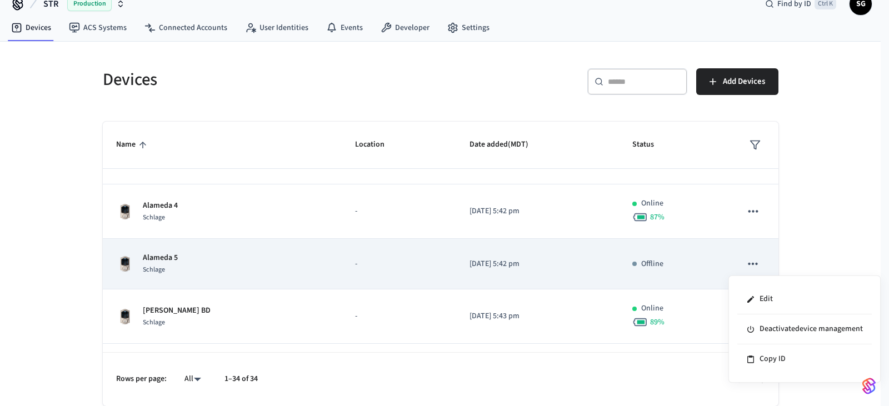
click at [746, 266] on div at bounding box center [444, 203] width 889 height 406
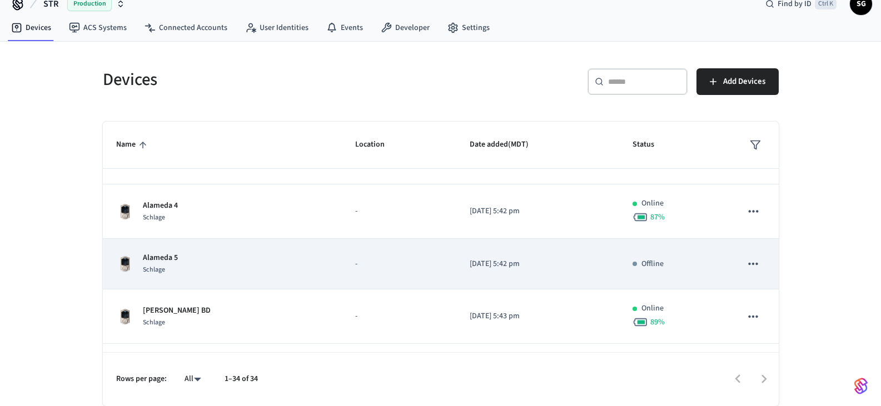
click at [168, 259] on p "Alameda 5" at bounding box center [160, 258] width 35 height 12
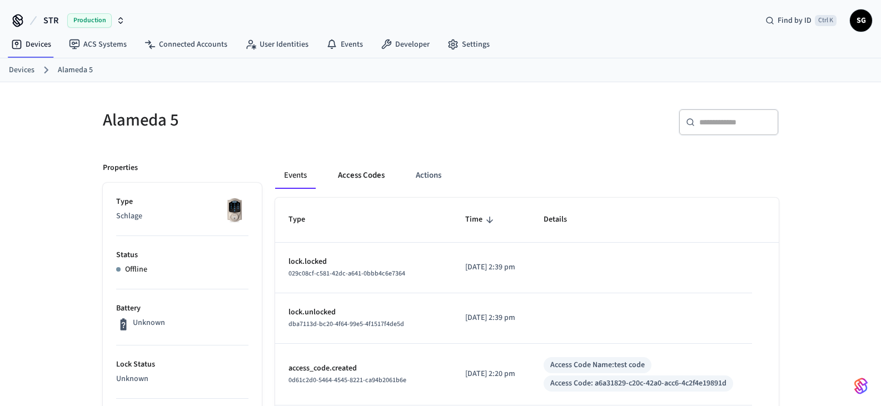
click at [359, 171] on button "Access Codes" at bounding box center [361, 175] width 64 height 27
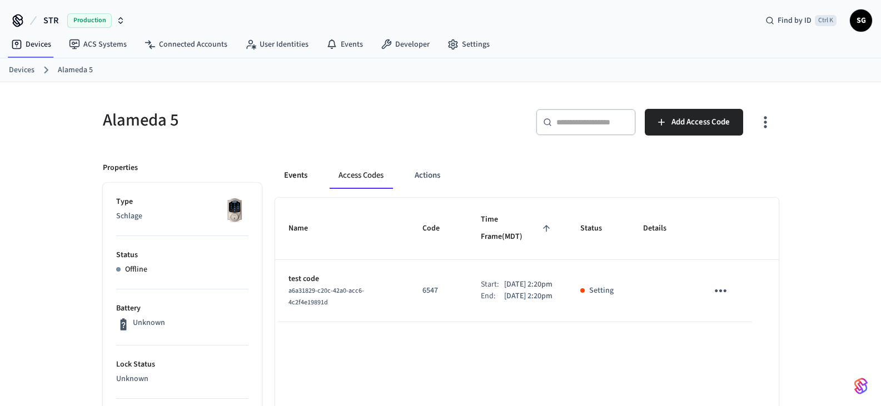
click at [295, 175] on button "Events" at bounding box center [295, 175] width 41 height 27
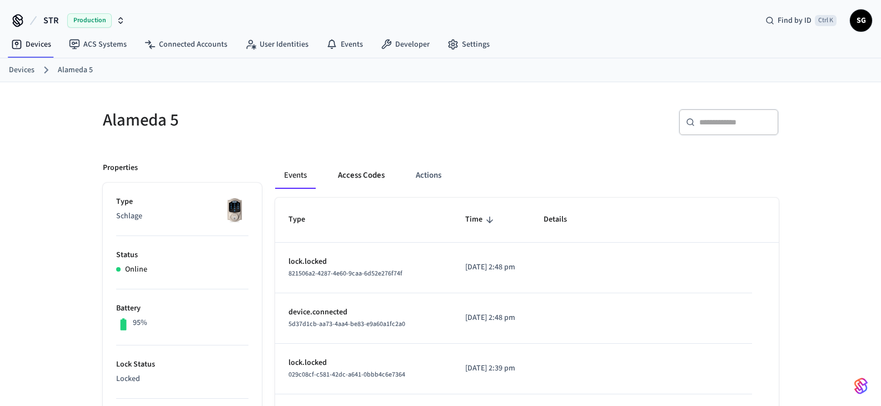
click at [361, 174] on button "Access Codes" at bounding box center [361, 175] width 64 height 27
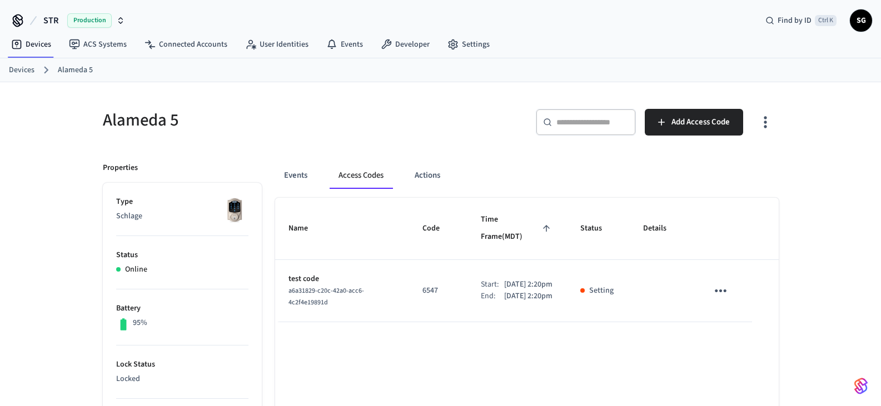
click at [25, 72] on link "Devices" at bounding box center [22, 70] width 26 height 12
